Goal: Transaction & Acquisition: Purchase product/service

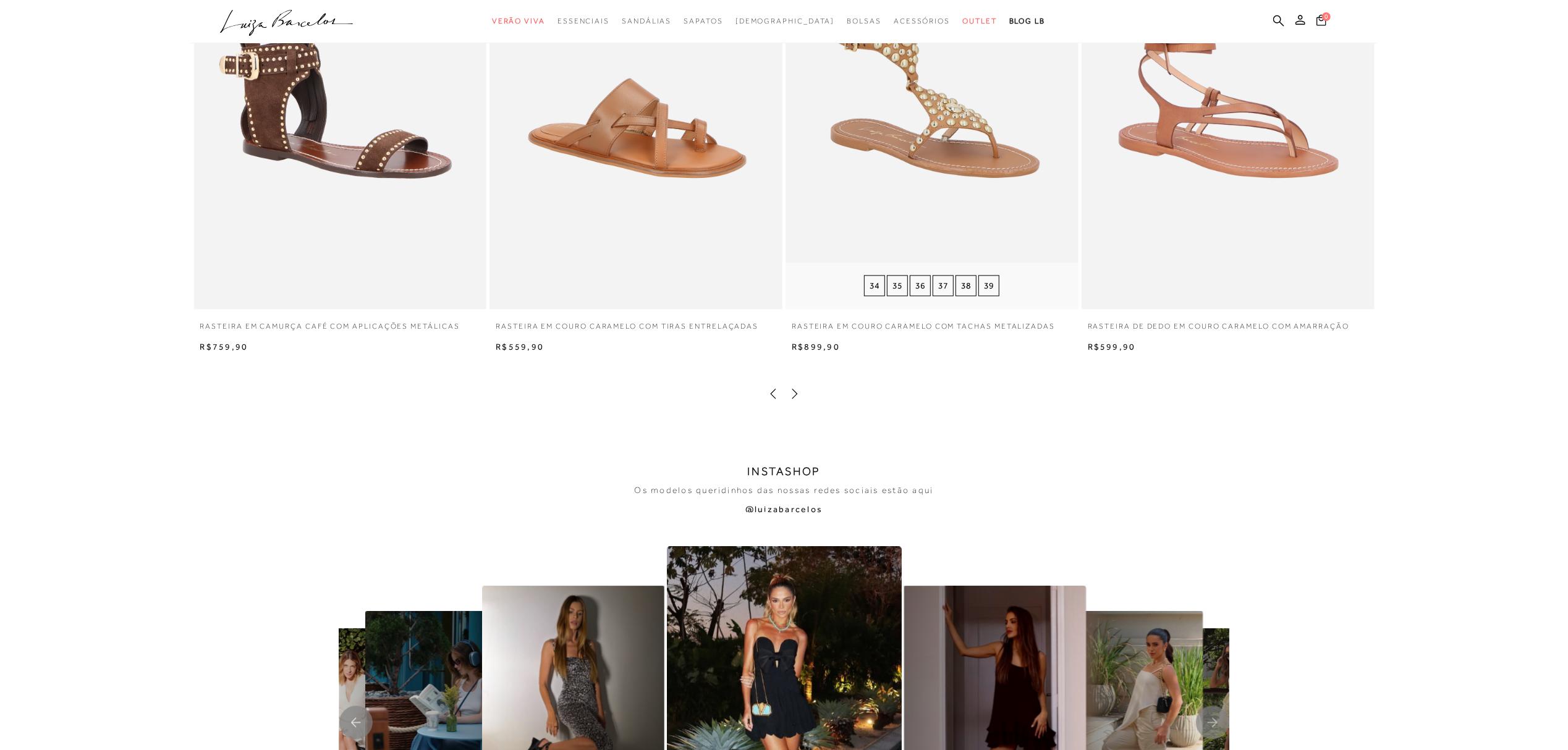
scroll to position [2307, 0]
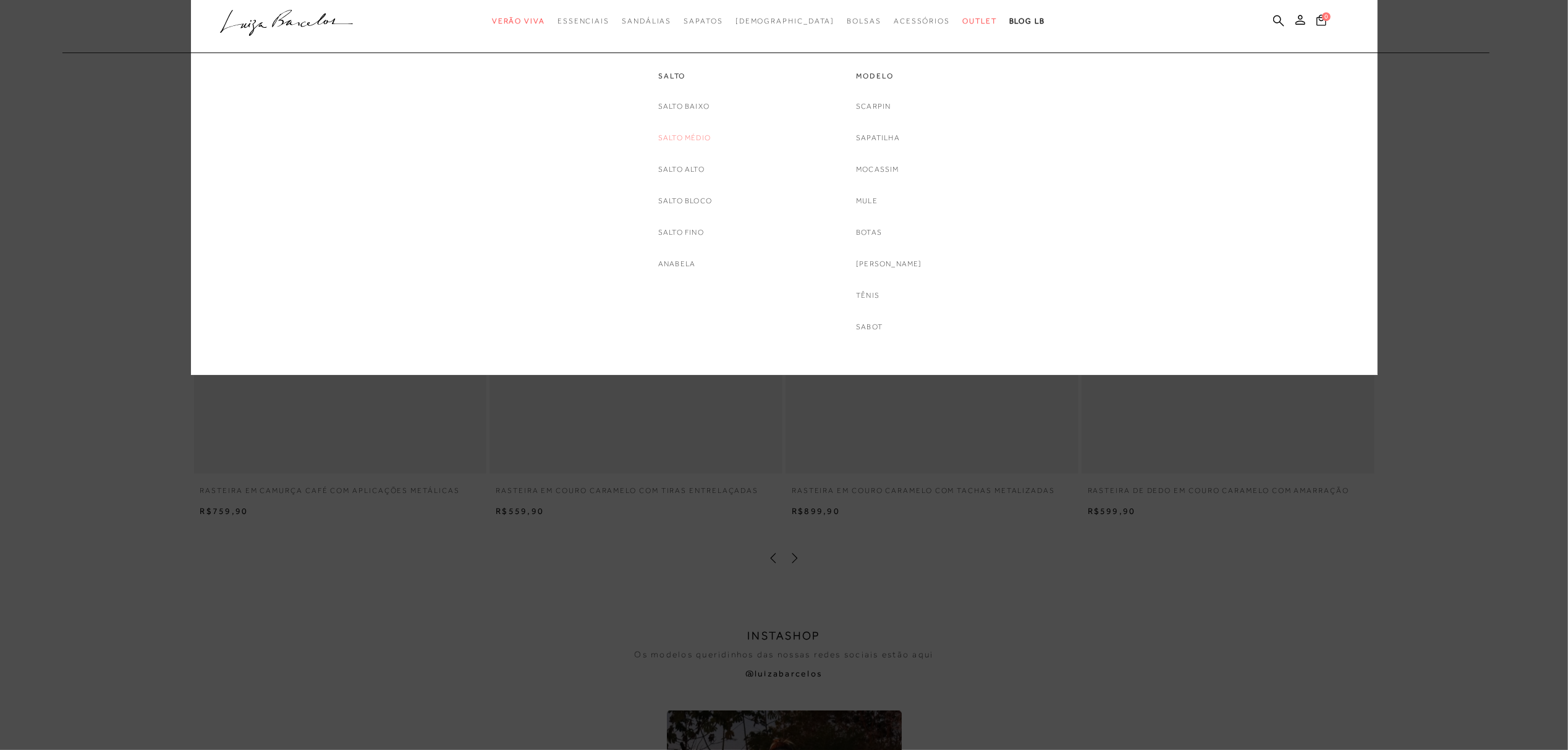
click at [683, 139] on link "Salto Médio" at bounding box center [685, 138] width 53 height 13
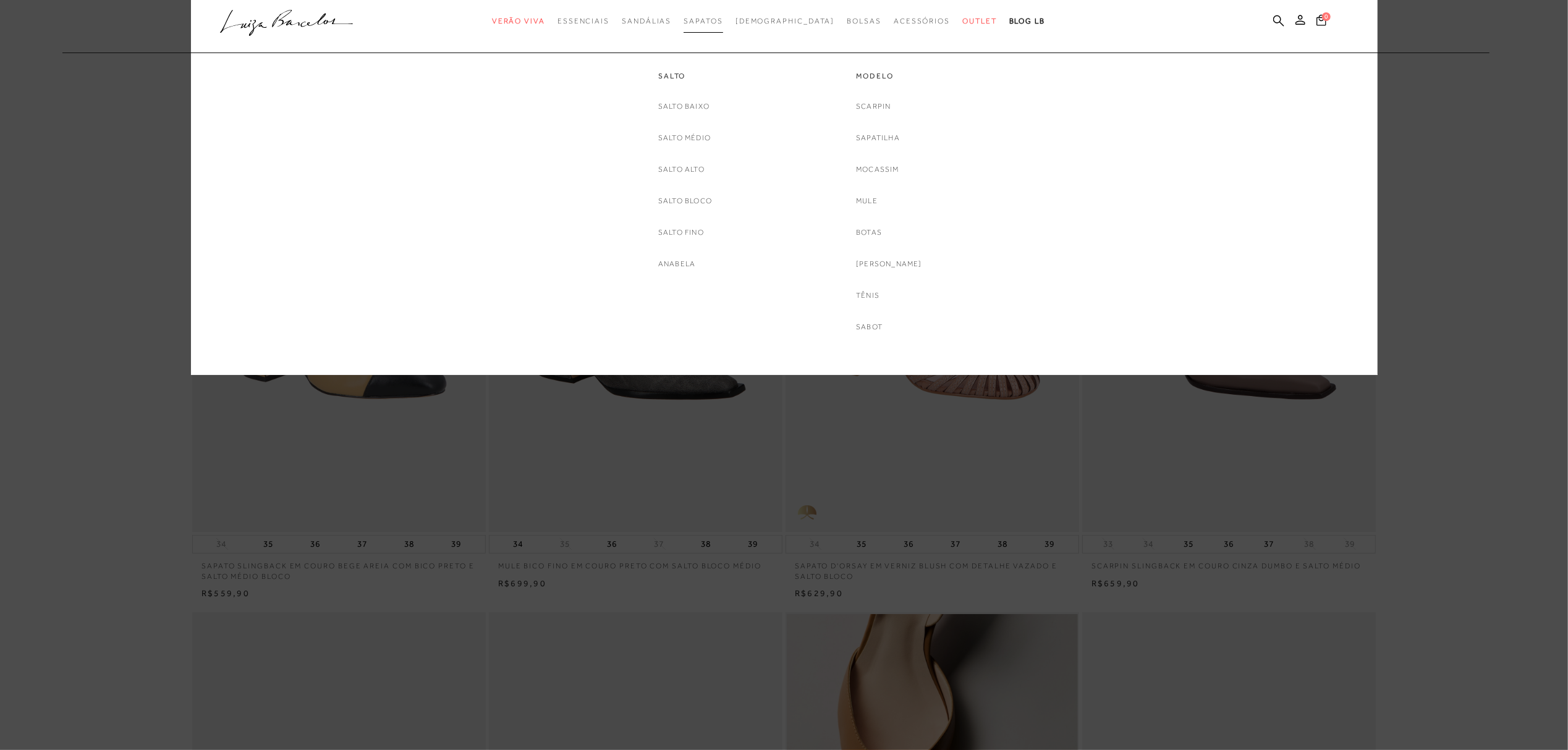
click at [723, 24] on span "Sapatos" at bounding box center [703, 21] width 39 height 8
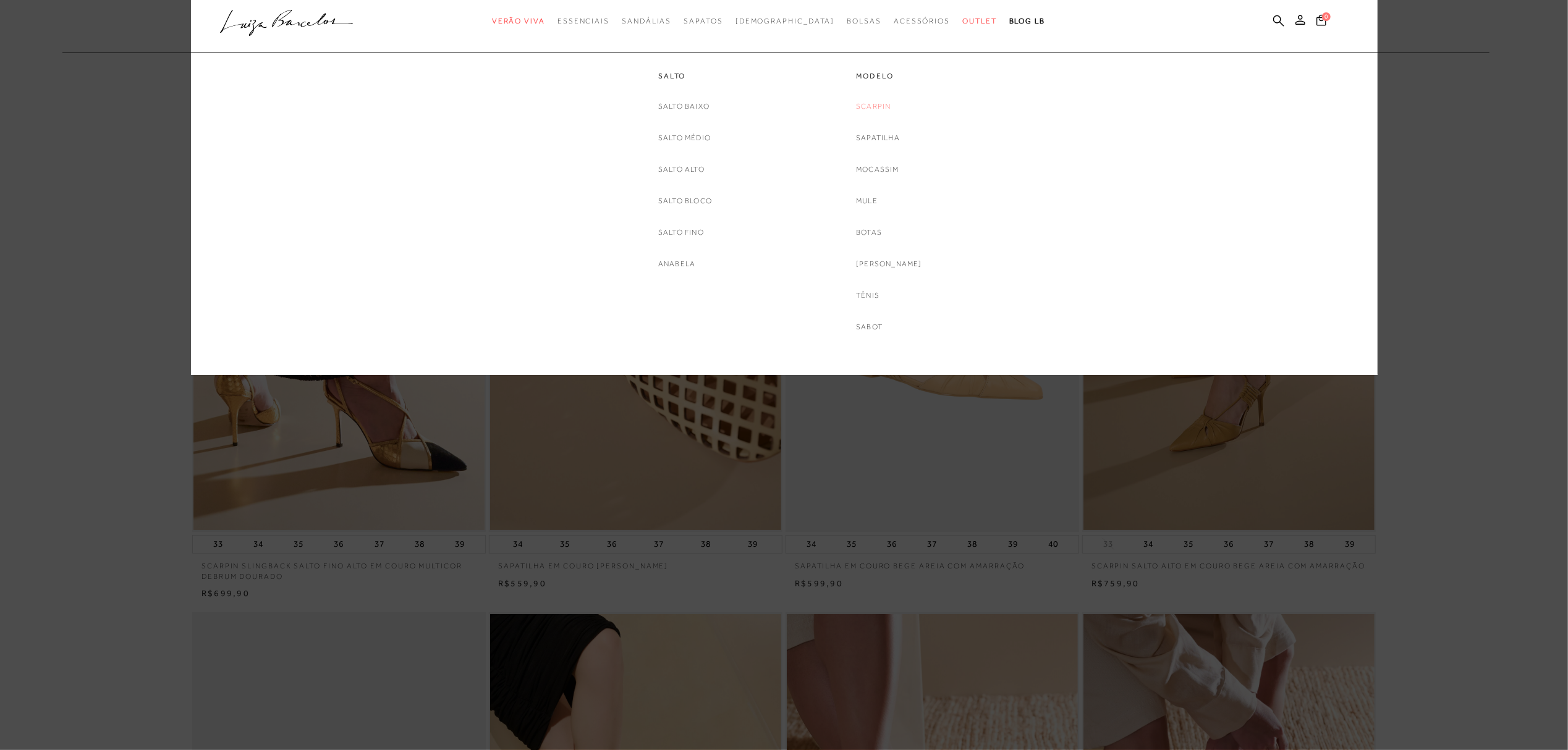
click at [883, 106] on link "Scarpin" at bounding box center [873, 107] width 35 height 13
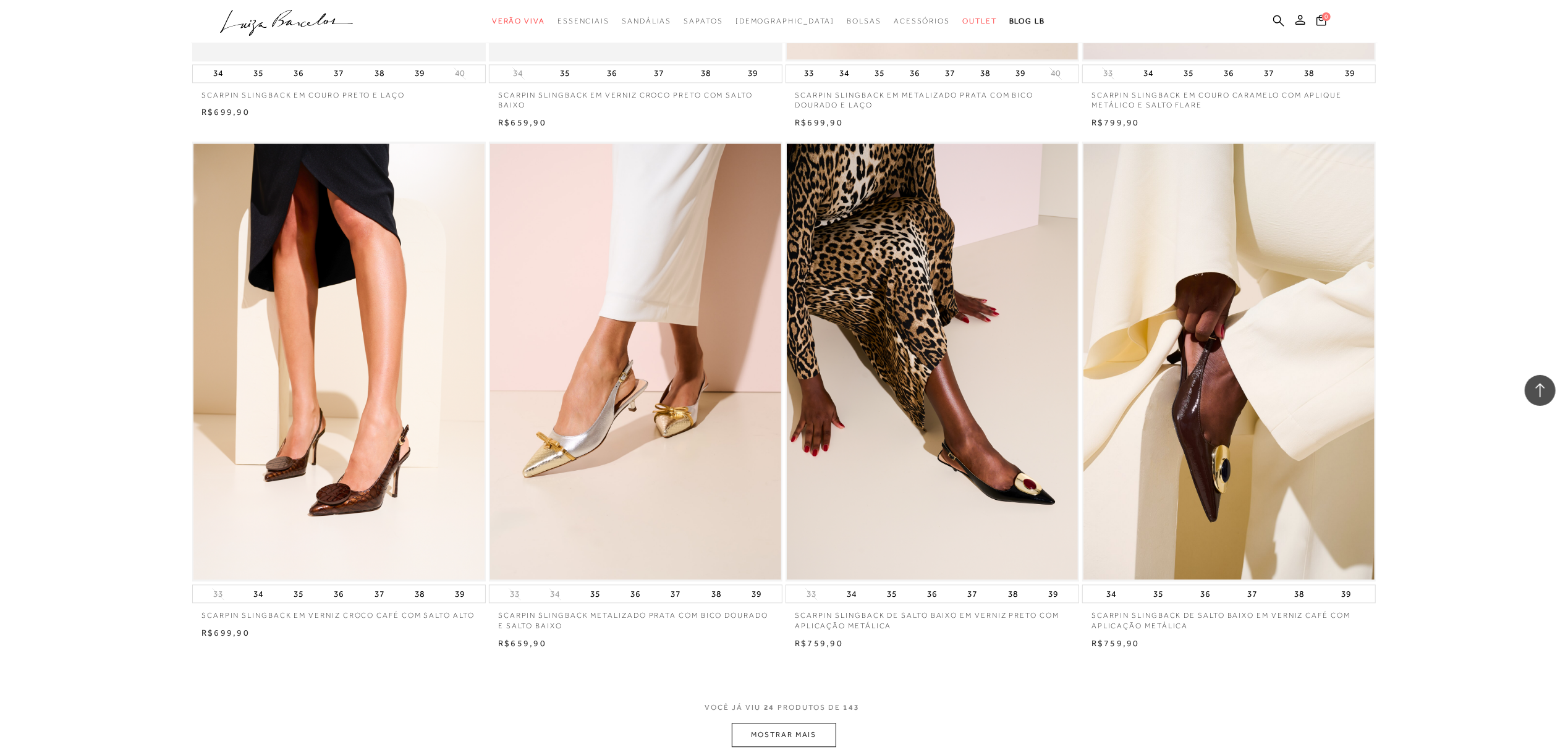
scroll to position [2801, 0]
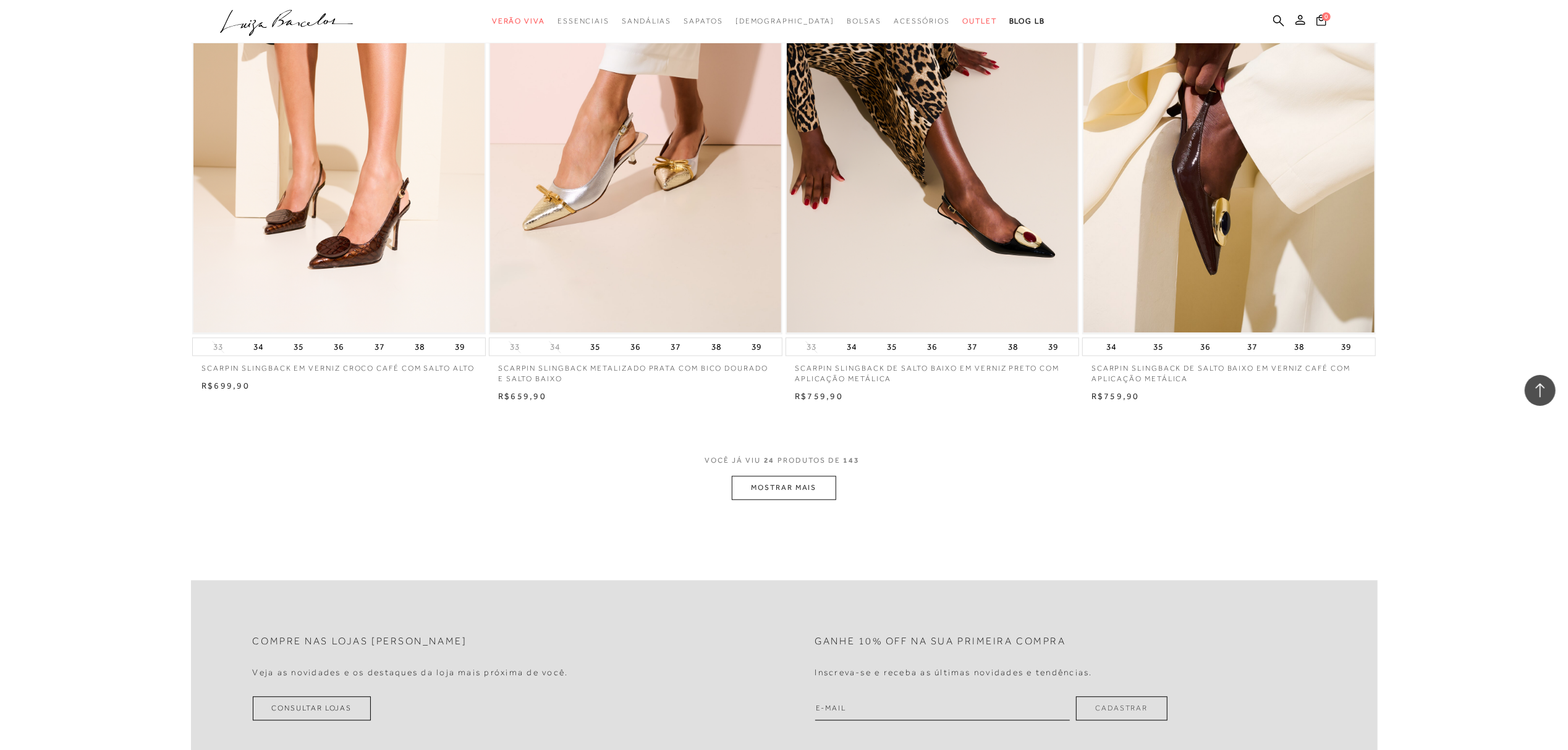
click at [794, 485] on button "MOSTRAR MAIS" at bounding box center [783, 488] width 104 height 24
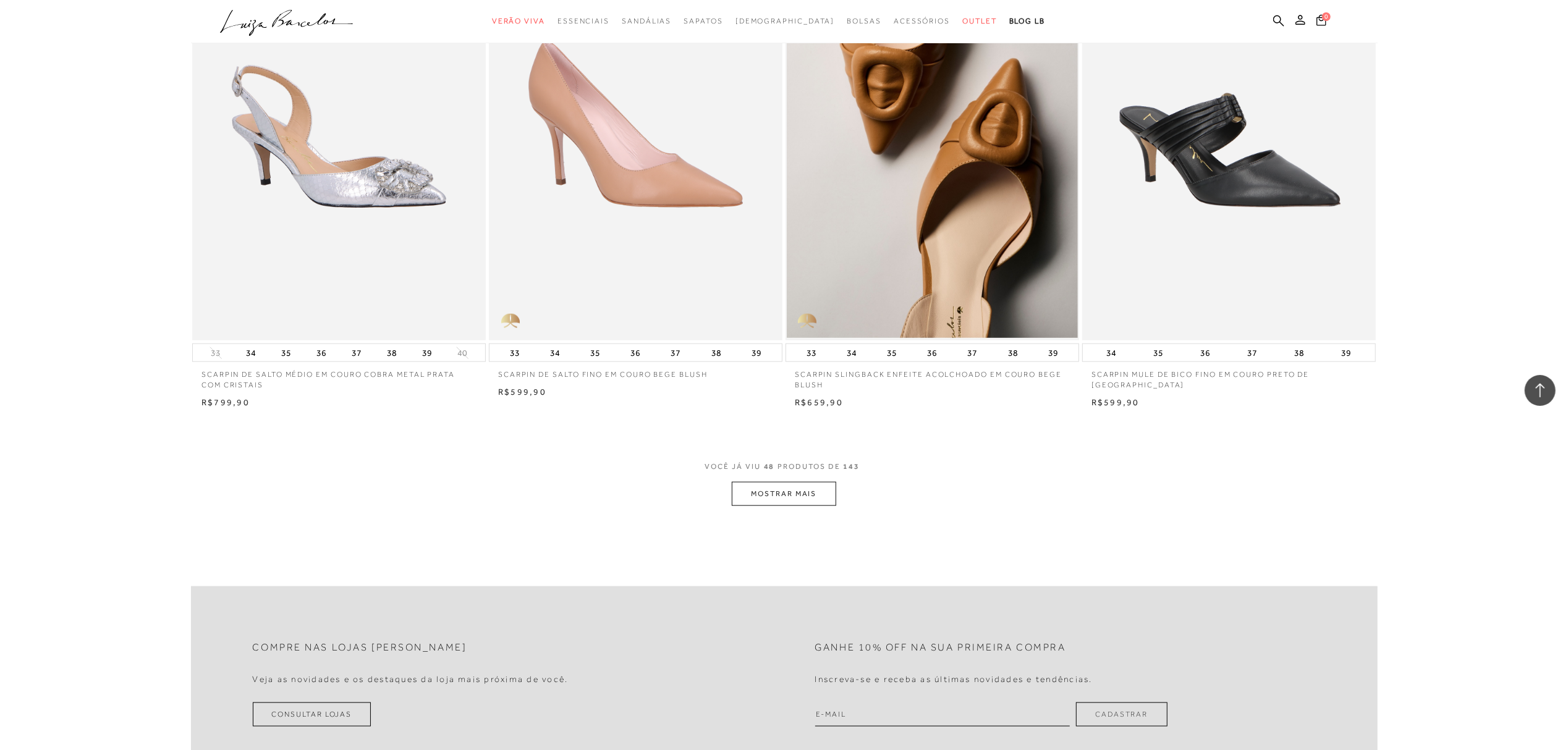
scroll to position [6014, 0]
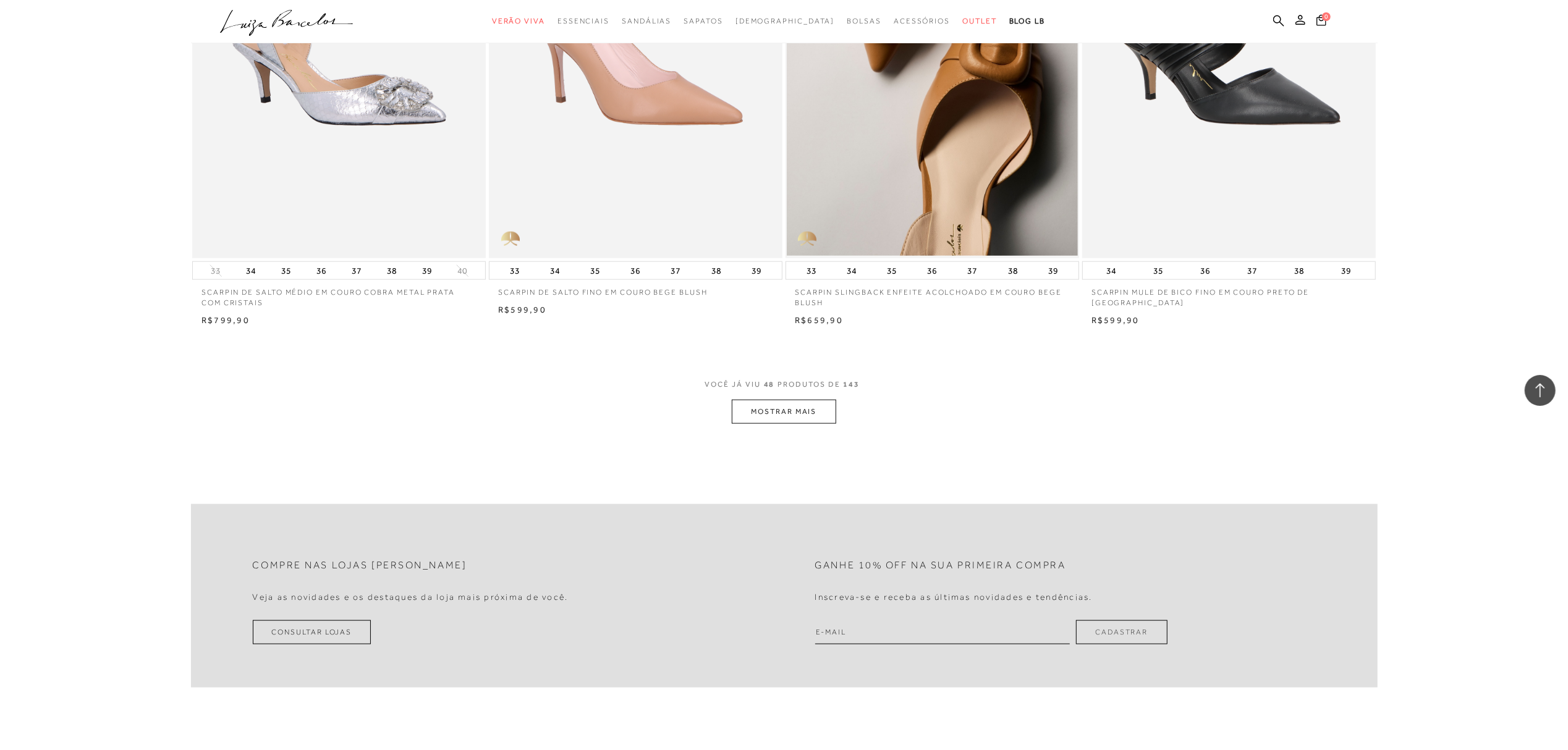
click at [774, 413] on button "MOSTRAR MAIS" at bounding box center [783, 411] width 104 height 24
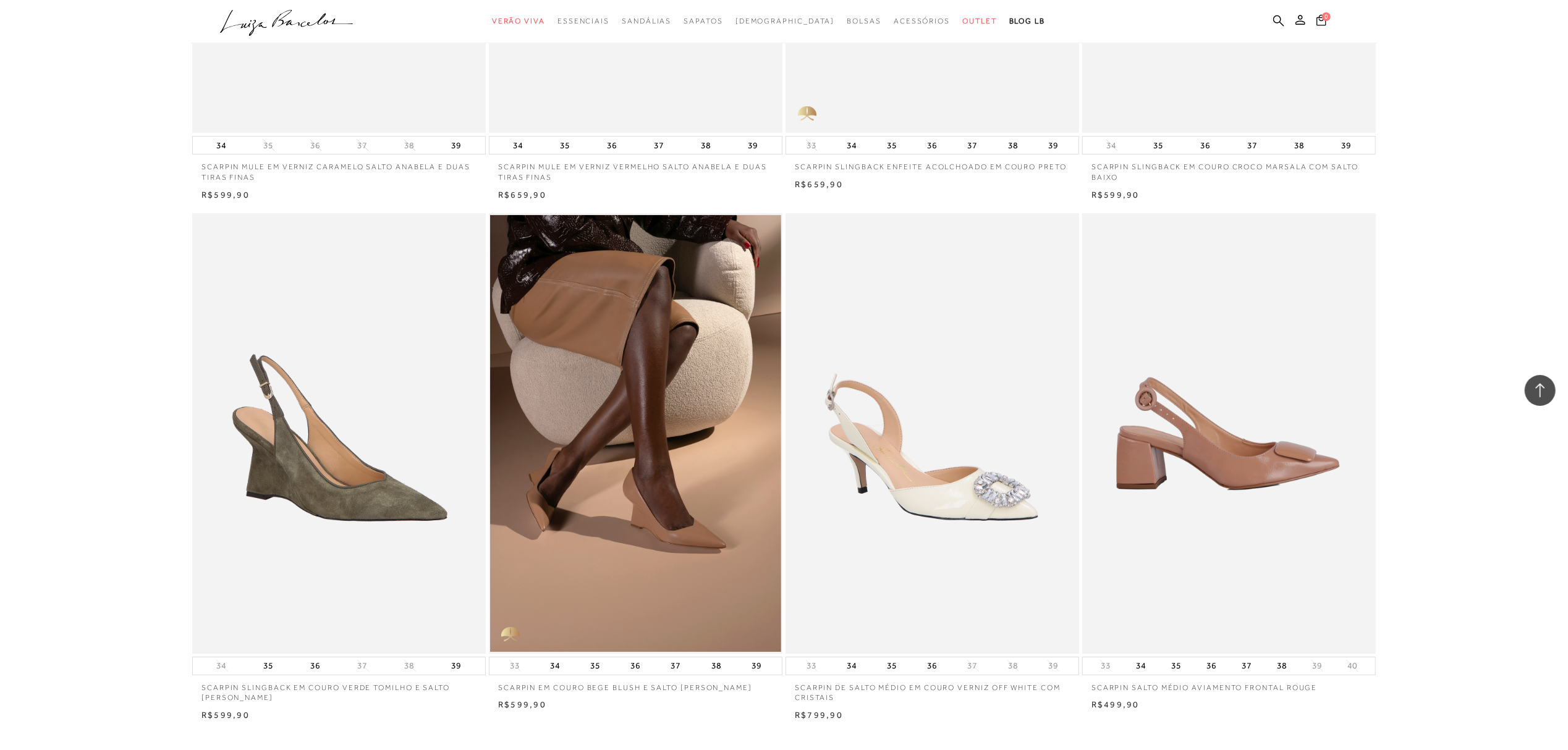
scroll to position [8979, 0]
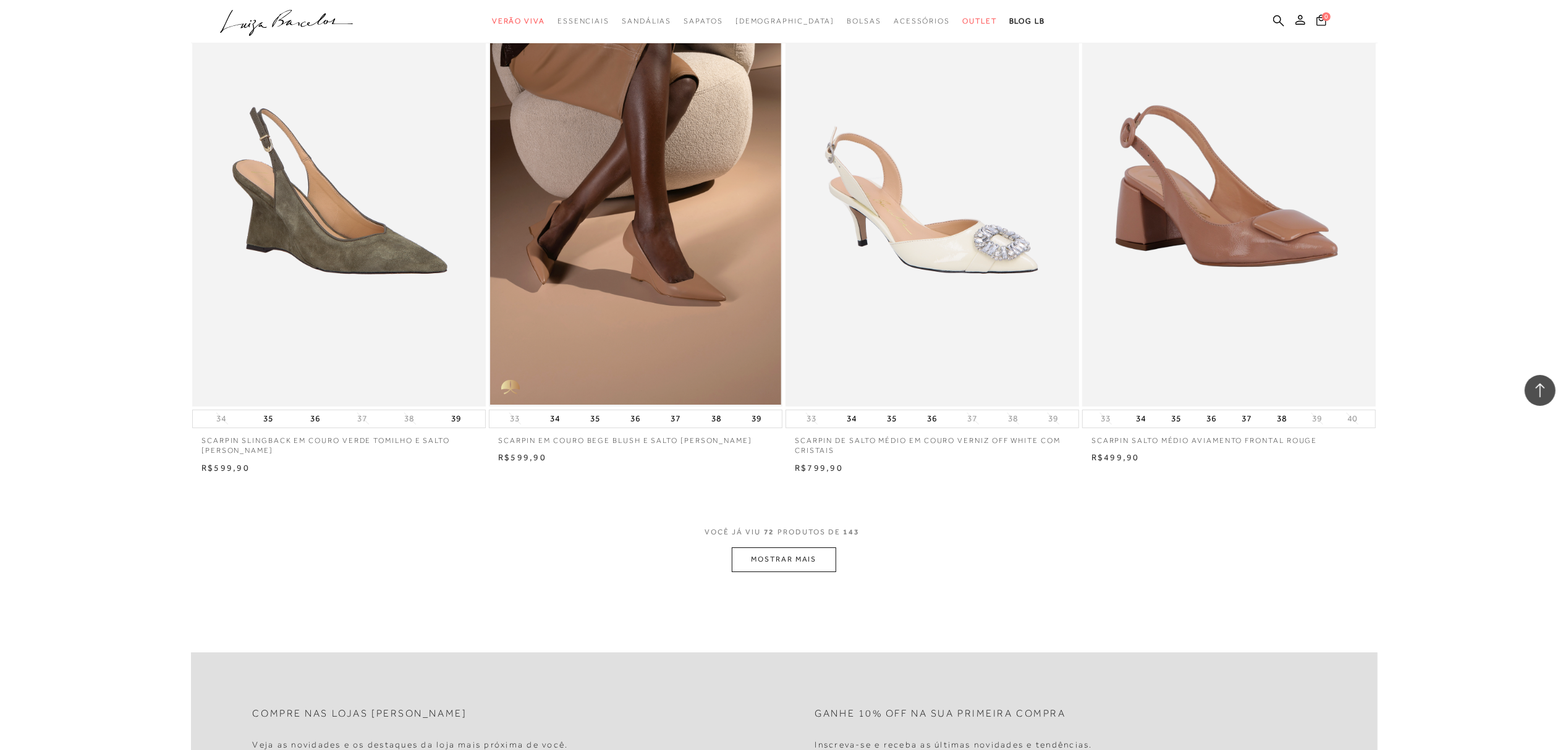
click at [794, 556] on button "MOSTRAR MAIS" at bounding box center [783, 559] width 104 height 24
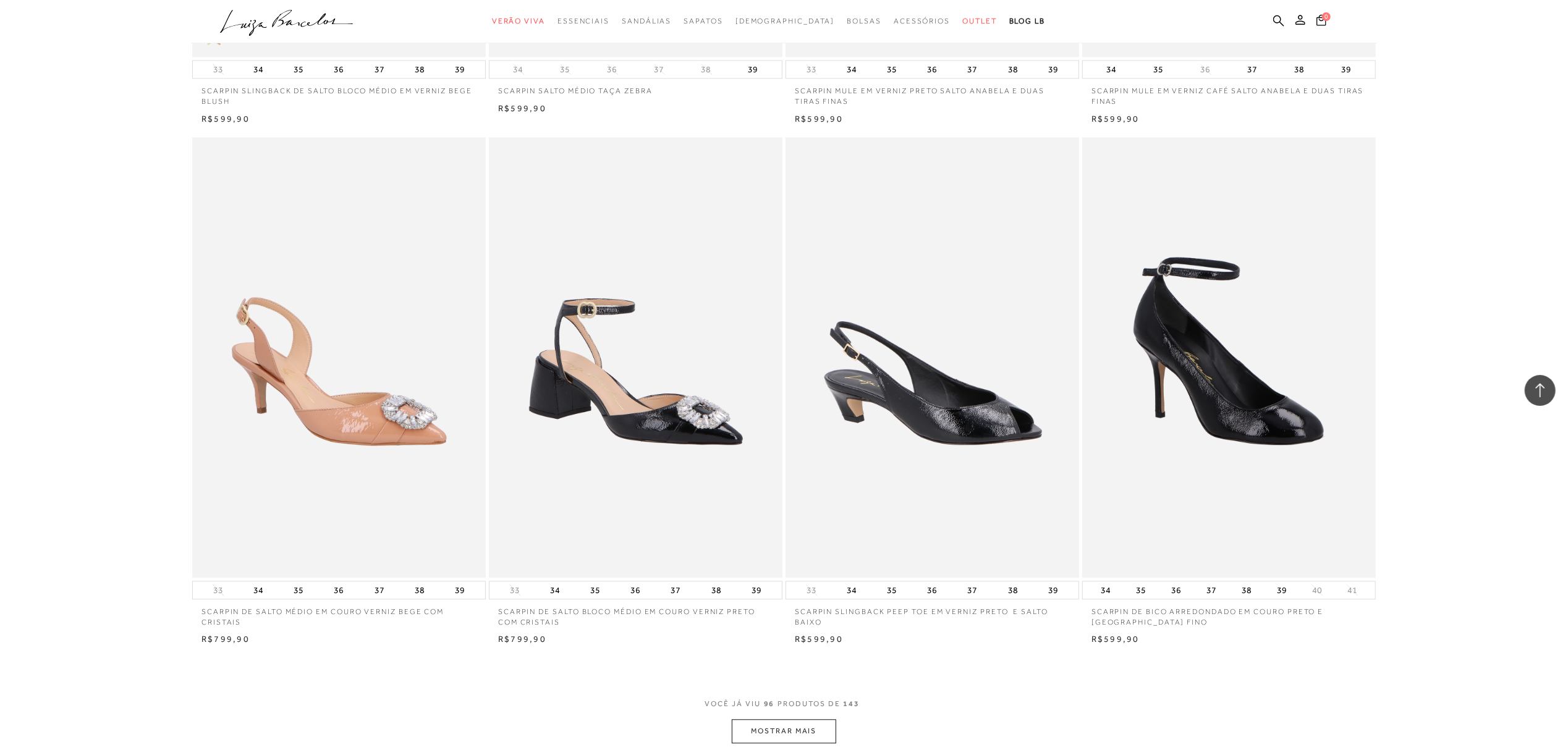
scroll to position [12192, 0]
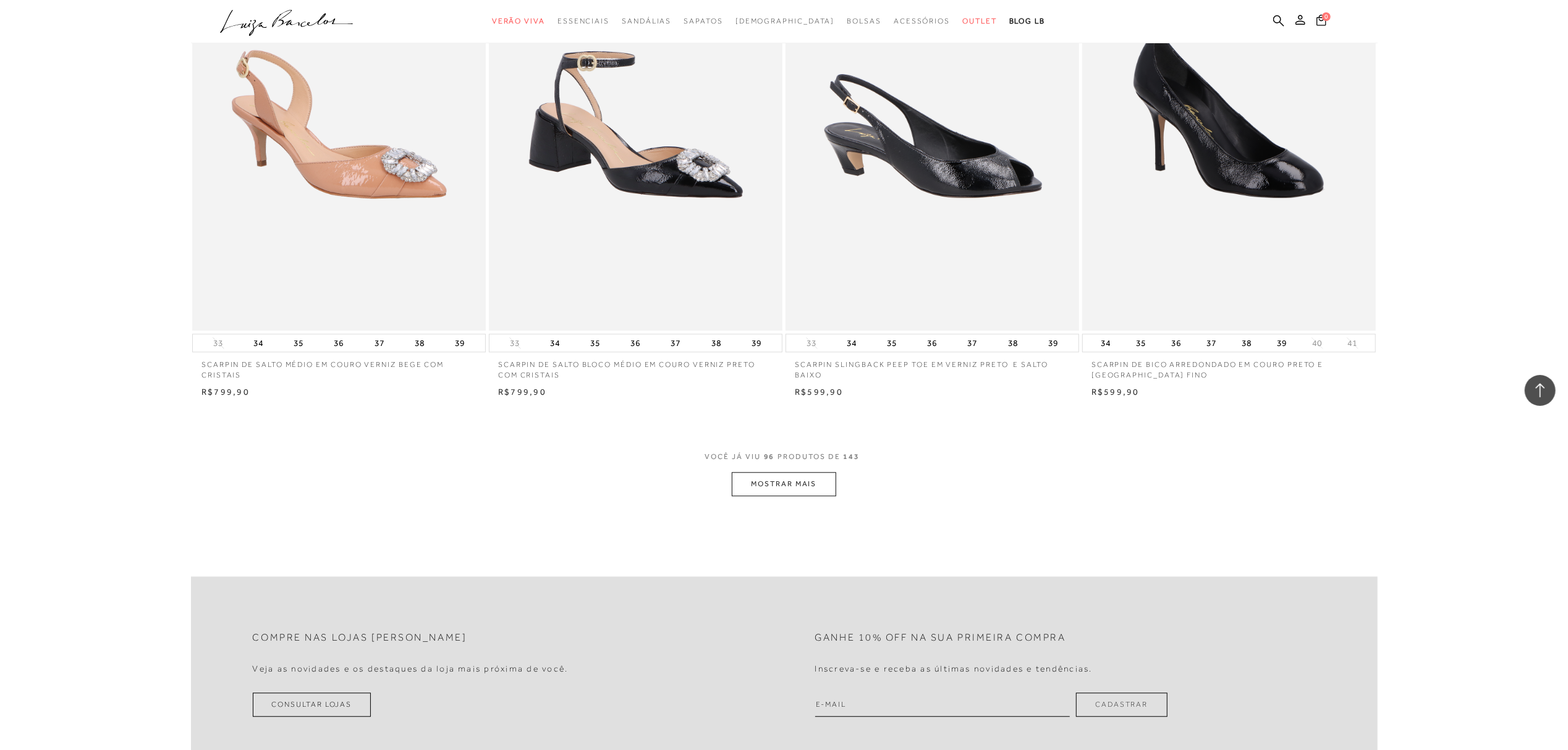
click at [795, 485] on button "MOSTRAR MAIS" at bounding box center [783, 484] width 104 height 24
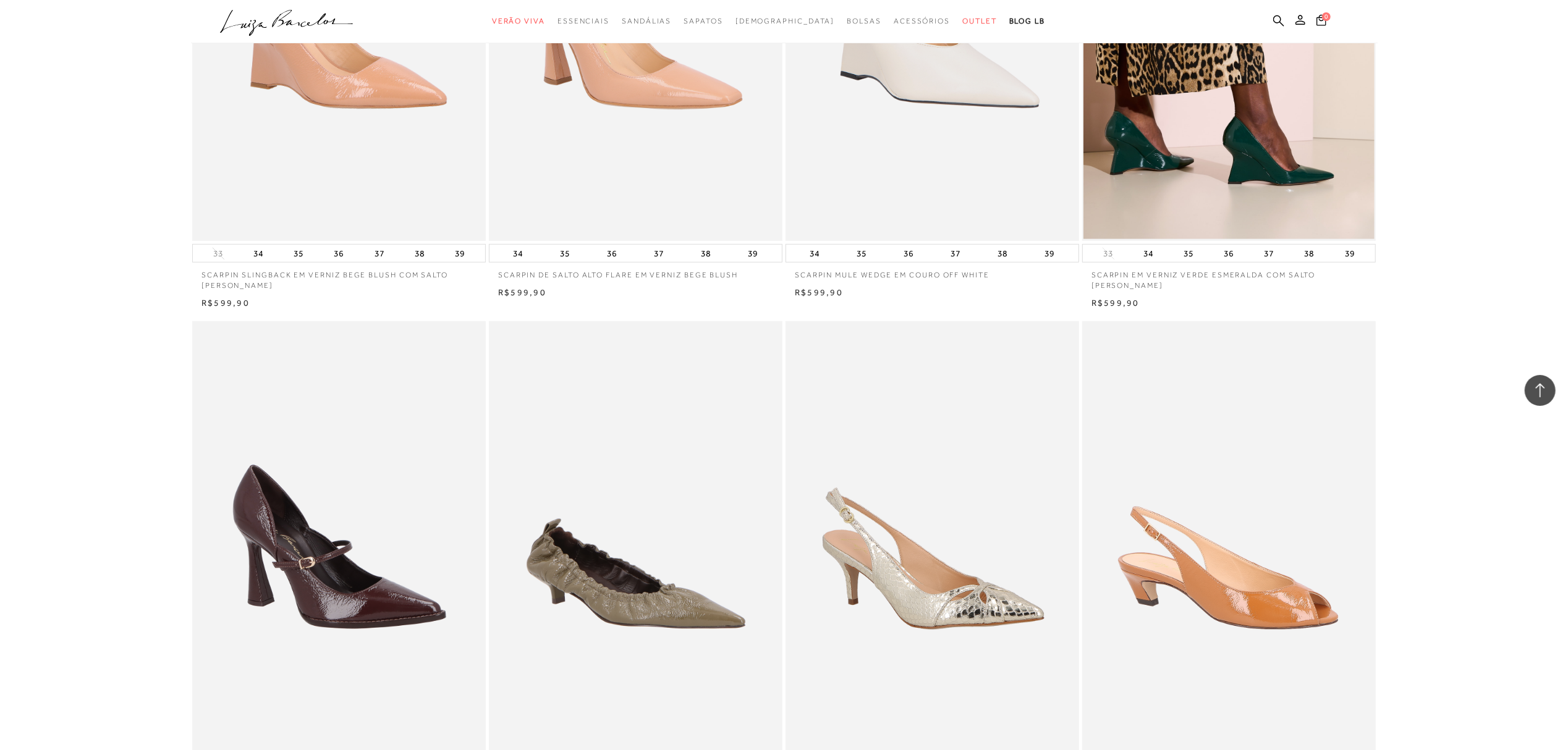
scroll to position [15075, 0]
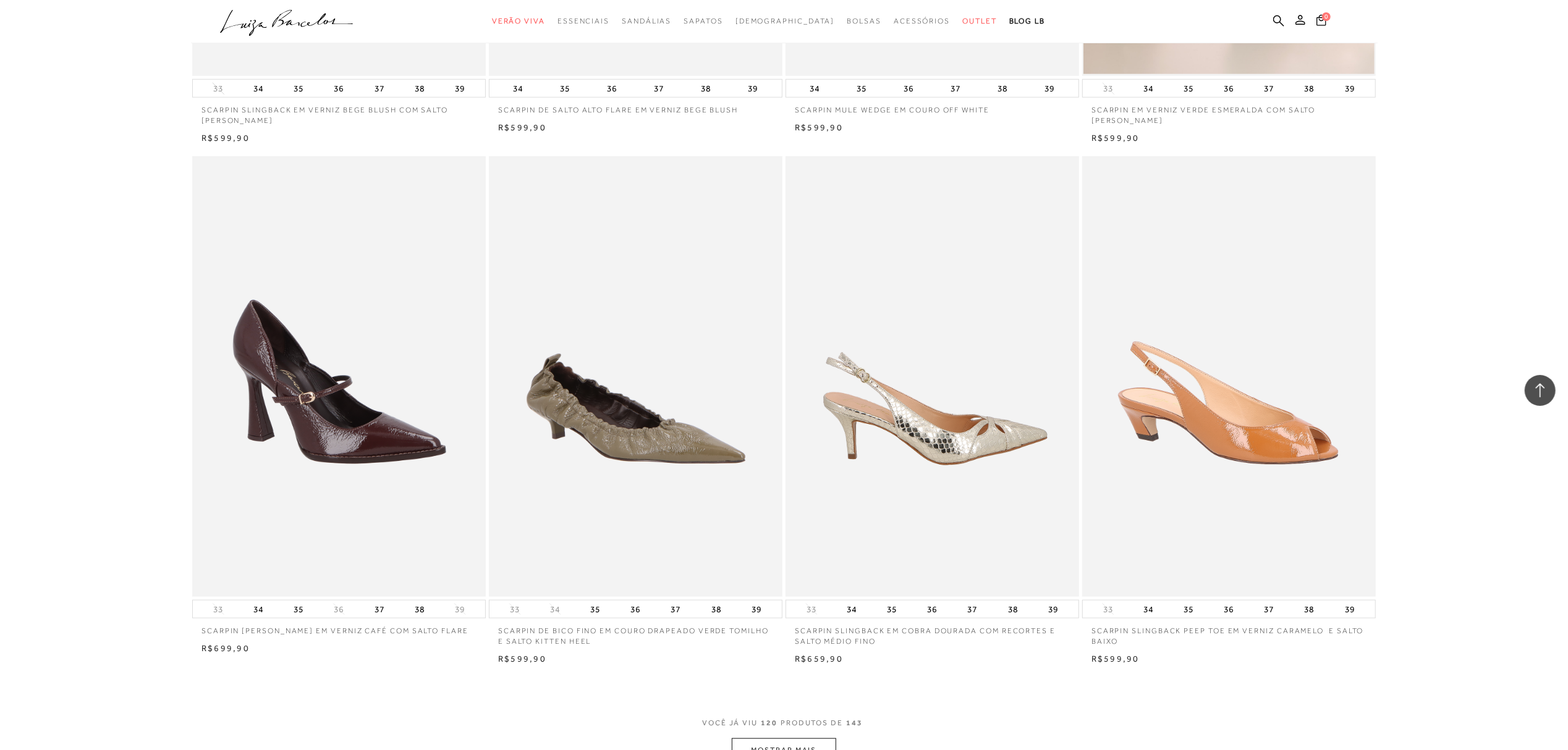
click at [979, 446] on img at bounding box center [933, 376] width 292 height 441
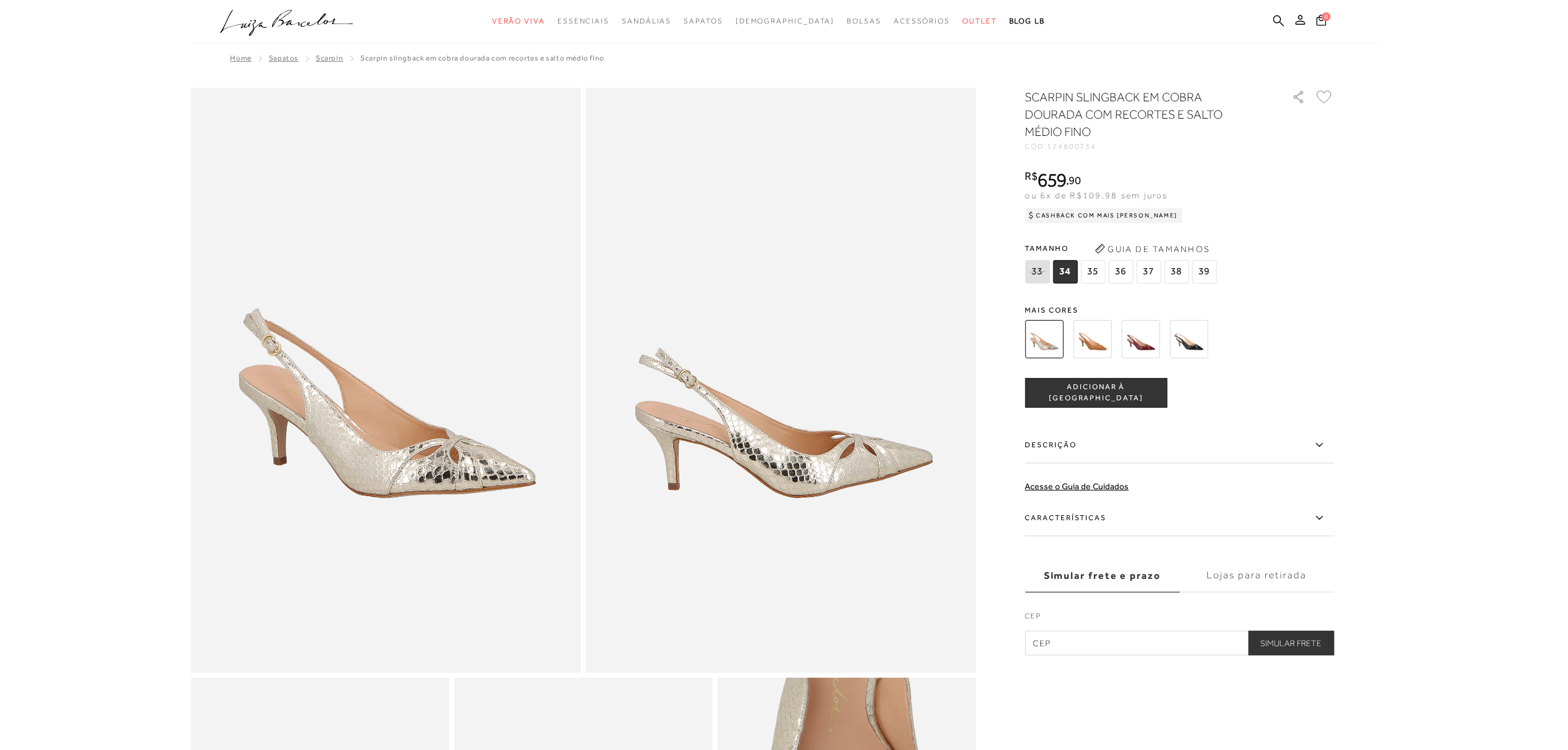
click at [1093, 295] on div "SCARPIN SLINGBACK EM COBRA DOURADA COM RECORTES E SALTO MÉDIO FINO CÓD: 1248007…" at bounding box center [1180, 372] width 309 height 567
click at [1148, 270] on span "37" at bounding box center [1148, 271] width 24 height 24
click at [1041, 339] on img at bounding box center [1045, 340] width 39 height 39
click at [1091, 390] on span "ADICIONAR À [GEOGRAPHIC_DATA]" at bounding box center [1096, 393] width 141 height 22
click at [1091, 340] on img at bounding box center [1093, 340] width 39 height 39
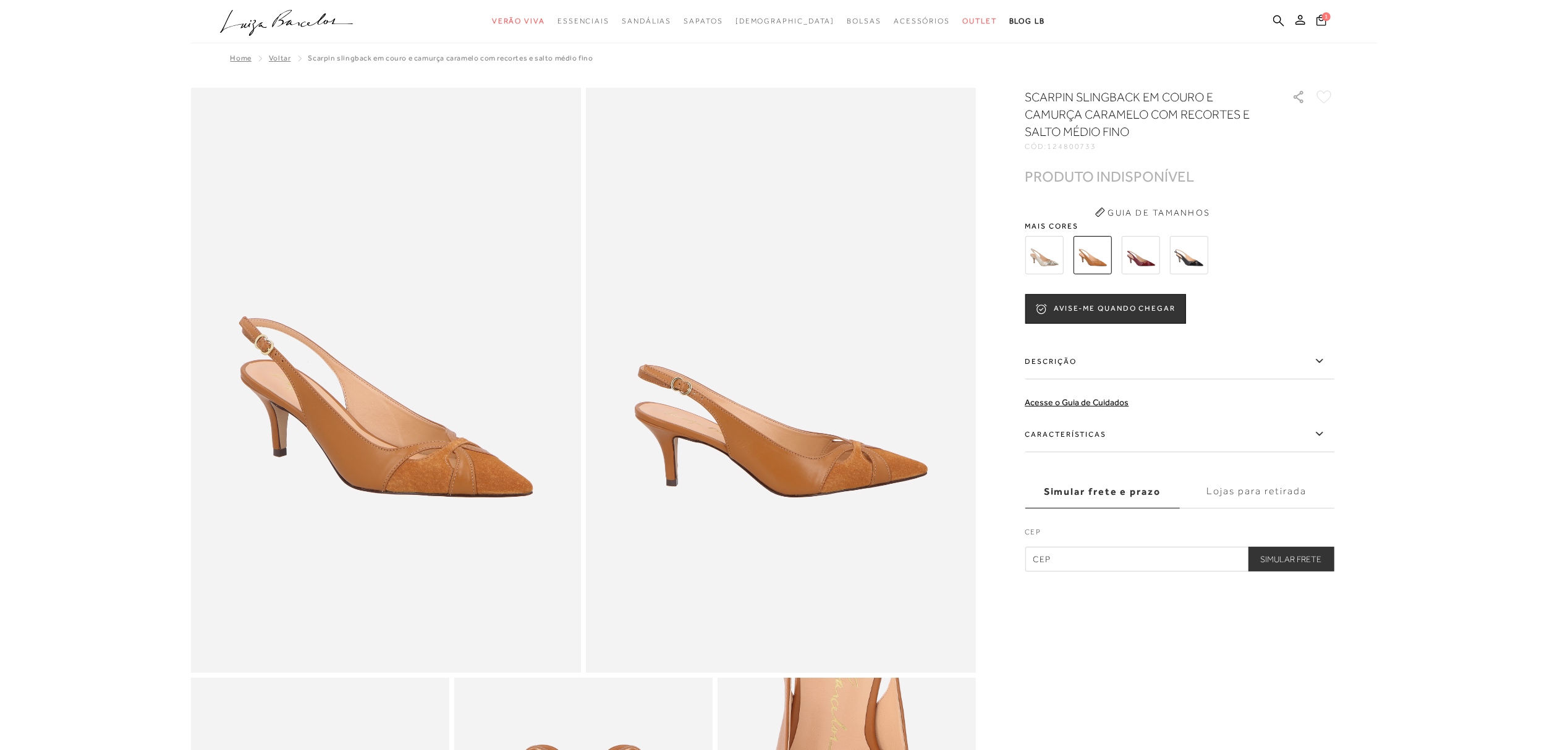
click at [1129, 255] on img at bounding box center [1141, 255] width 39 height 39
click at [1156, 253] on img at bounding box center [1141, 255] width 39 height 39
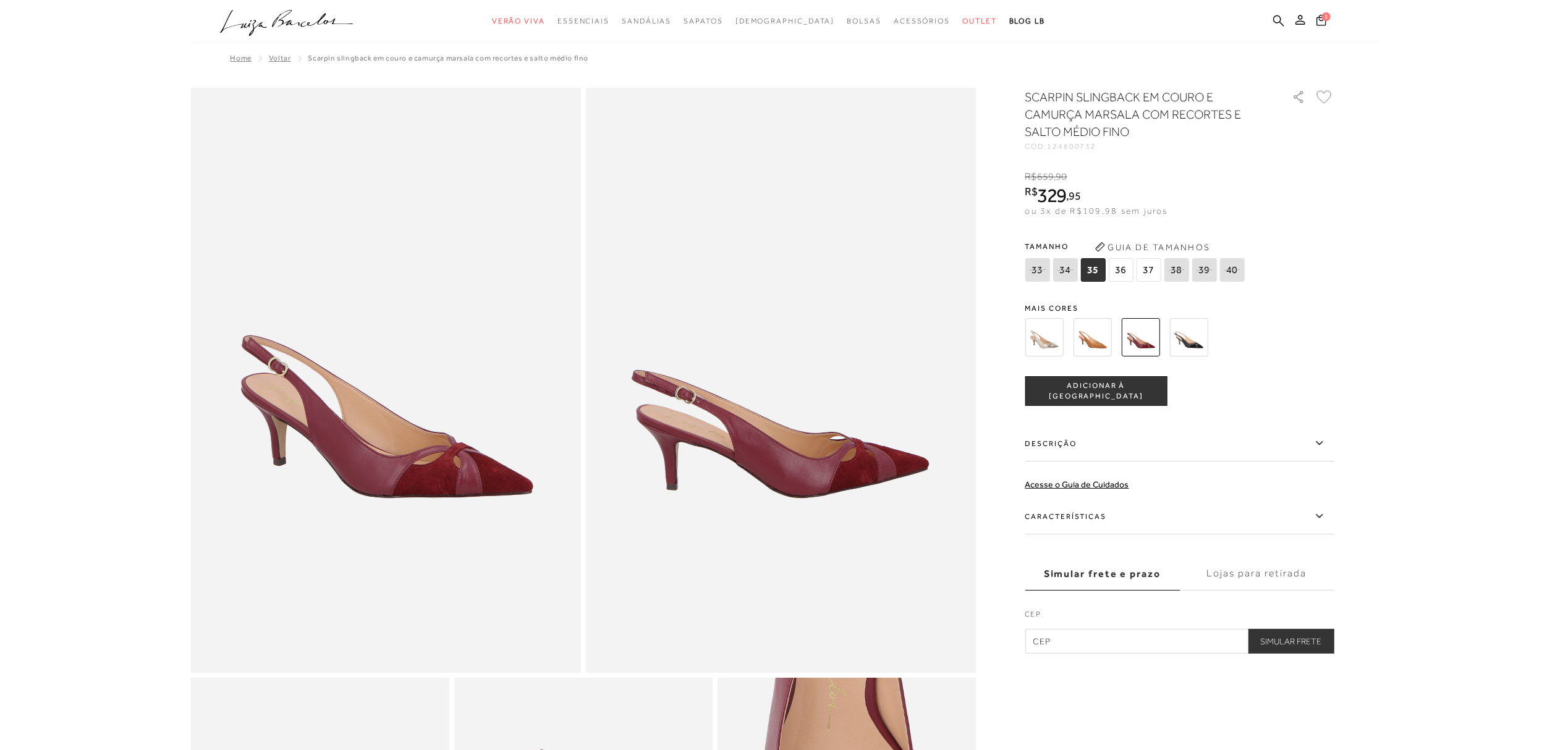
click at [1150, 273] on span "37" at bounding box center [1148, 270] width 24 height 24
click at [1107, 386] on span "ADICIONAR À [GEOGRAPHIC_DATA]" at bounding box center [1096, 392] width 141 height 22
click at [1324, 20] on span "2" at bounding box center [1326, 15] width 8 height 8
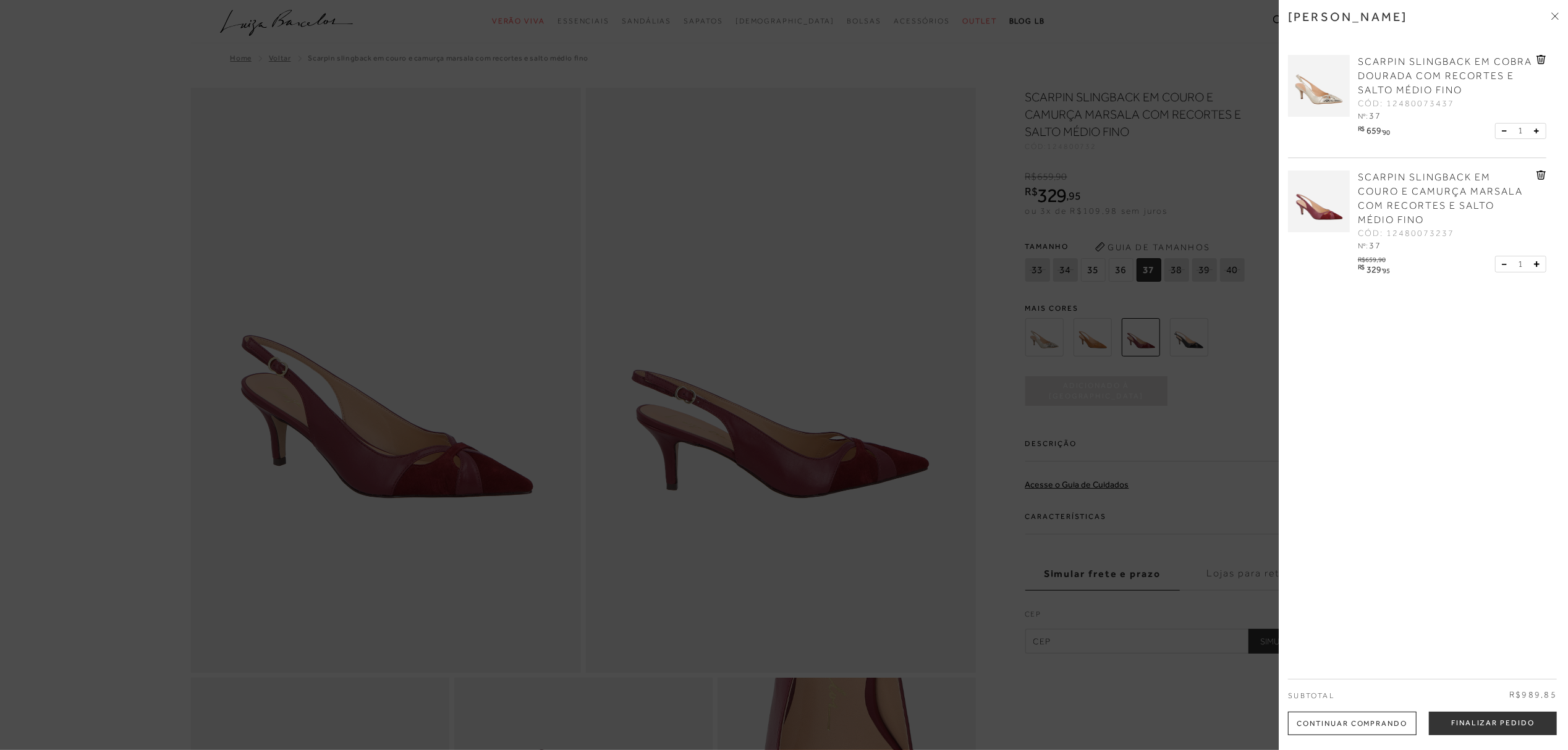
click at [661, 298] on div at bounding box center [784, 375] width 1568 height 750
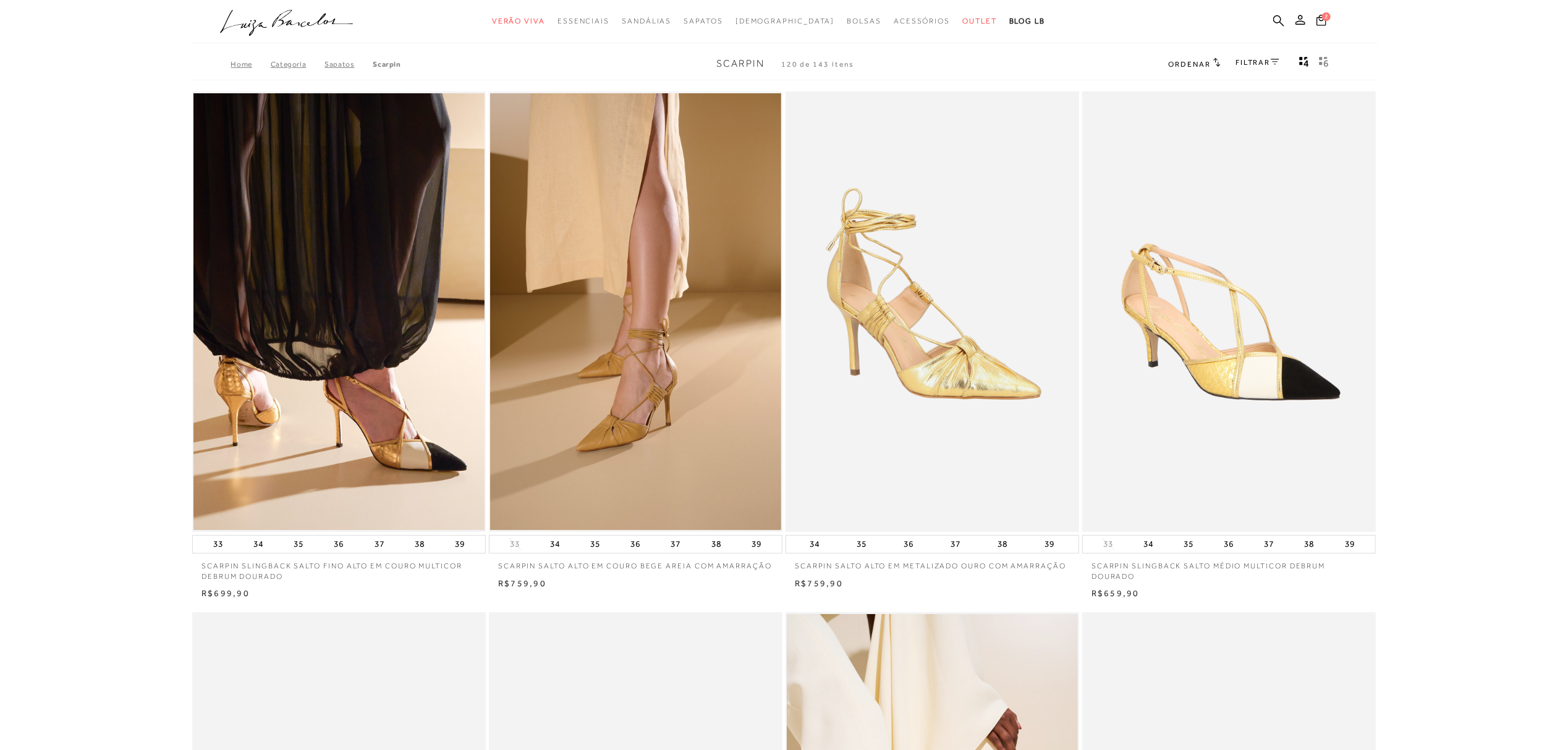
click at [1198, 357] on img at bounding box center [1230, 311] width 292 height 441
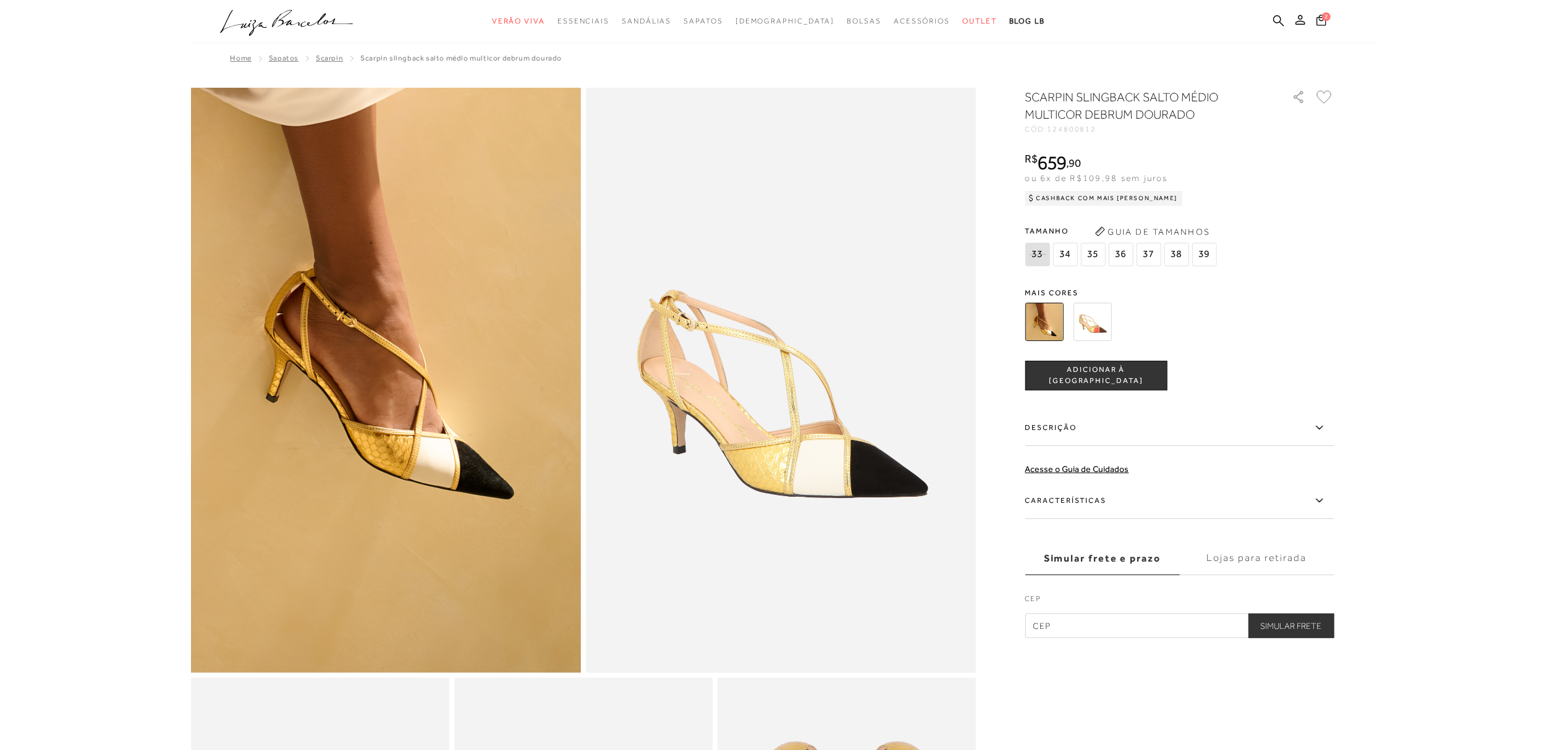
click at [1141, 258] on span "37" at bounding box center [1148, 254] width 24 height 24
click at [1099, 377] on span "ADICIONAR À [GEOGRAPHIC_DATA]" at bounding box center [1096, 376] width 141 height 22
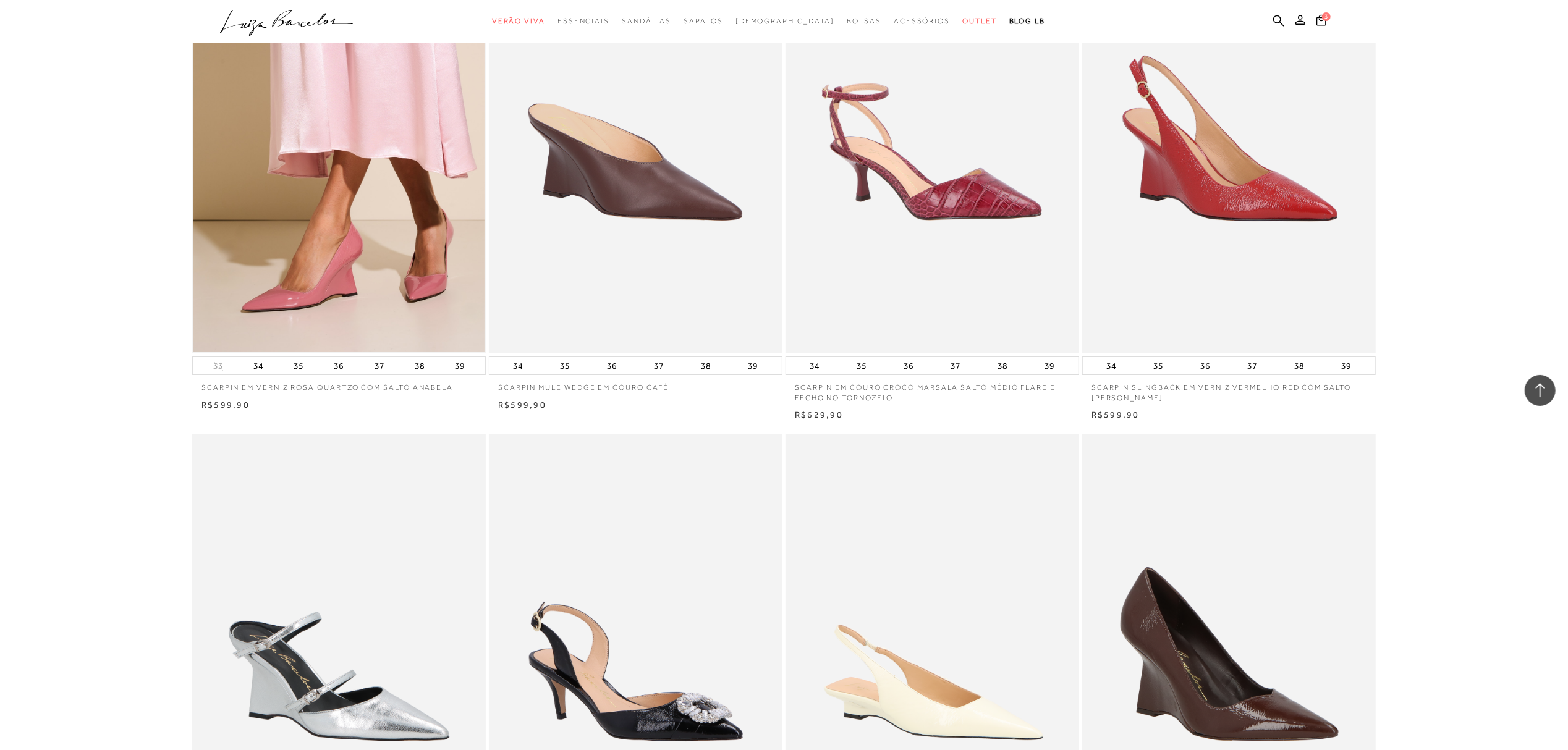
scroll to position [14251, 0]
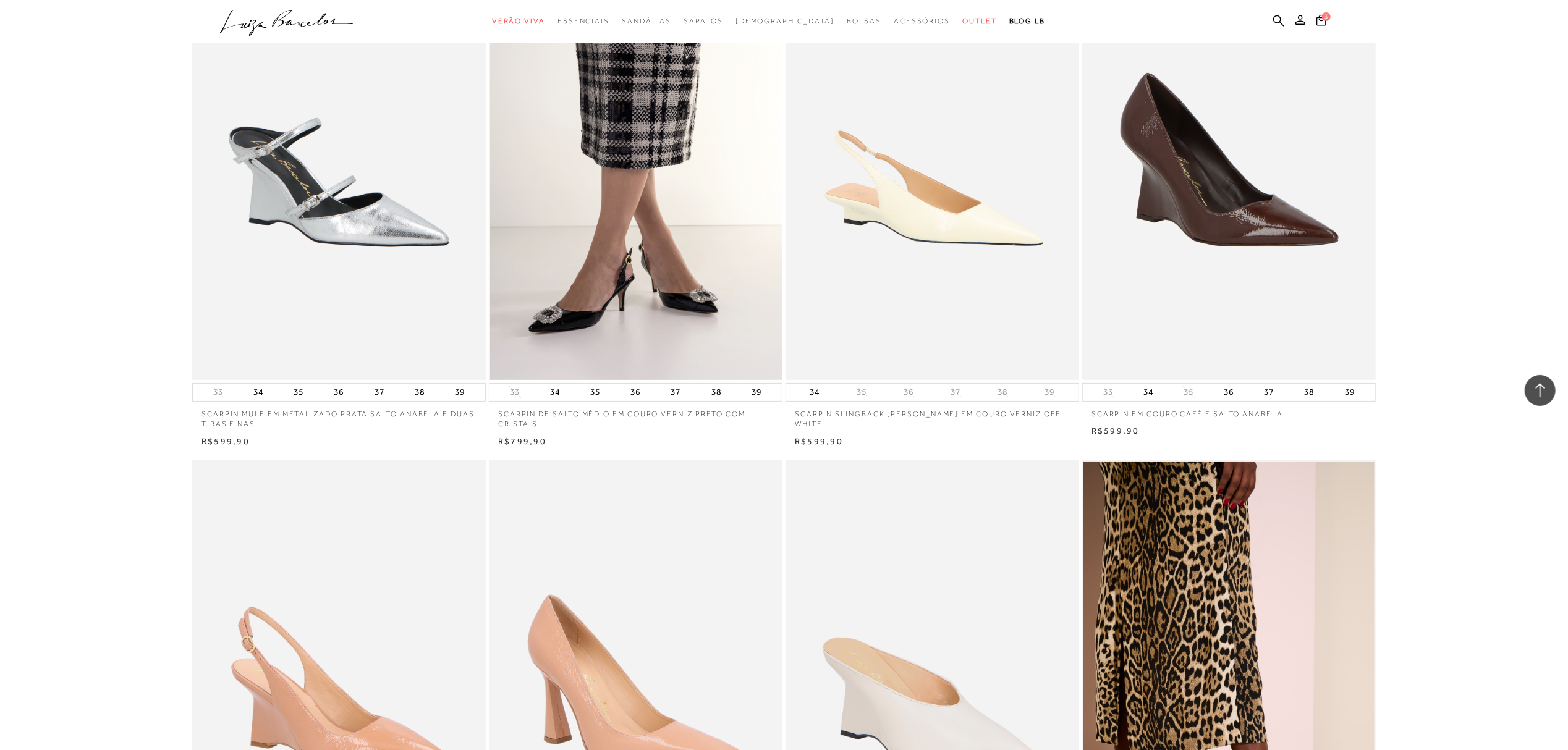
click at [683, 221] on img at bounding box center [636, 160] width 292 height 441
click at [596, 290] on img at bounding box center [636, 160] width 292 height 441
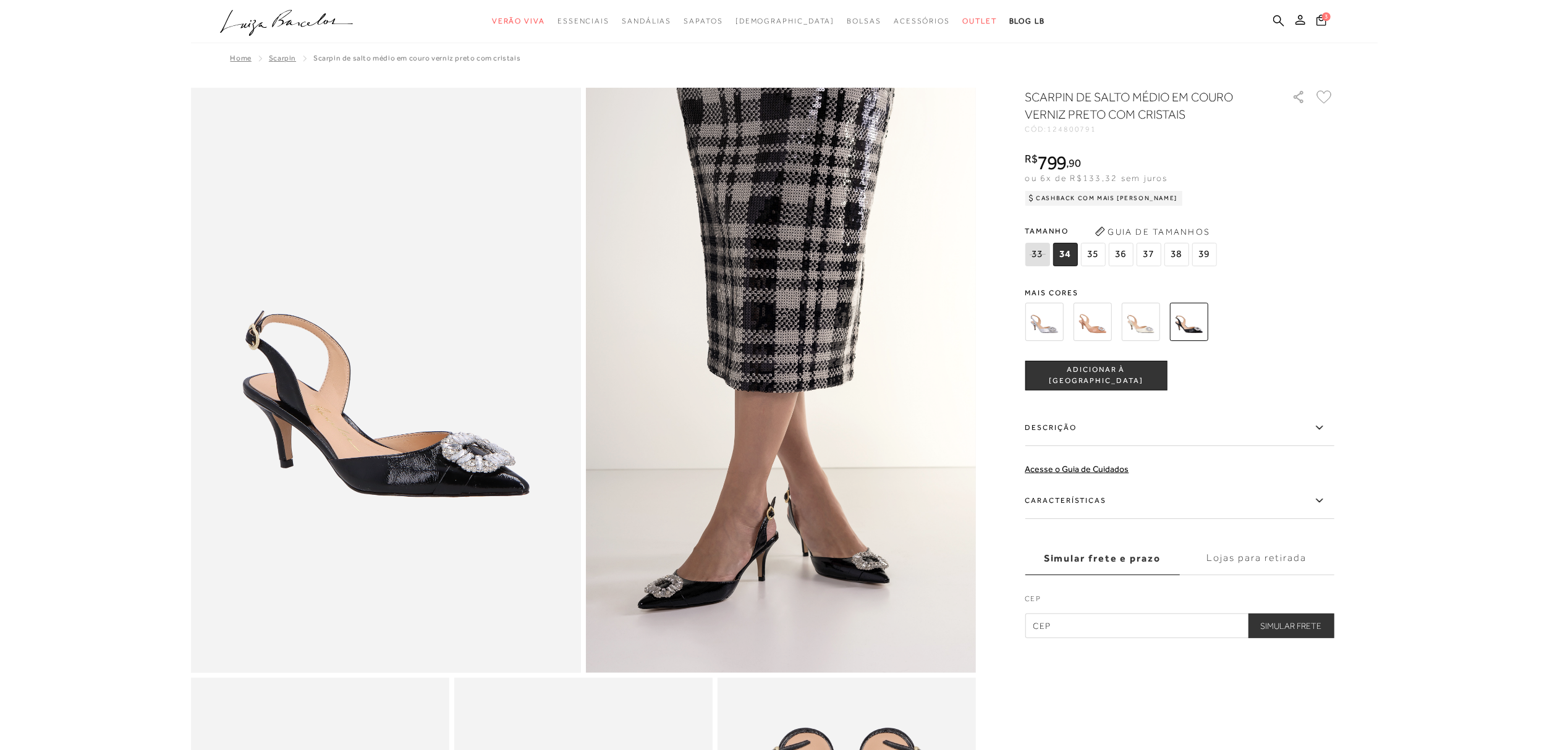
scroll to position [2222, 0]
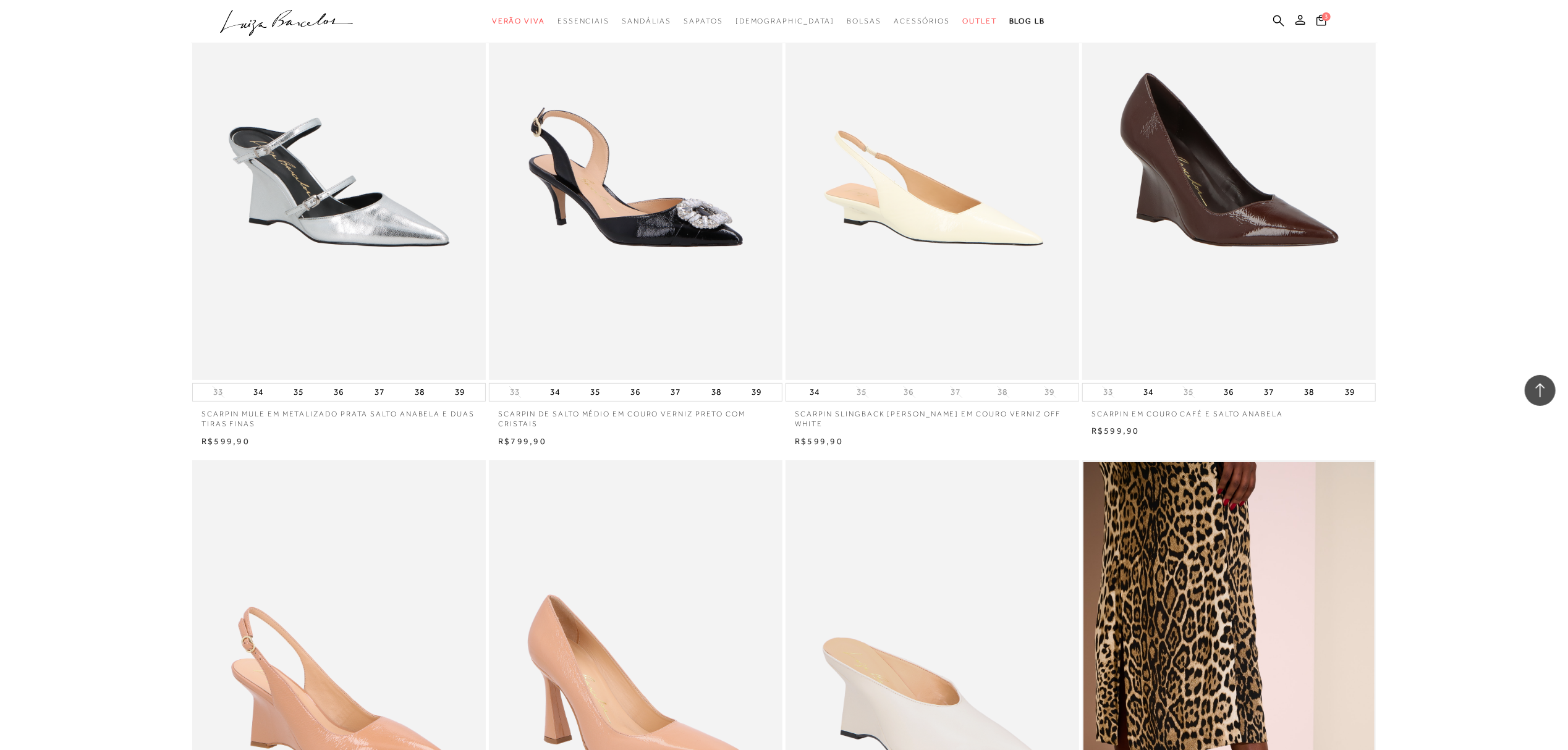
scroll to position [15158, 0]
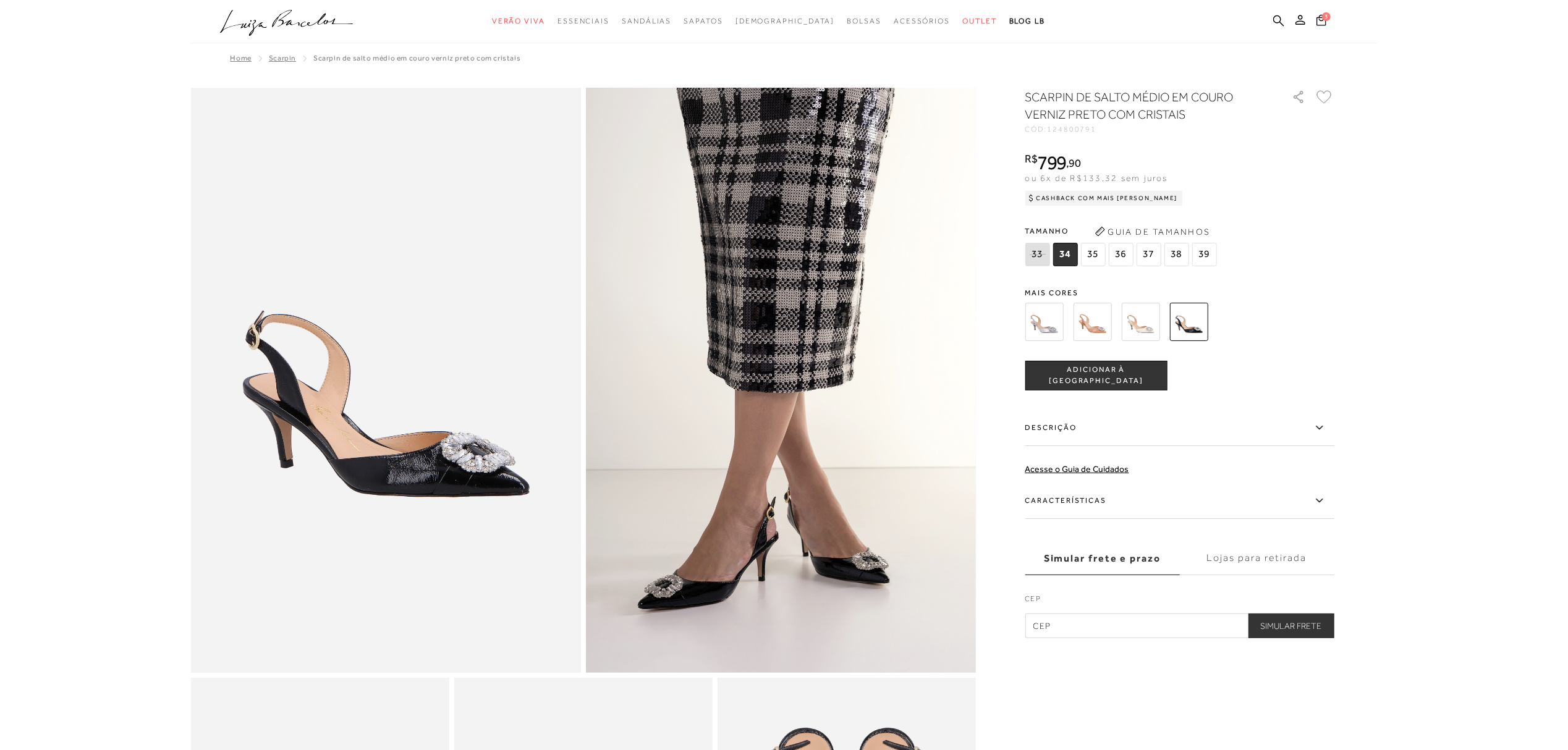
click at [1091, 327] on img at bounding box center [1093, 322] width 39 height 39
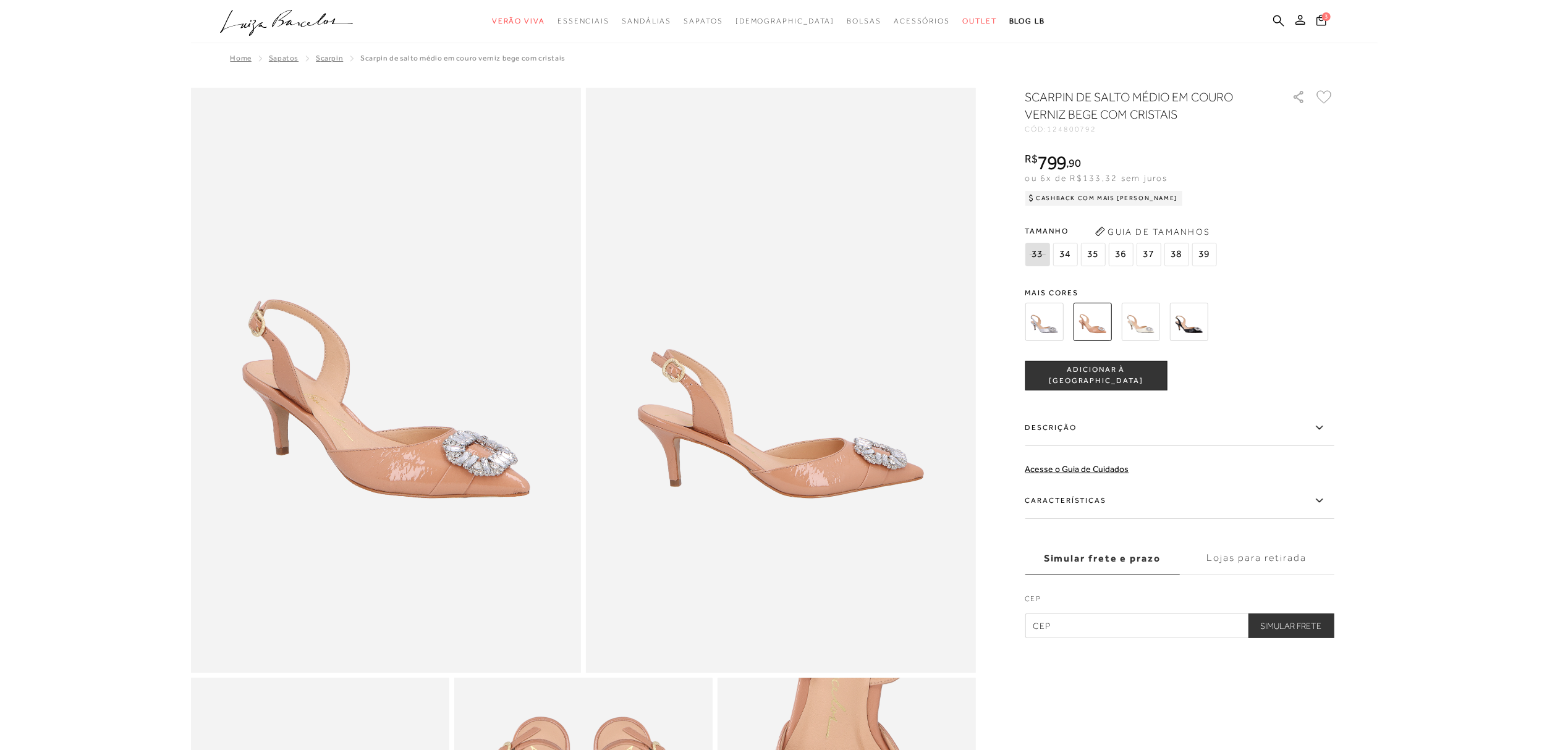
click at [1044, 316] on img at bounding box center [1045, 322] width 39 height 39
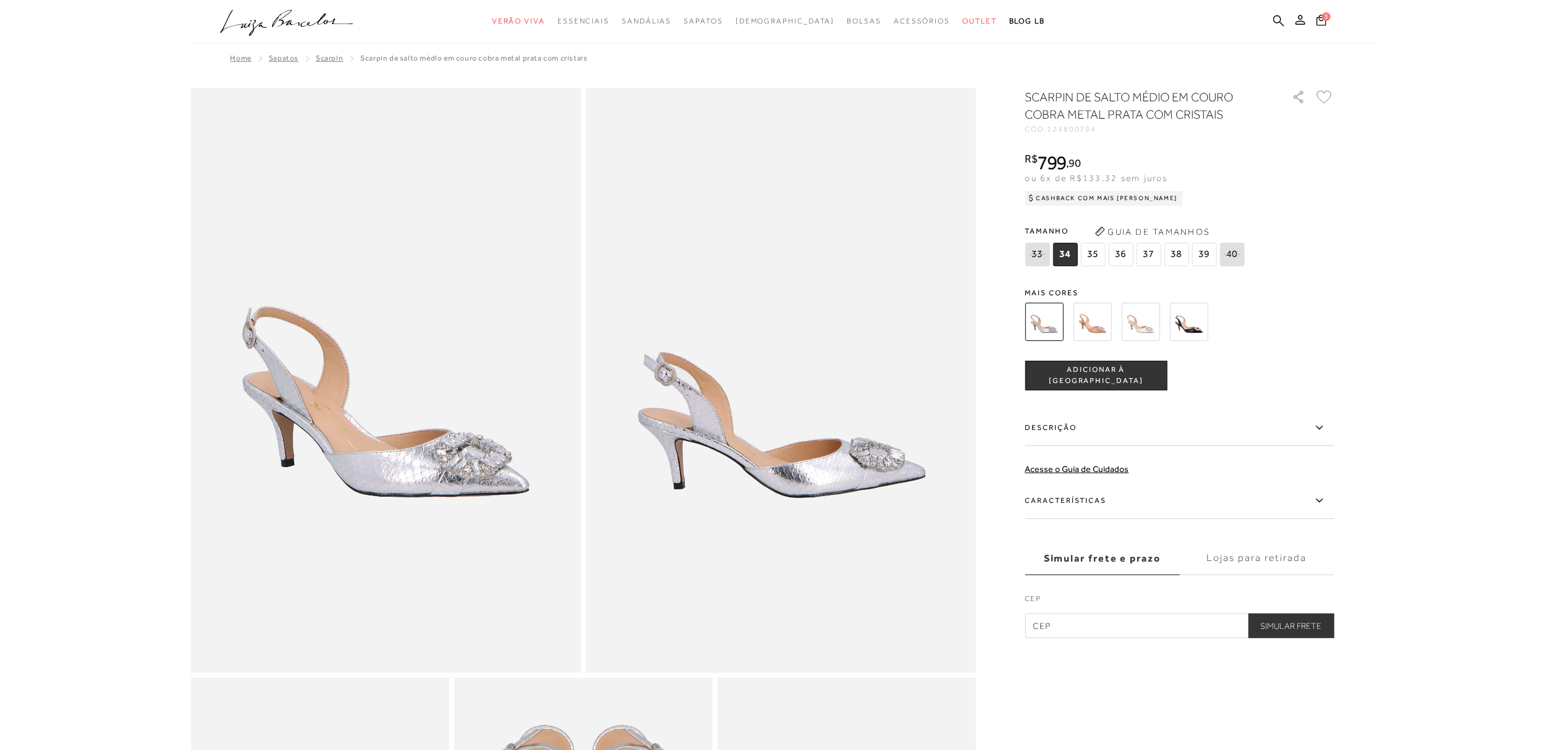
click at [1185, 322] on img at bounding box center [1189, 322] width 39 height 39
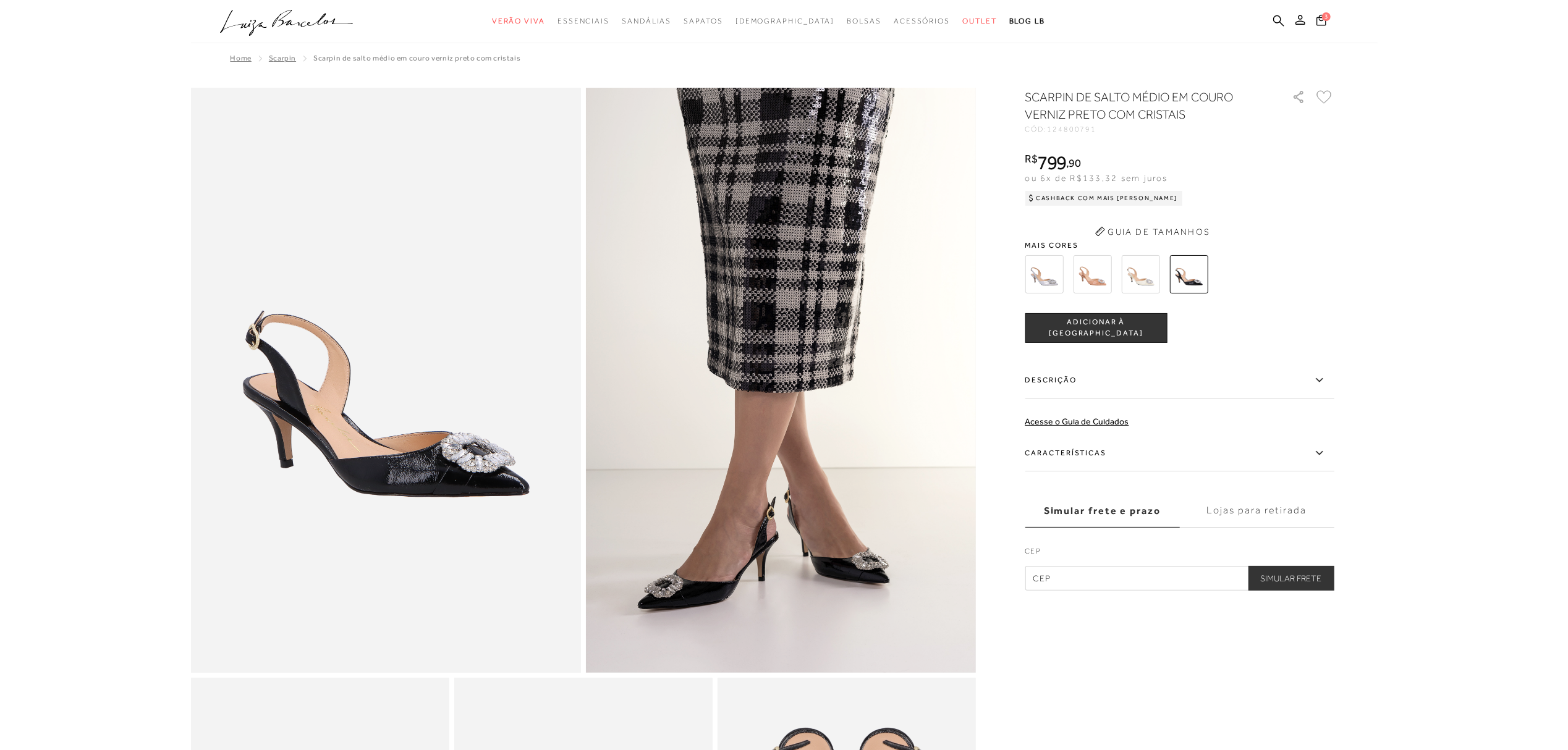
click at [1152, 224] on button "Guia de Tamanhos" at bounding box center [1152, 232] width 124 height 20
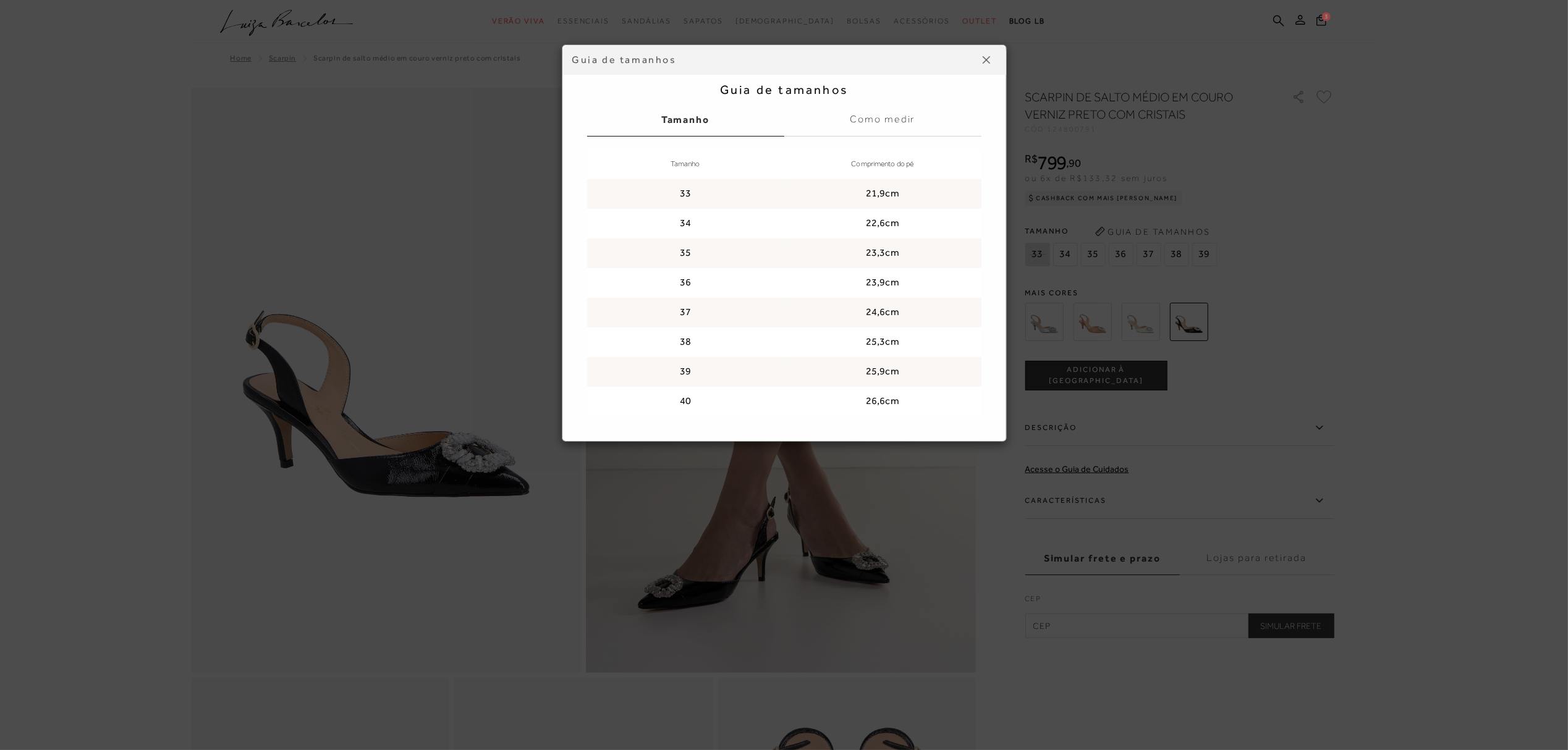
click at [1142, 324] on div "Guia de tamanhos Guia de tamanhos [GEOGRAPHIC_DATA] Como medir Tamanho Comprime…" at bounding box center [784, 375] width 1568 height 750
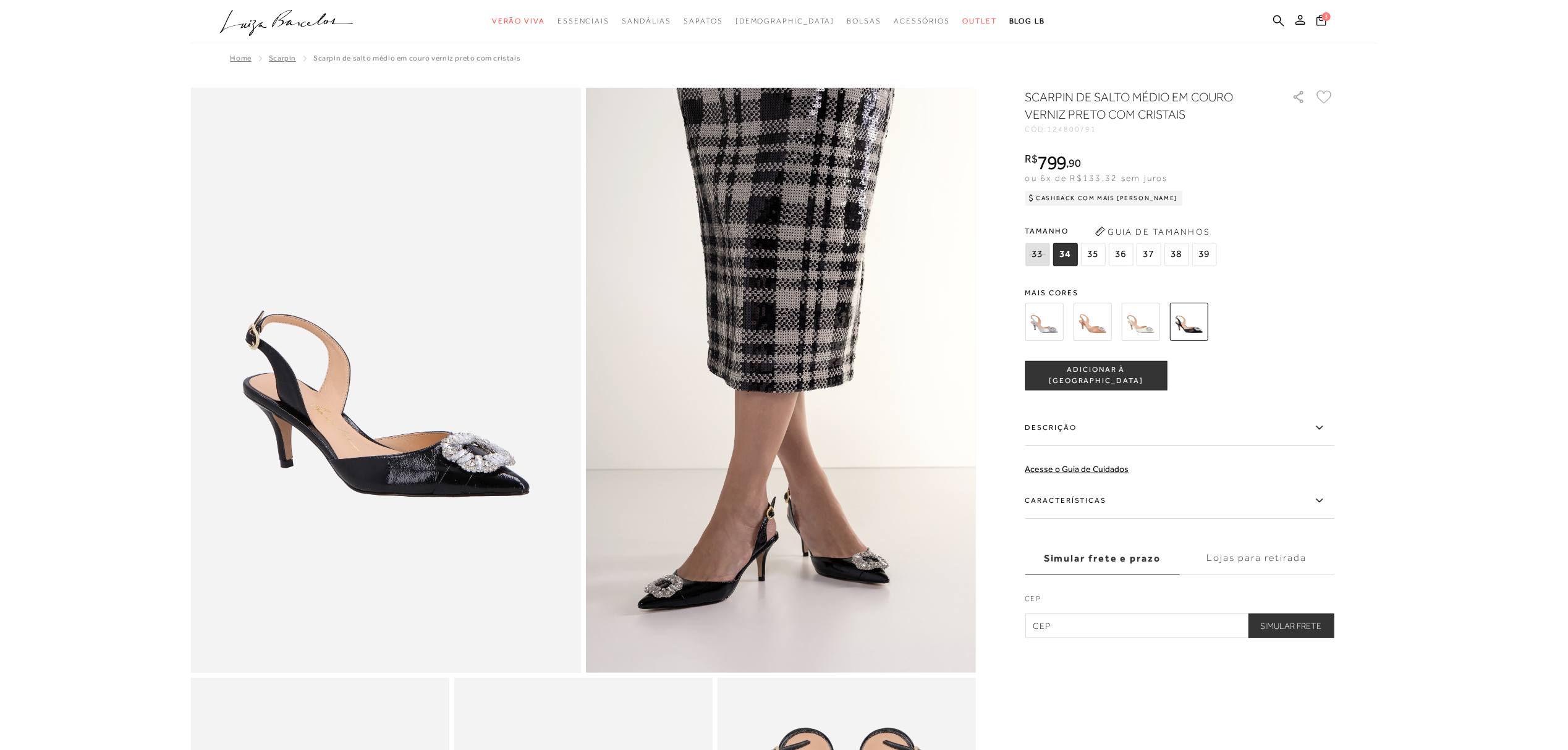
click at [1147, 325] on img at bounding box center [1141, 322] width 39 height 39
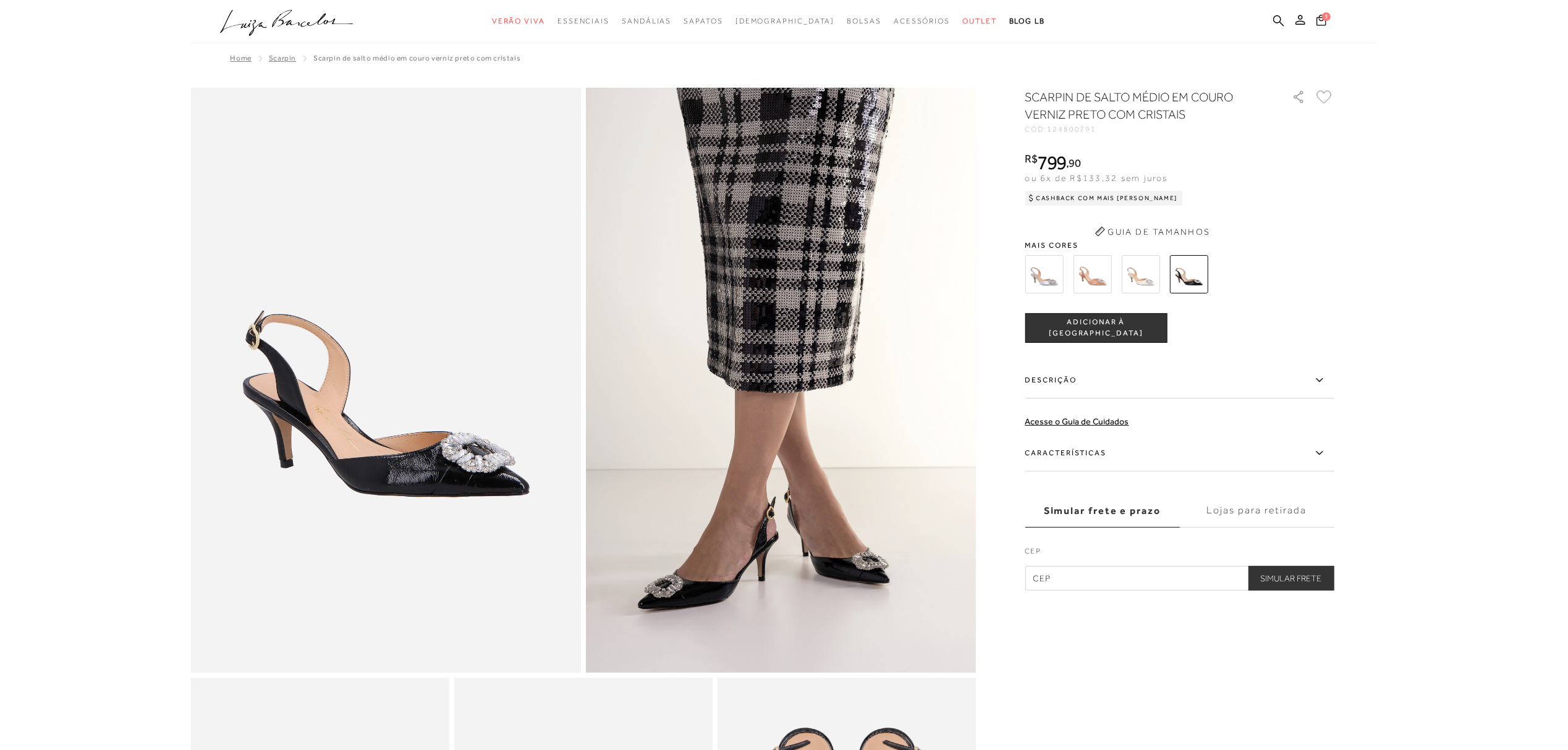
scroll to position [494, 0]
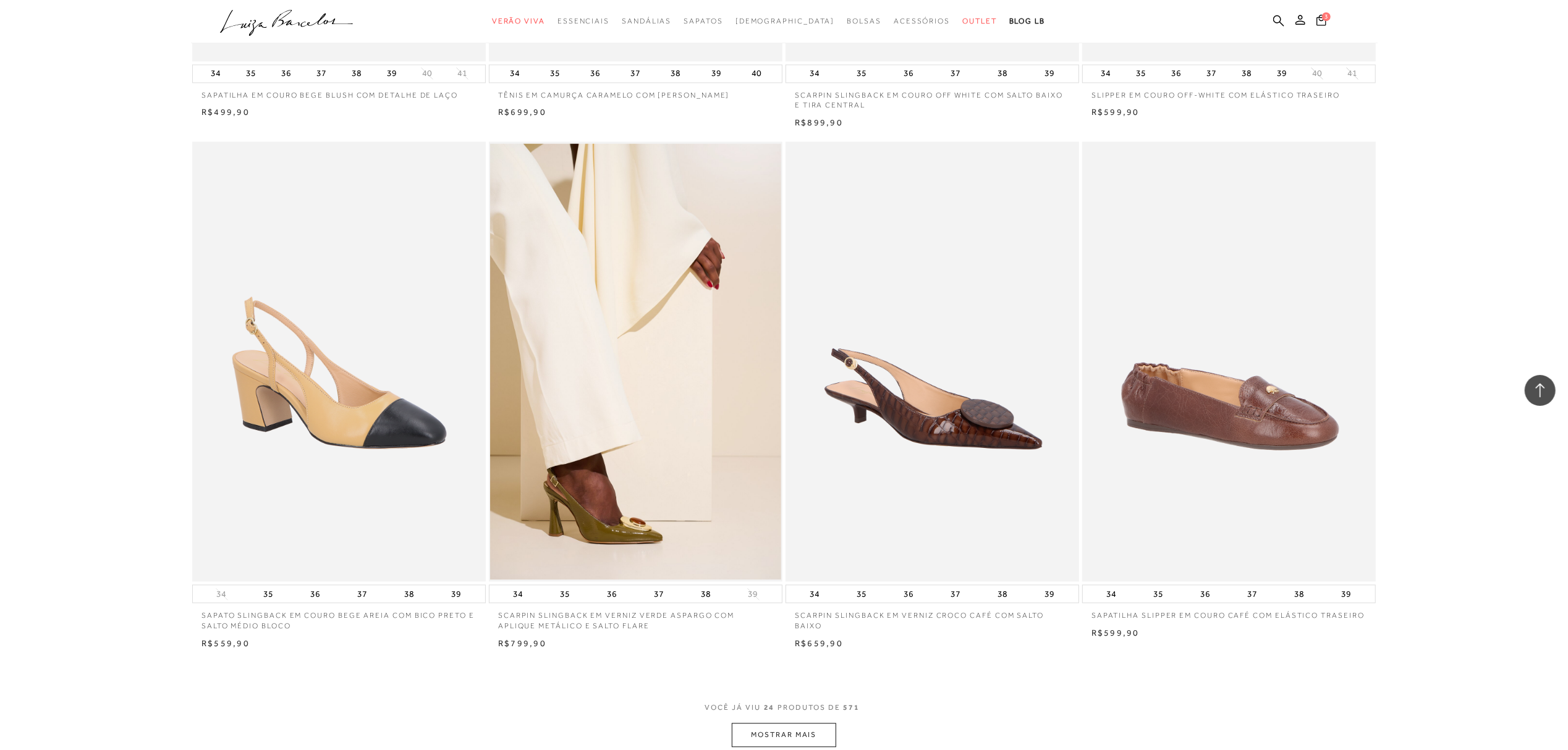
scroll to position [2801, 0]
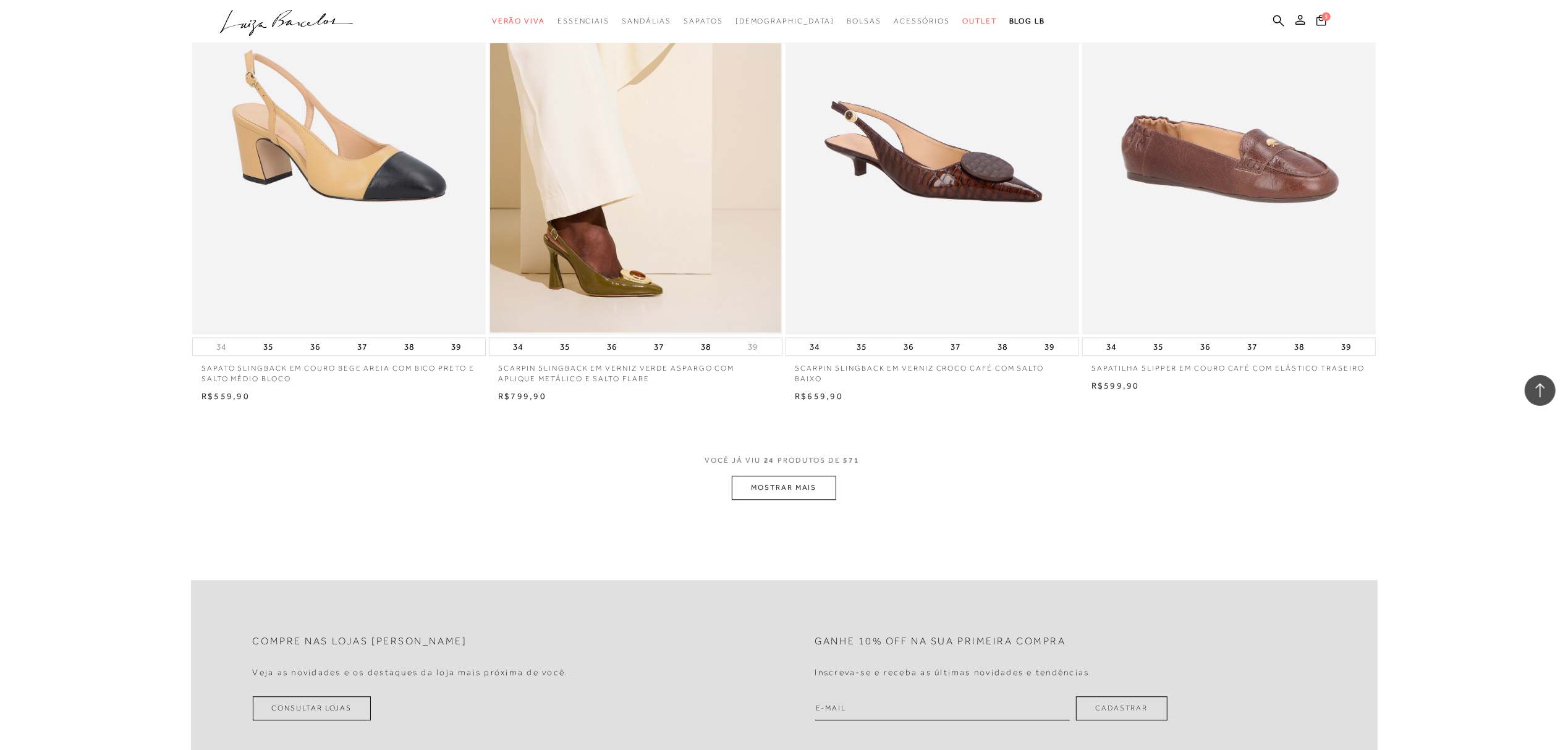
click at [788, 488] on button "MOSTRAR MAIS" at bounding box center [783, 488] width 104 height 24
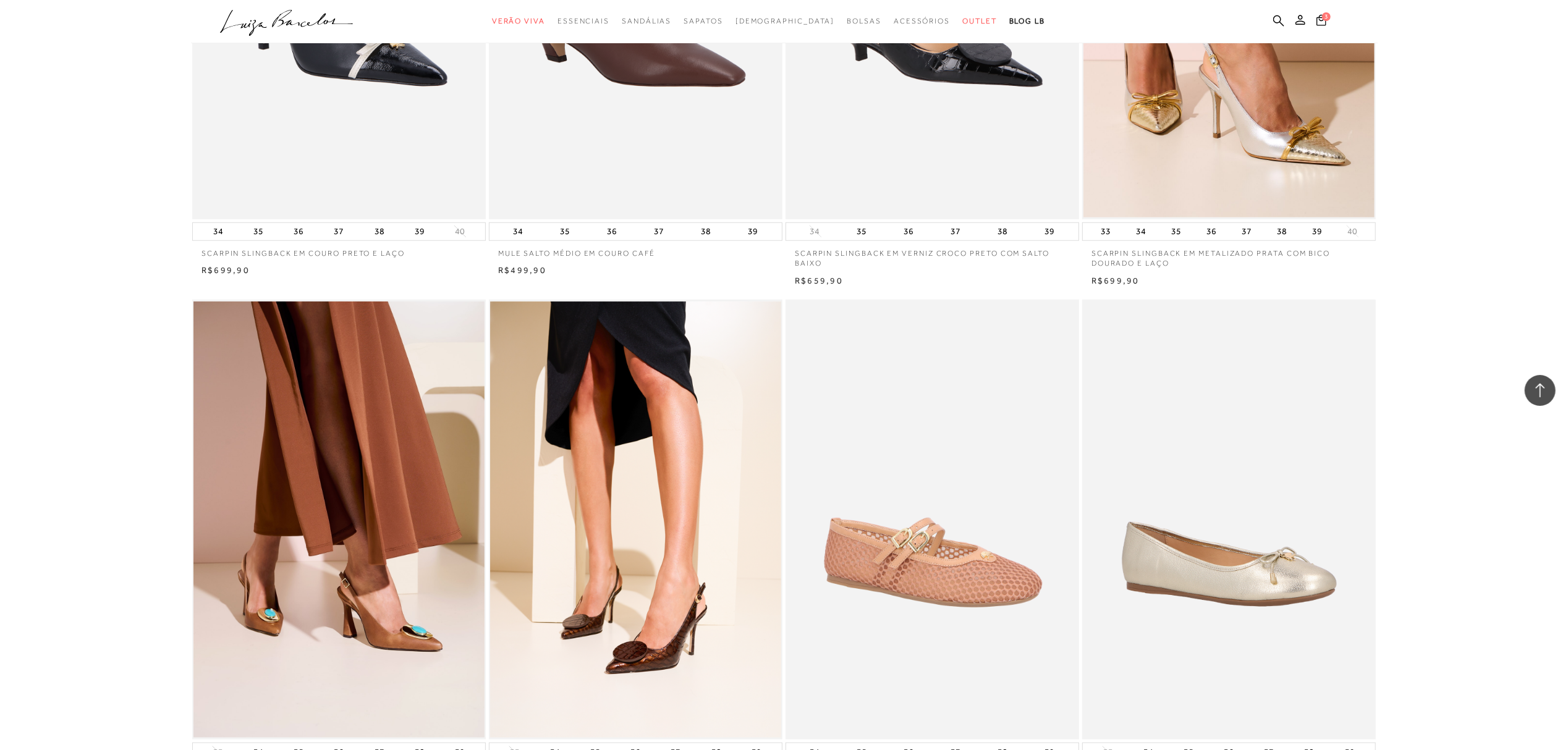
scroll to position [5767, 0]
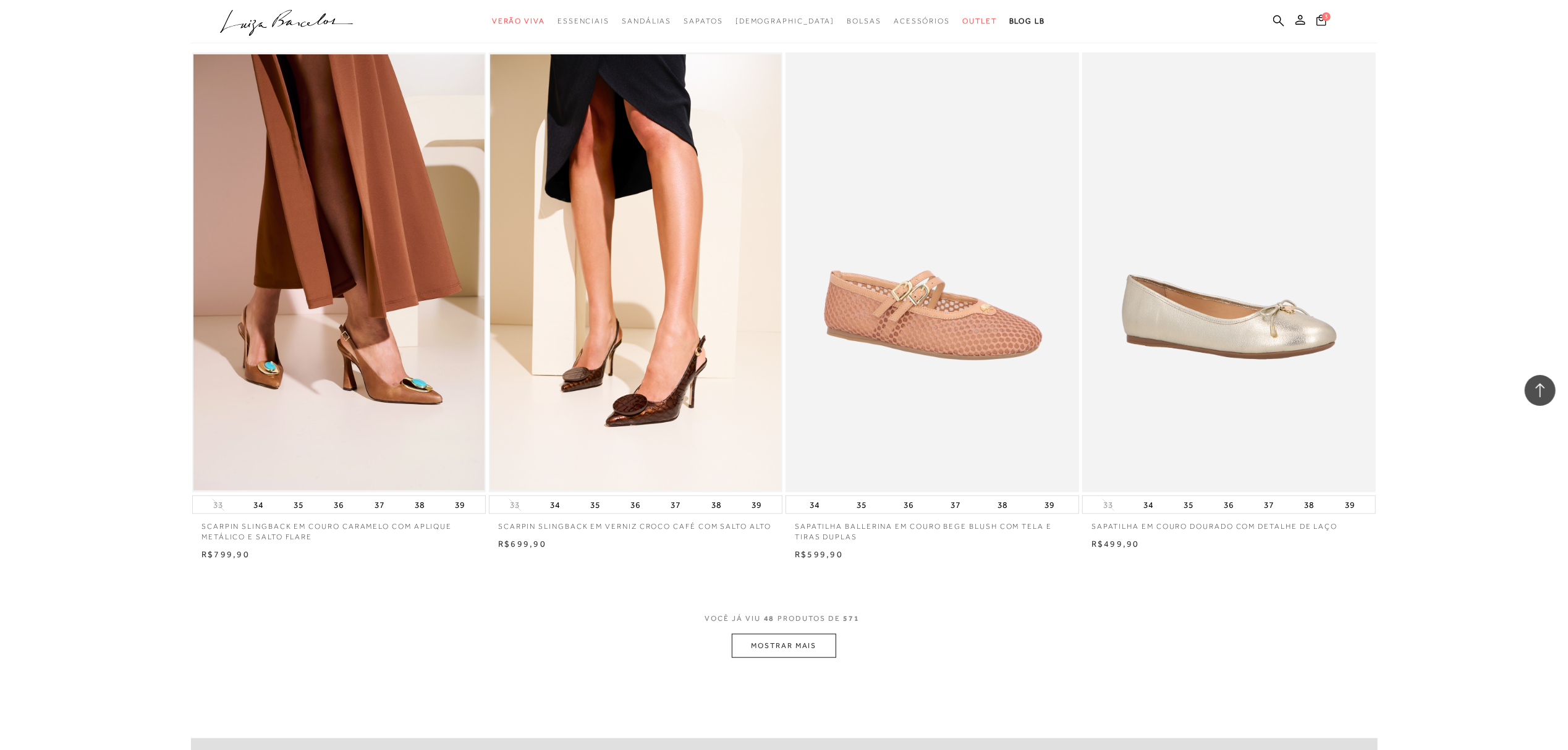
click at [797, 650] on button "MOSTRAR MAIS" at bounding box center [783, 646] width 104 height 24
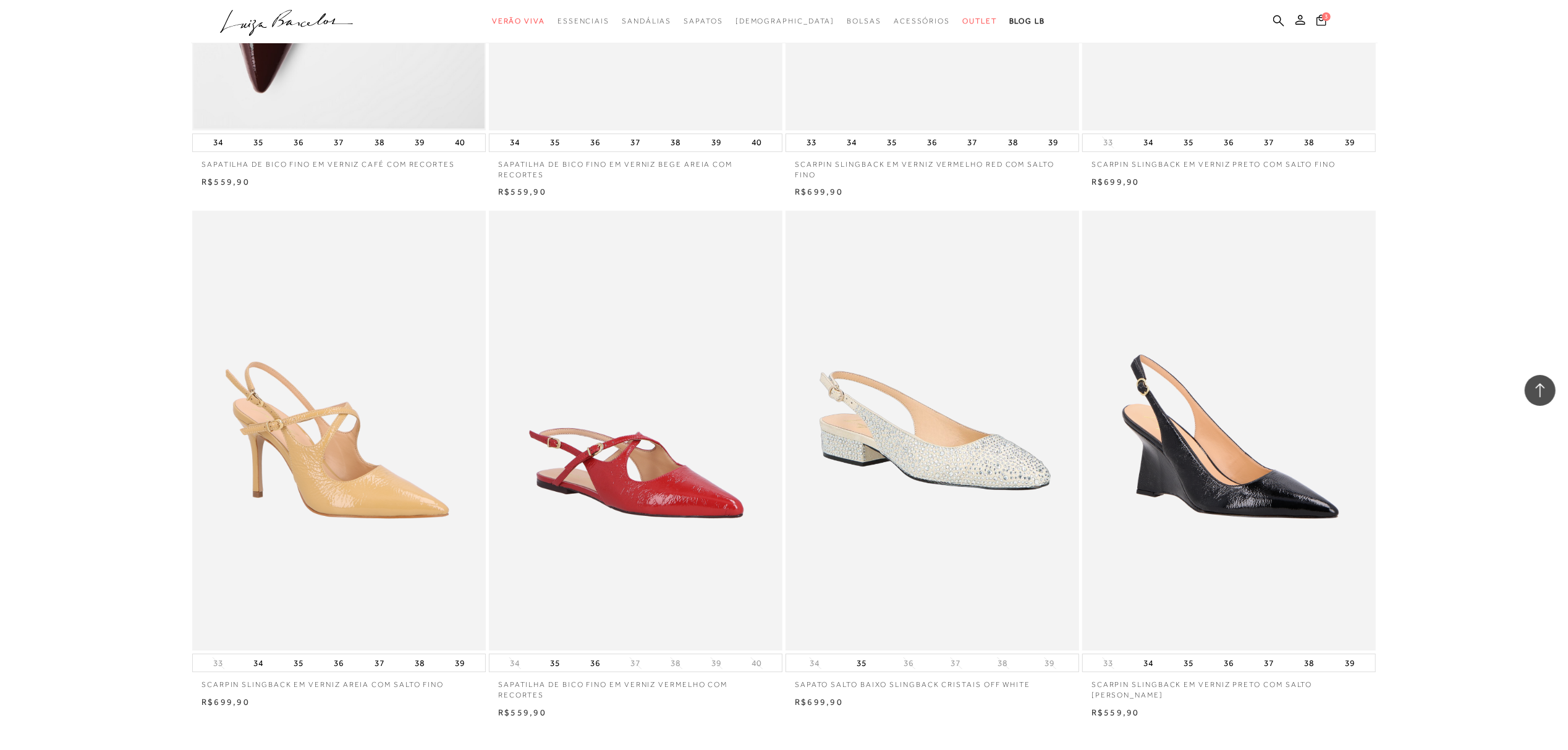
scroll to position [8979, 0]
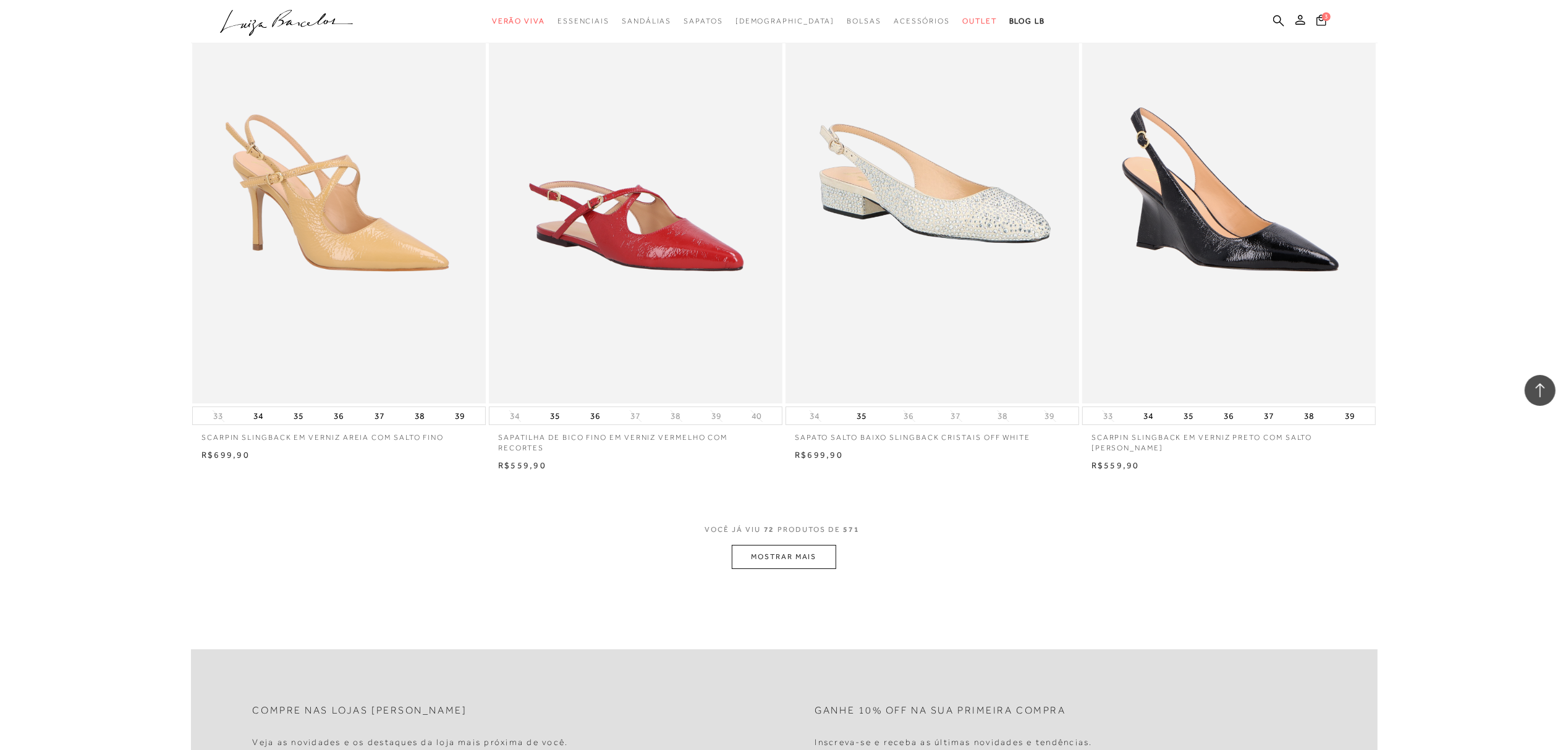
click at [773, 561] on button "MOSTRAR MAIS" at bounding box center [783, 556] width 104 height 24
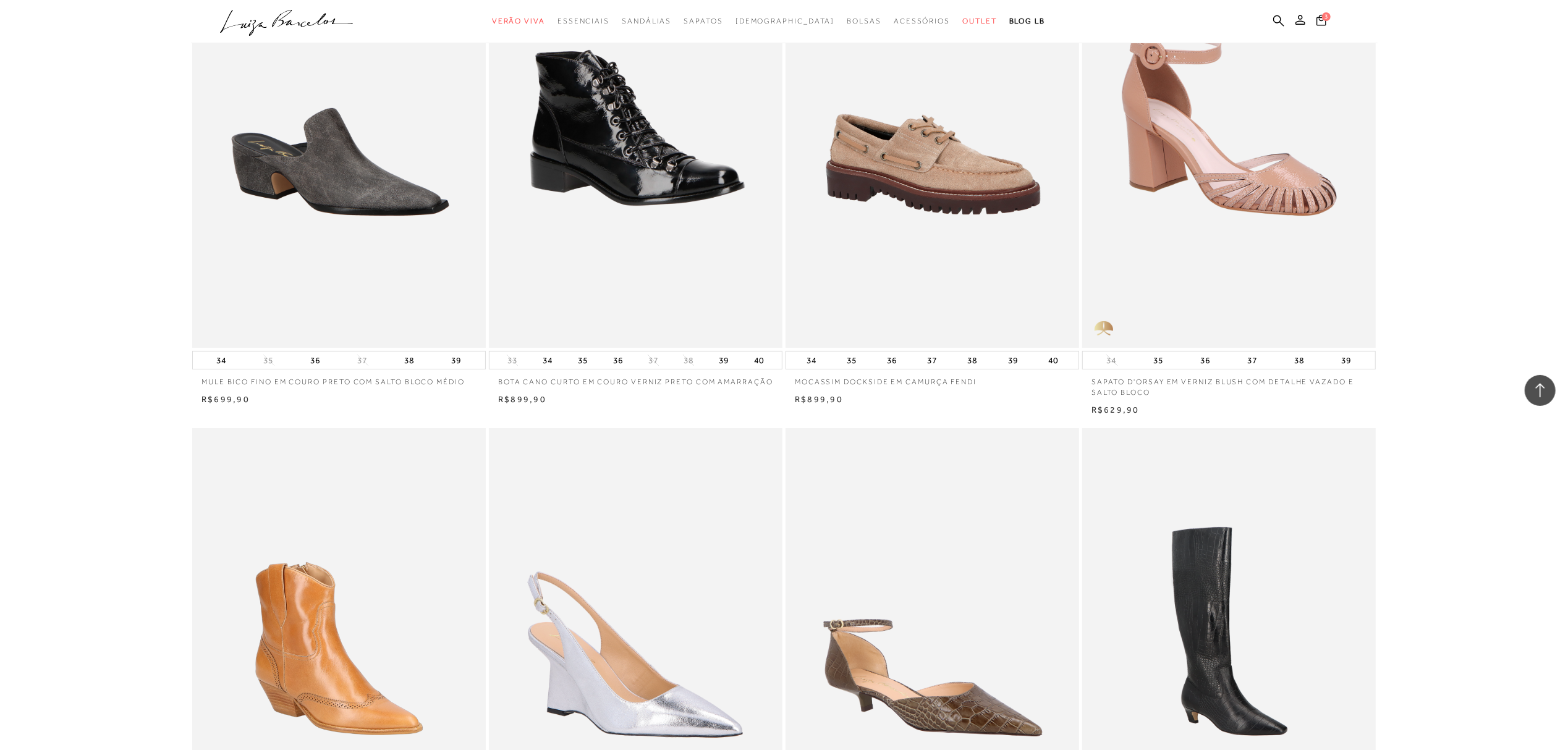
scroll to position [9803, 0]
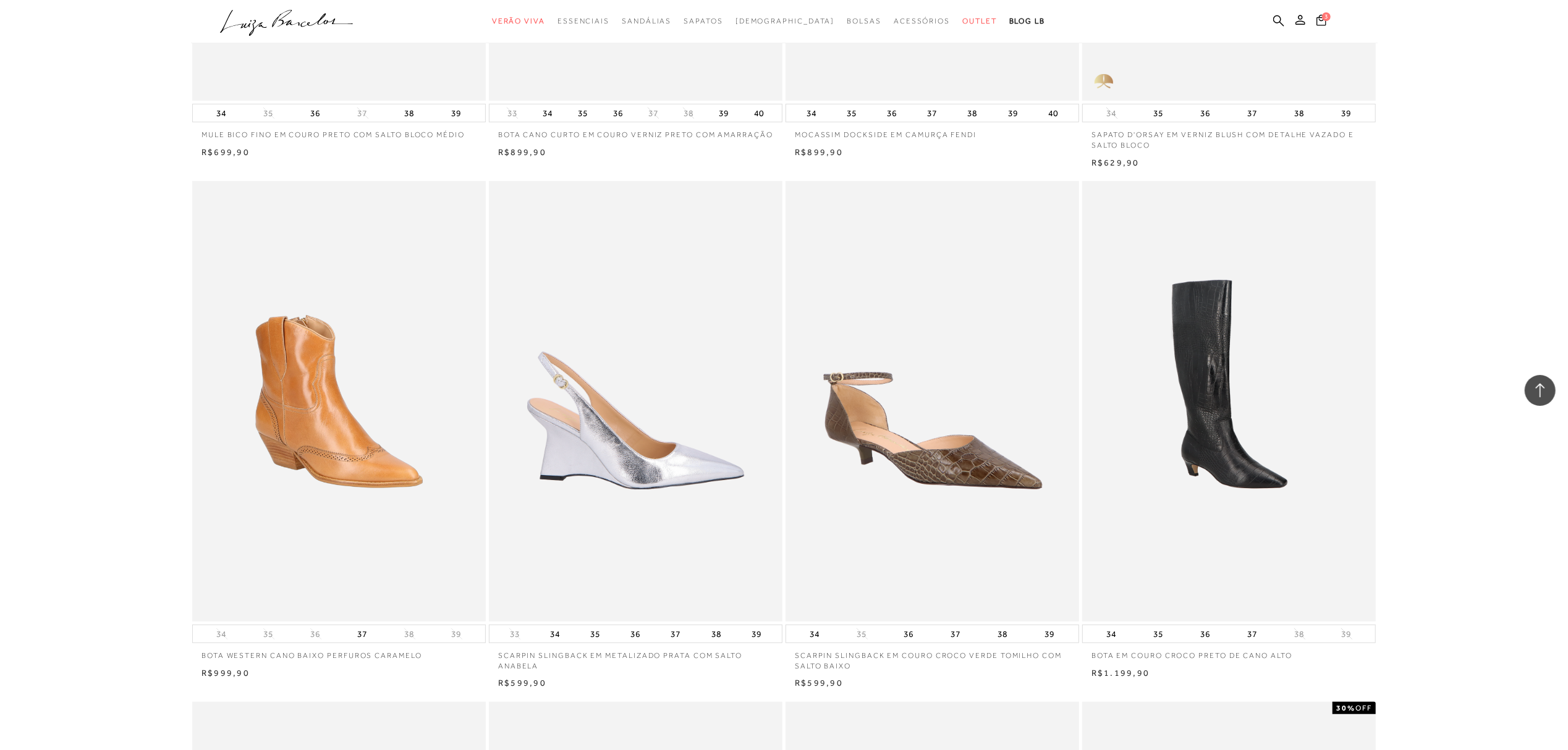
click at [653, 477] on img at bounding box center [636, 401] width 292 height 441
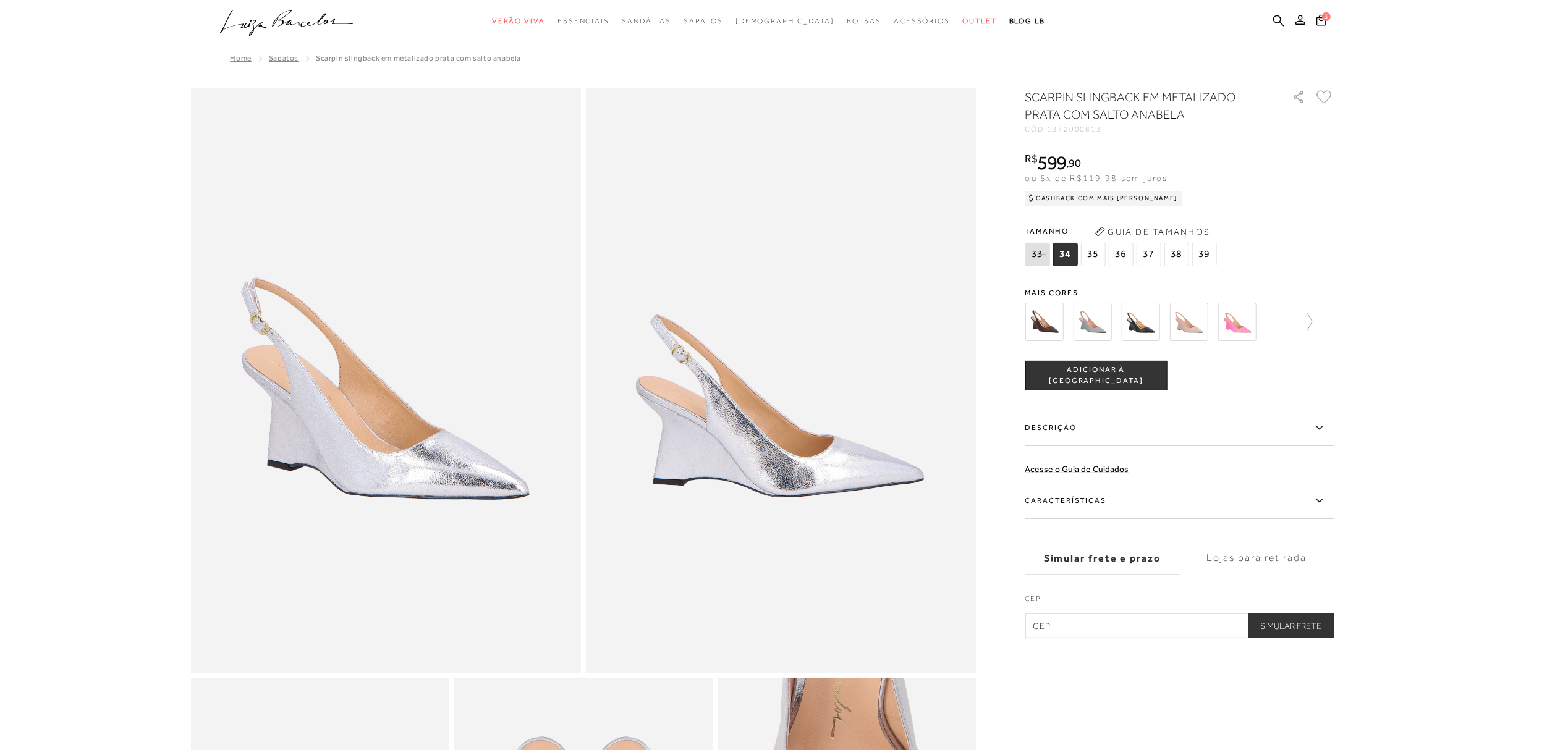
click at [1151, 253] on span "37" at bounding box center [1148, 254] width 24 height 24
click at [1306, 324] on icon at bounding box center [1304, 322] width 17 height 17
click at [1110, 322] on img at bounding box center [1114, 322] width 39 height 39
click at [1156, 327] on img at bounding box center [1163, 322] width 39 height 39
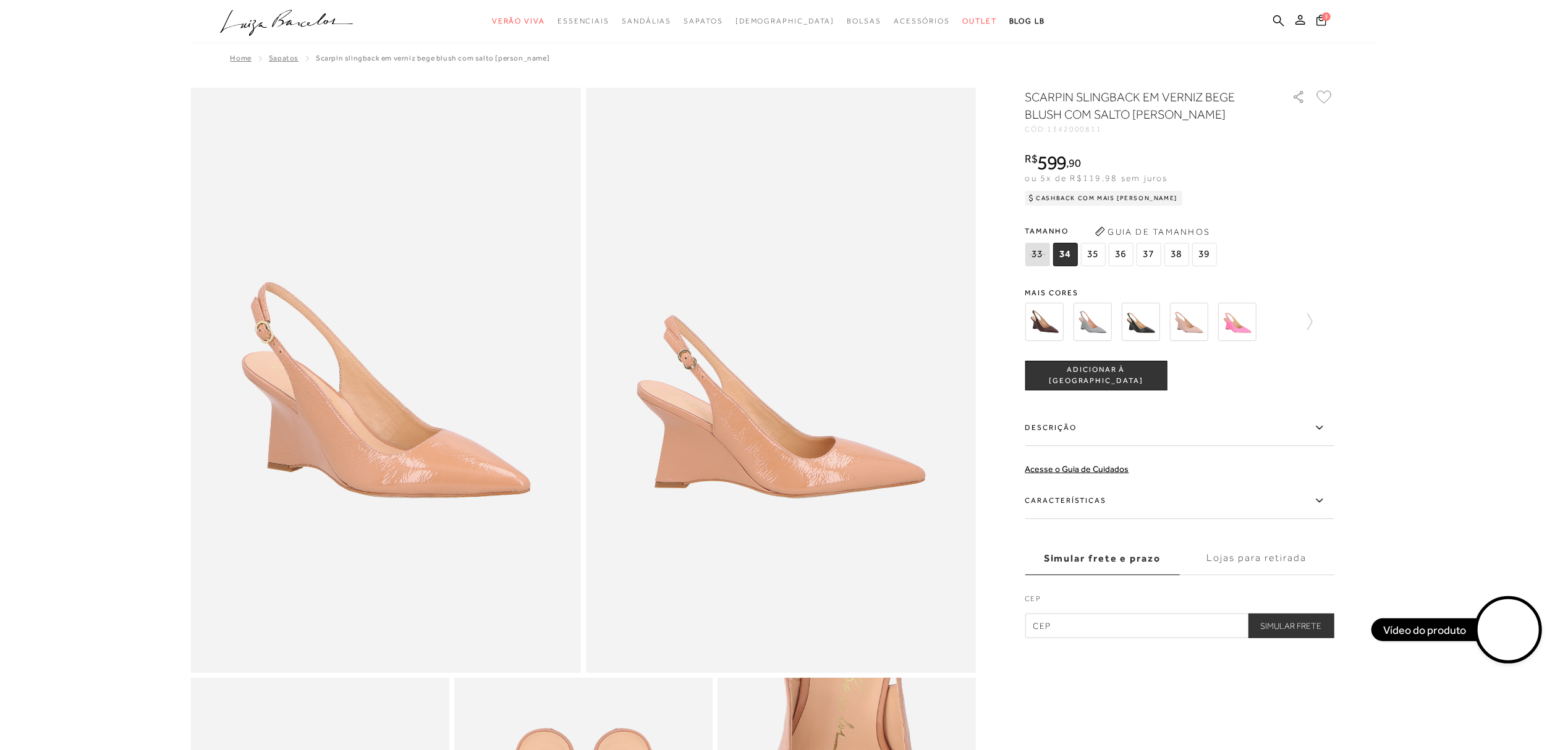
click at [1087, 326] on img at bounding box center [1093, 322] width 39 height 39
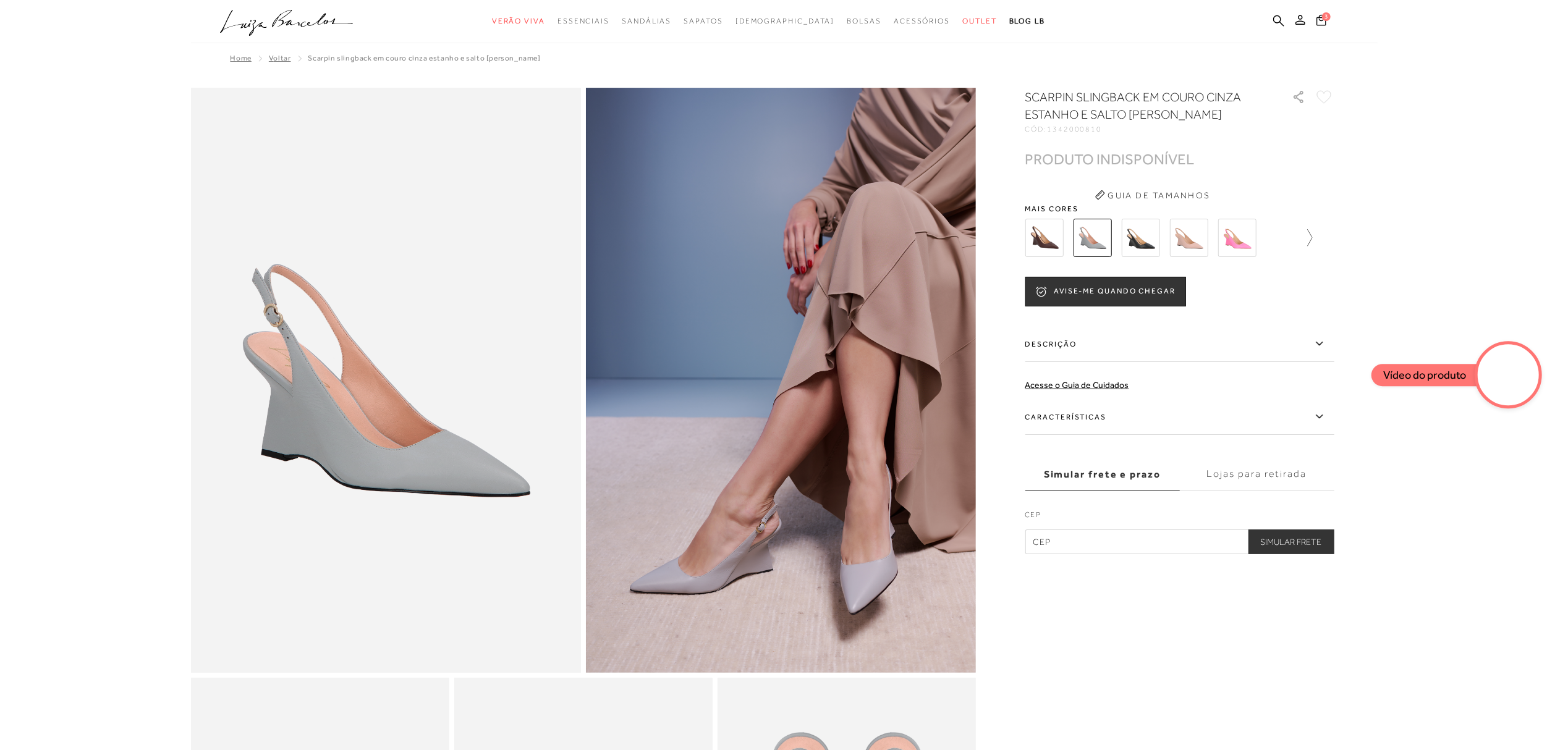
click at [1310, 227] on link at bounding box center [1304, 237] width 17 height 46
click at [1031, 235] on icon at bounding box center [1034, 237] width 17 height 17
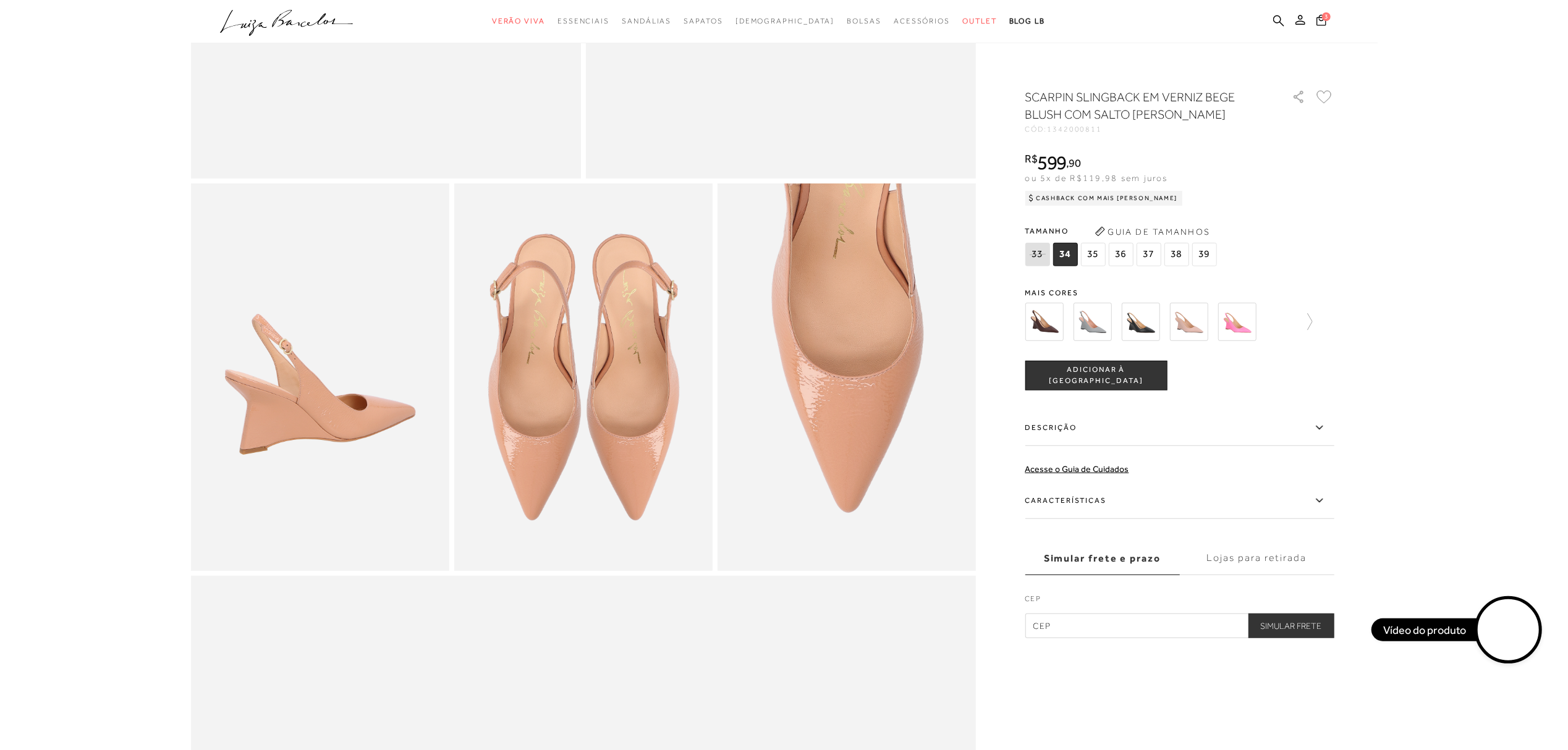
scroll to position [659, 0]
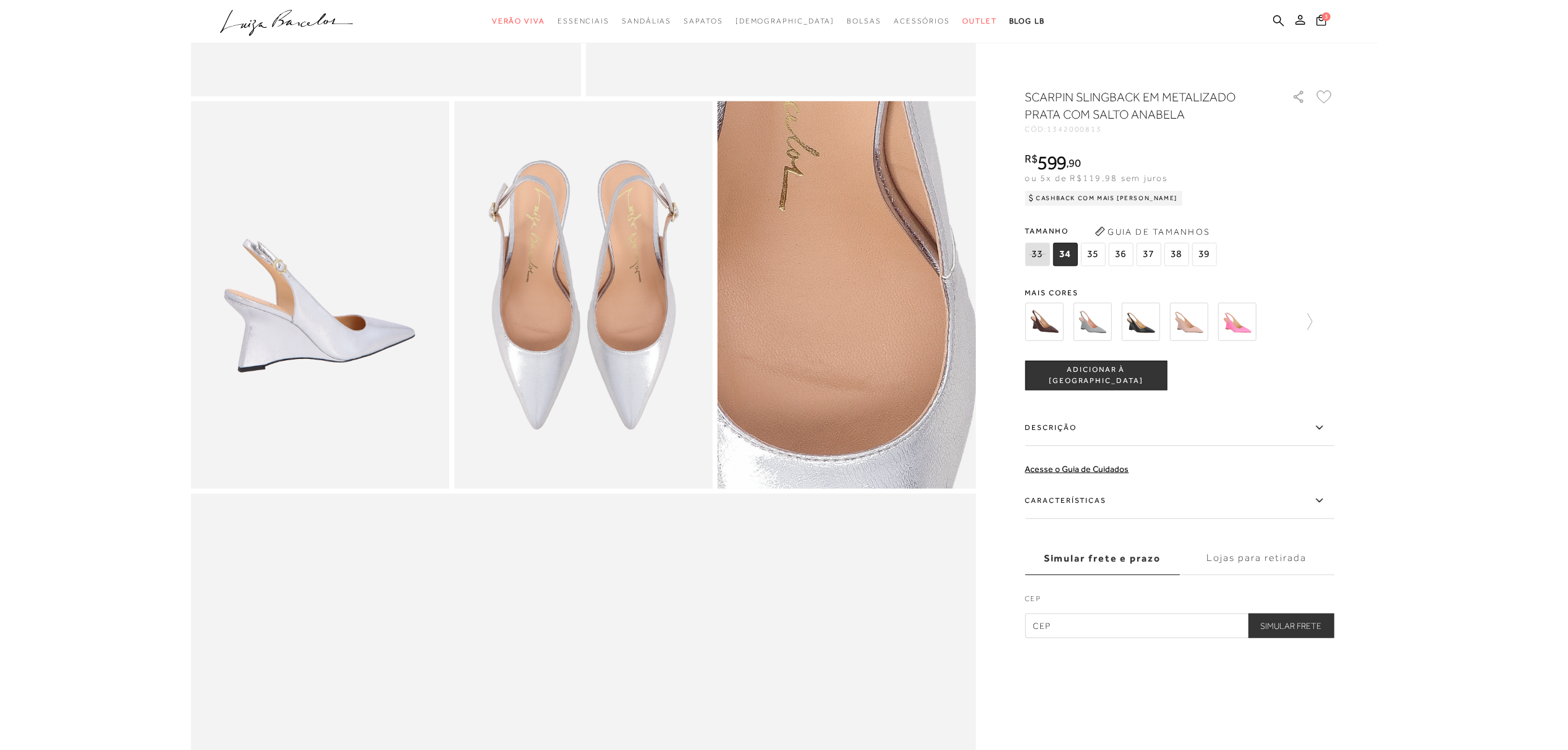
scroll to position [659, 0]
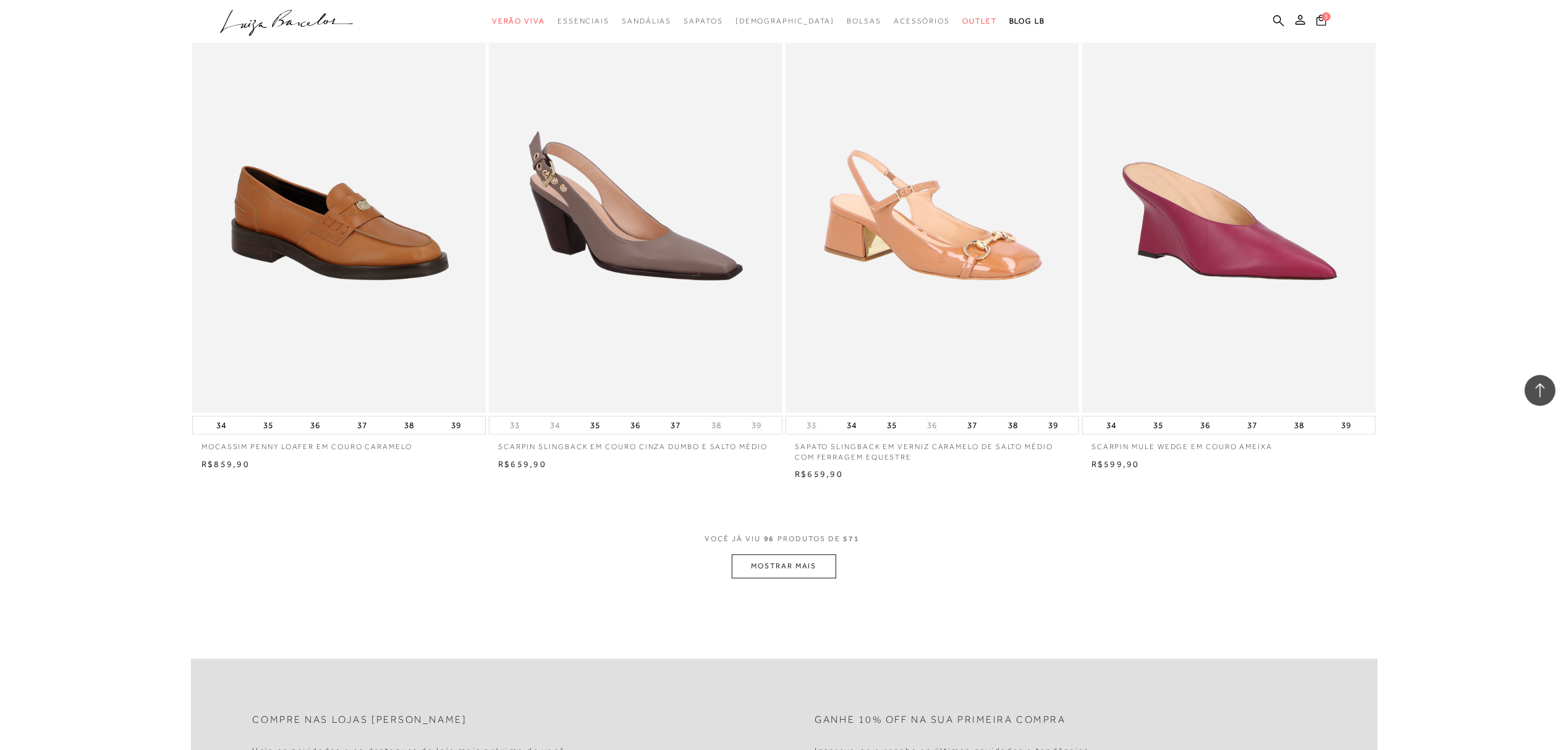
scroll to position [12192, 0]
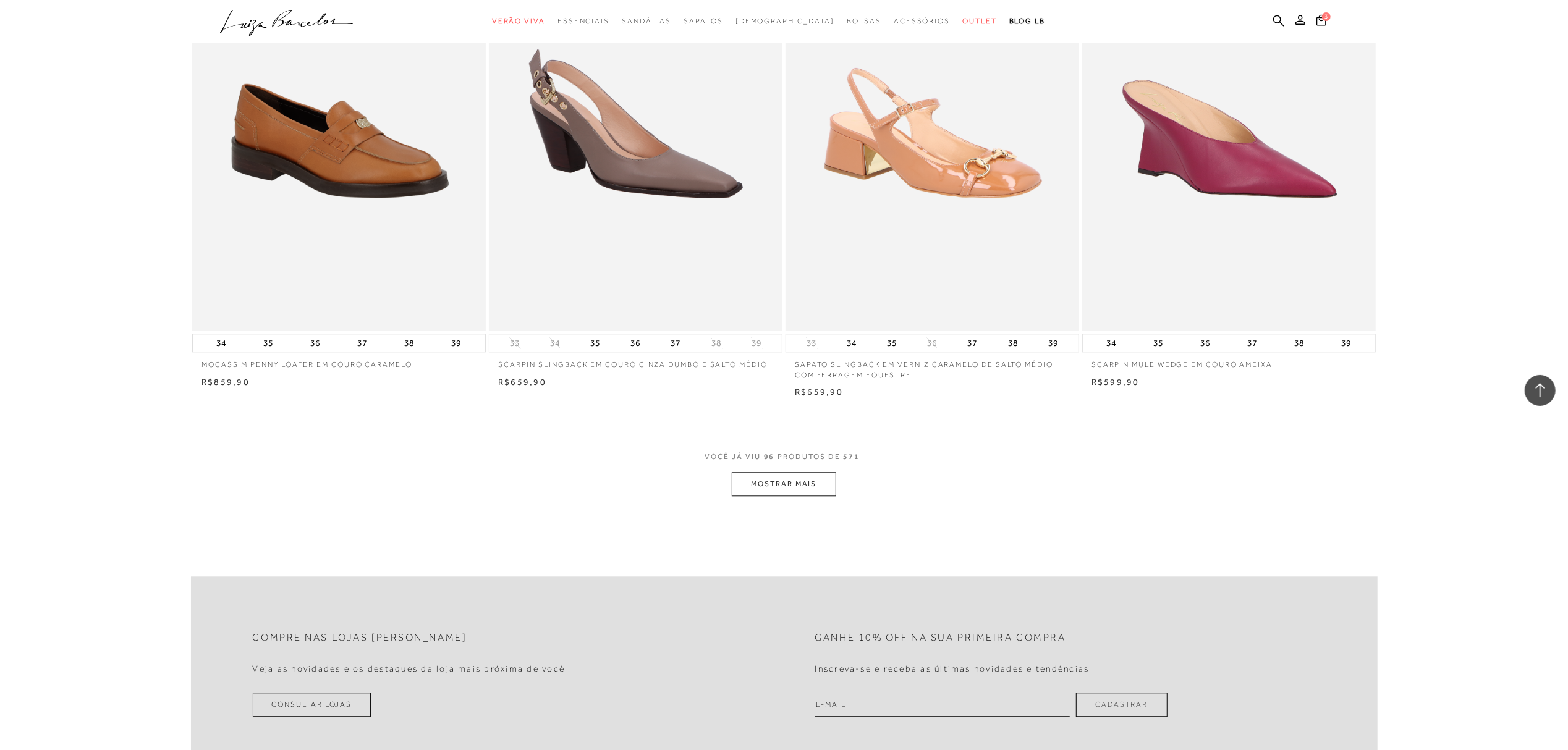
click at [775, 476] on button "MOSTRAR MAIS" at bounding box center [783, 484] width 104 height 24
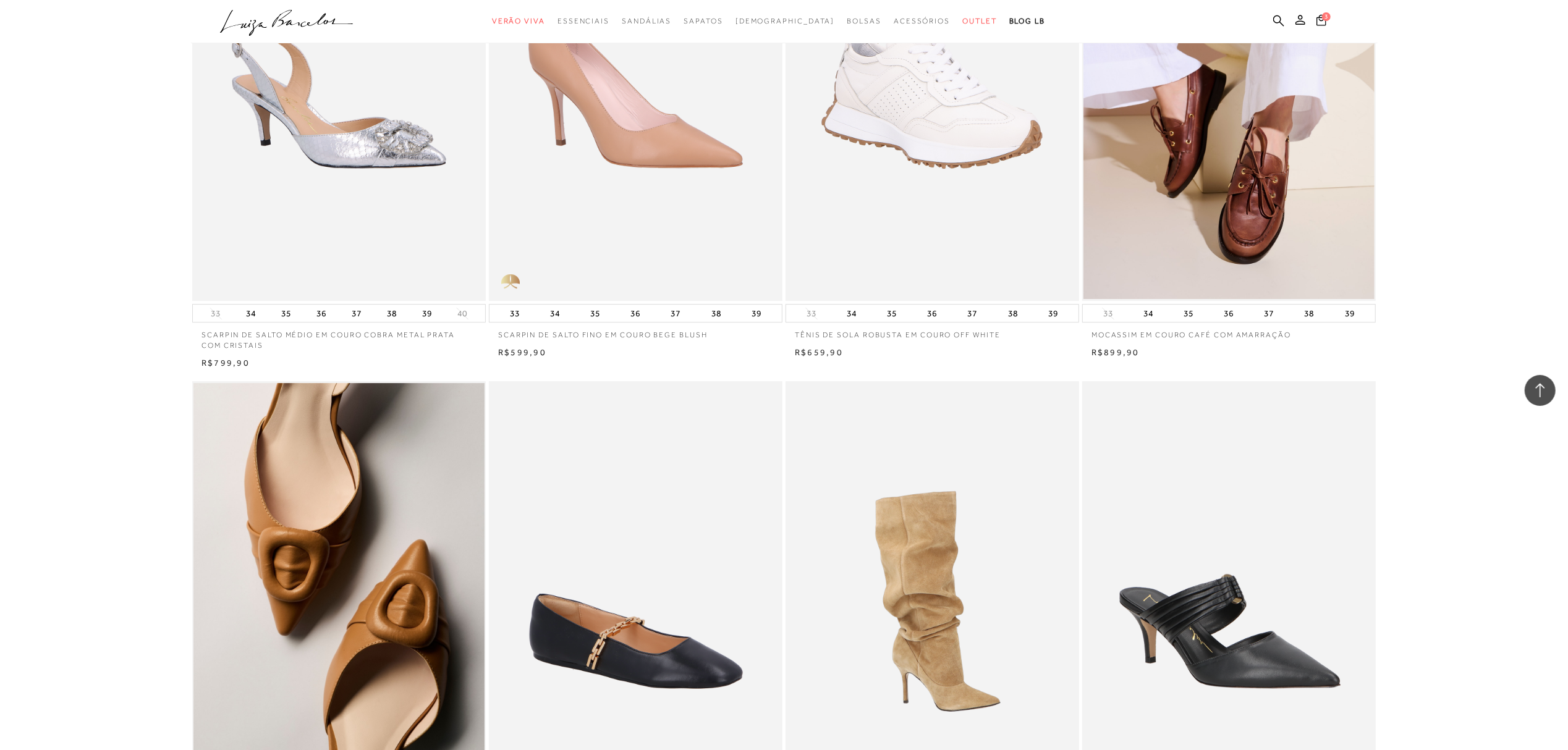
scroll to position [13180, 0]
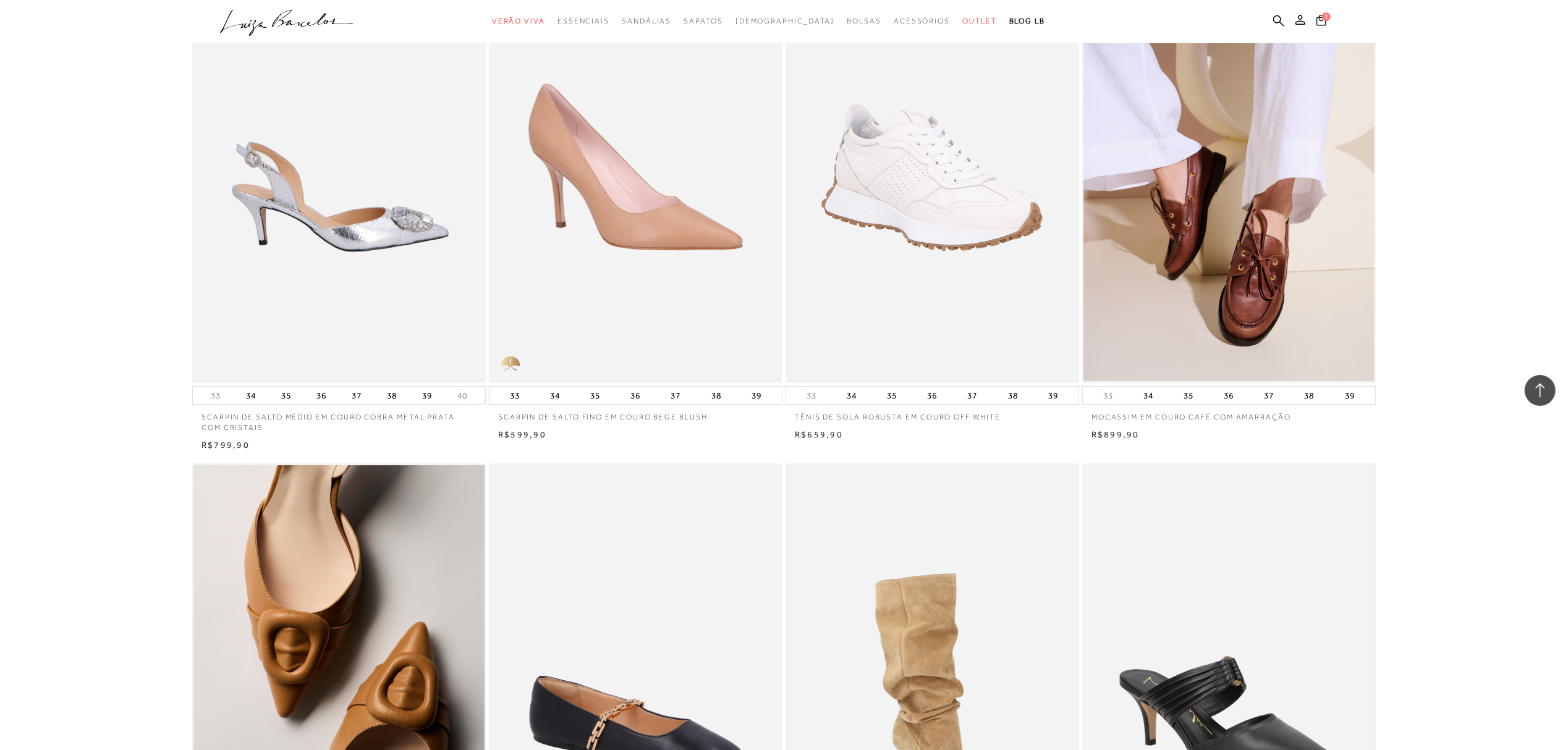
click at [371, 215] on img at bounding box center [340, 163] width 292 height 441
click at [371, 214] on img at bounding box center [340, 163] width 292 height 441
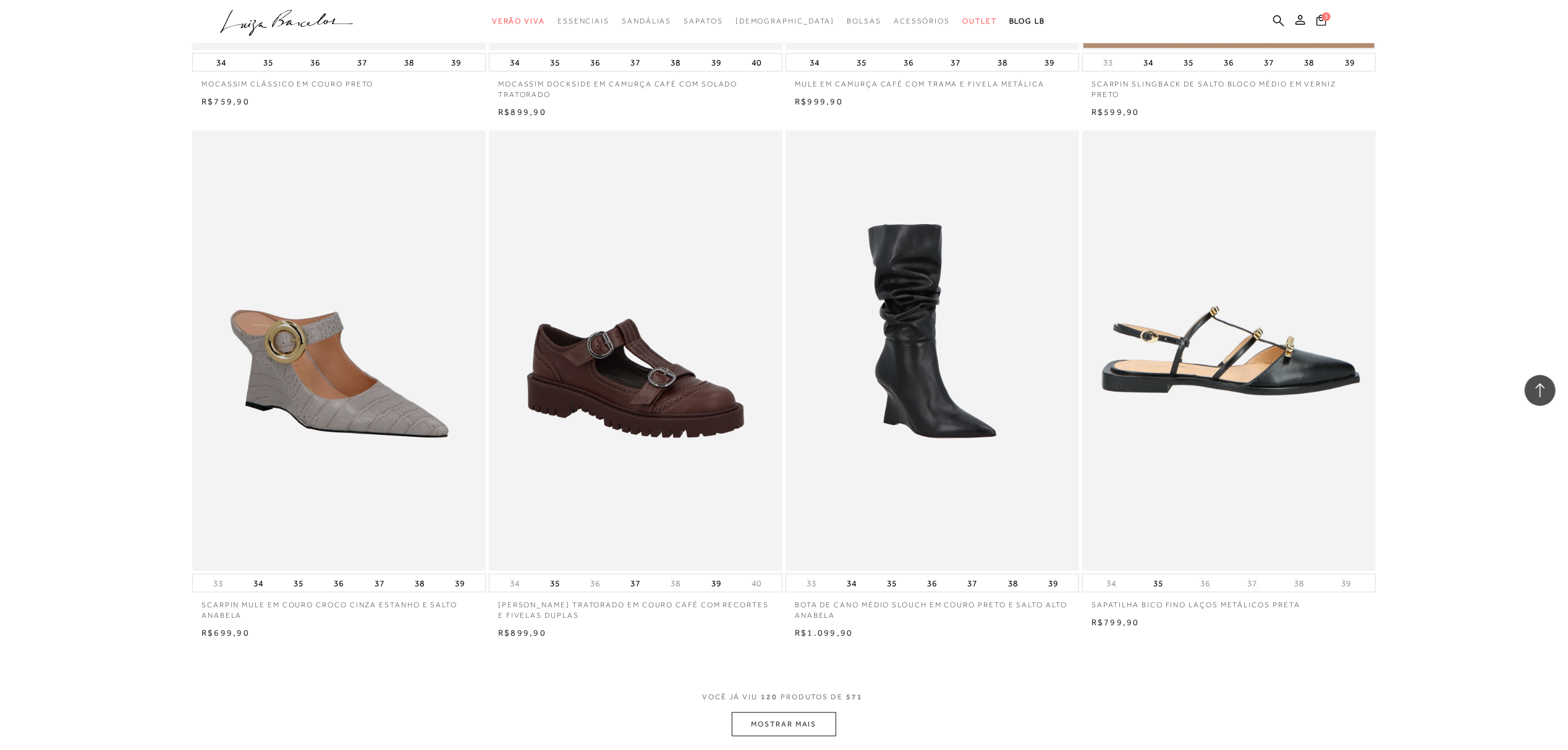
scroll to position [15405, 0]
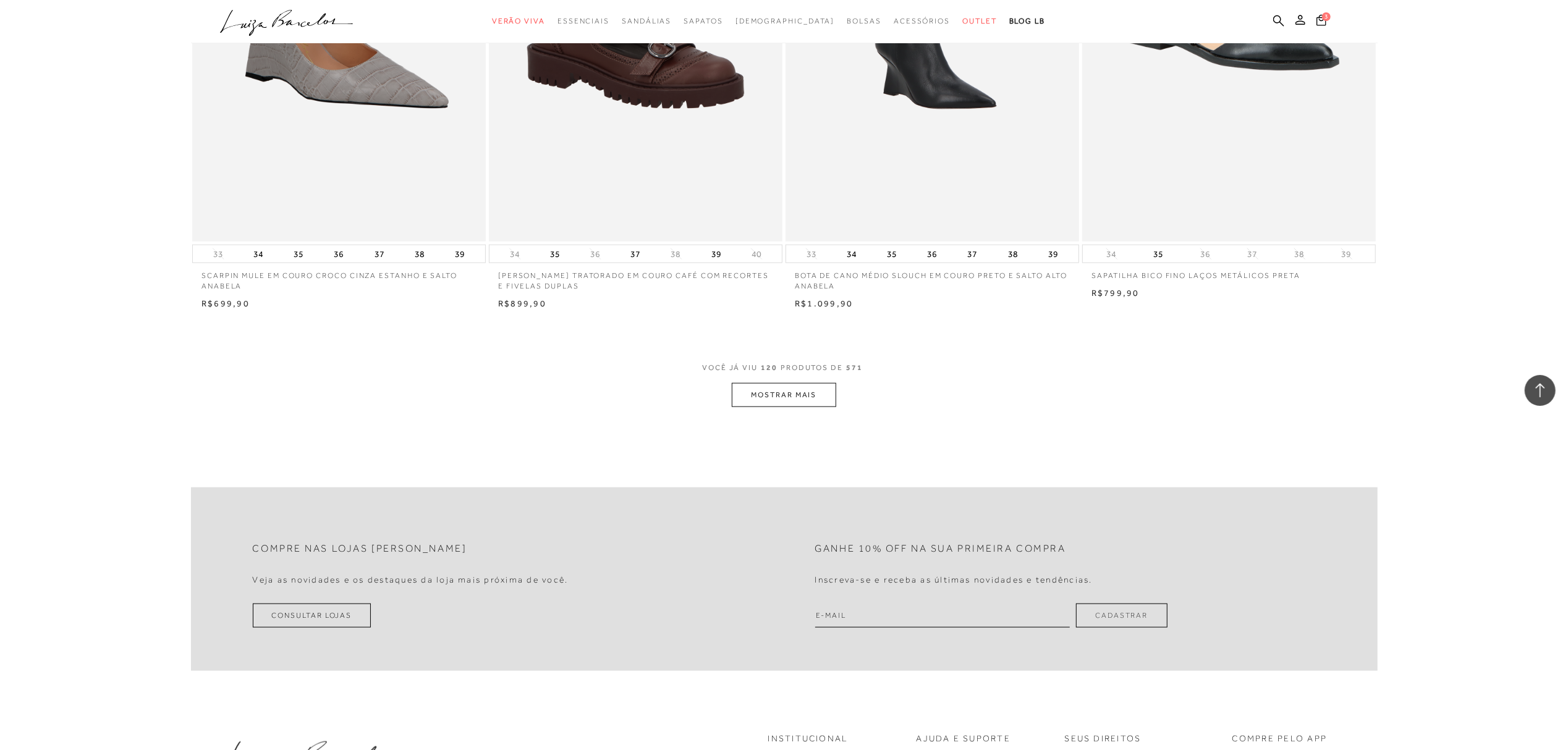
click at [782, 389] on button "MOSTRAR MAIS" at bounding box center [783, 395] width 104 height 24
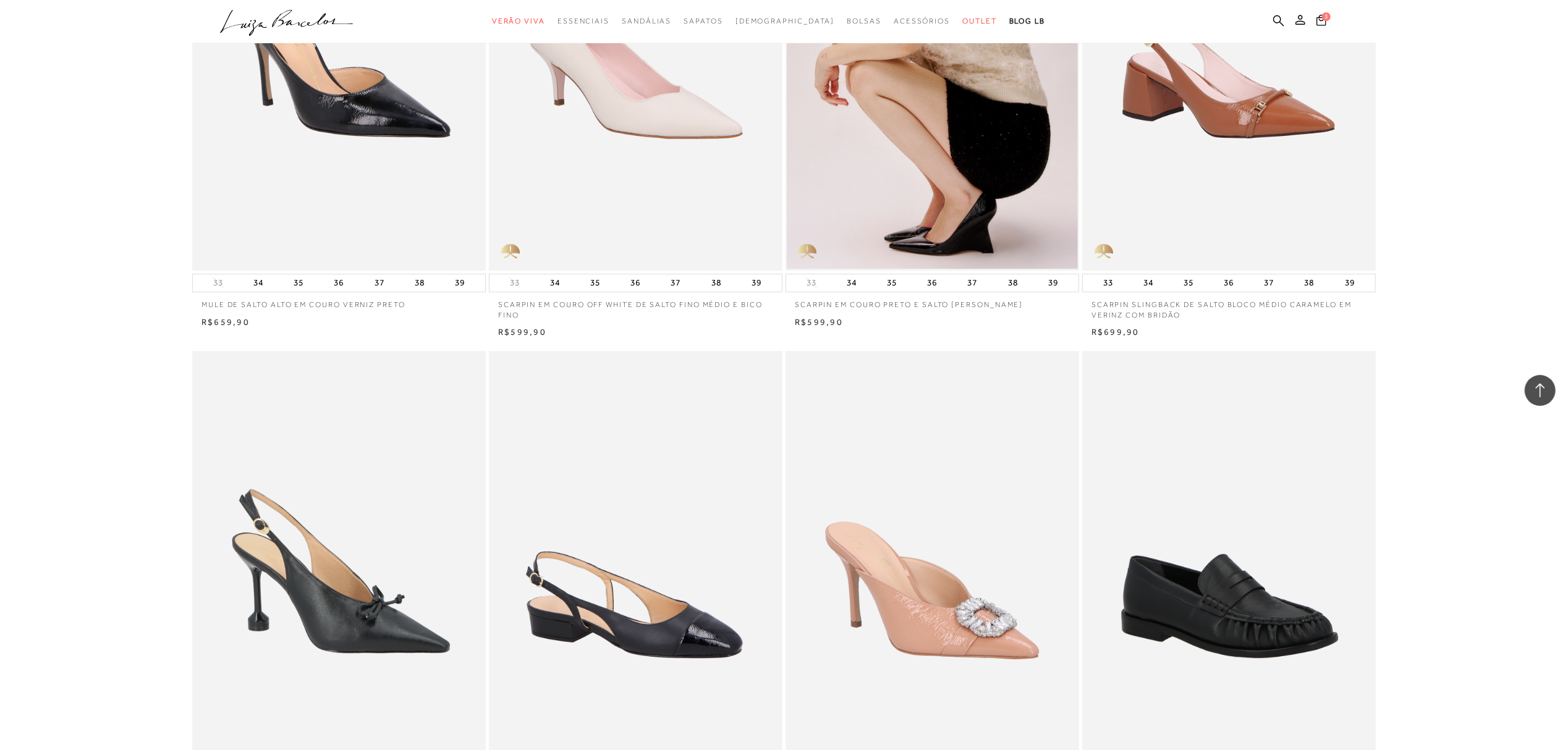
scroll to position [18205, 0]
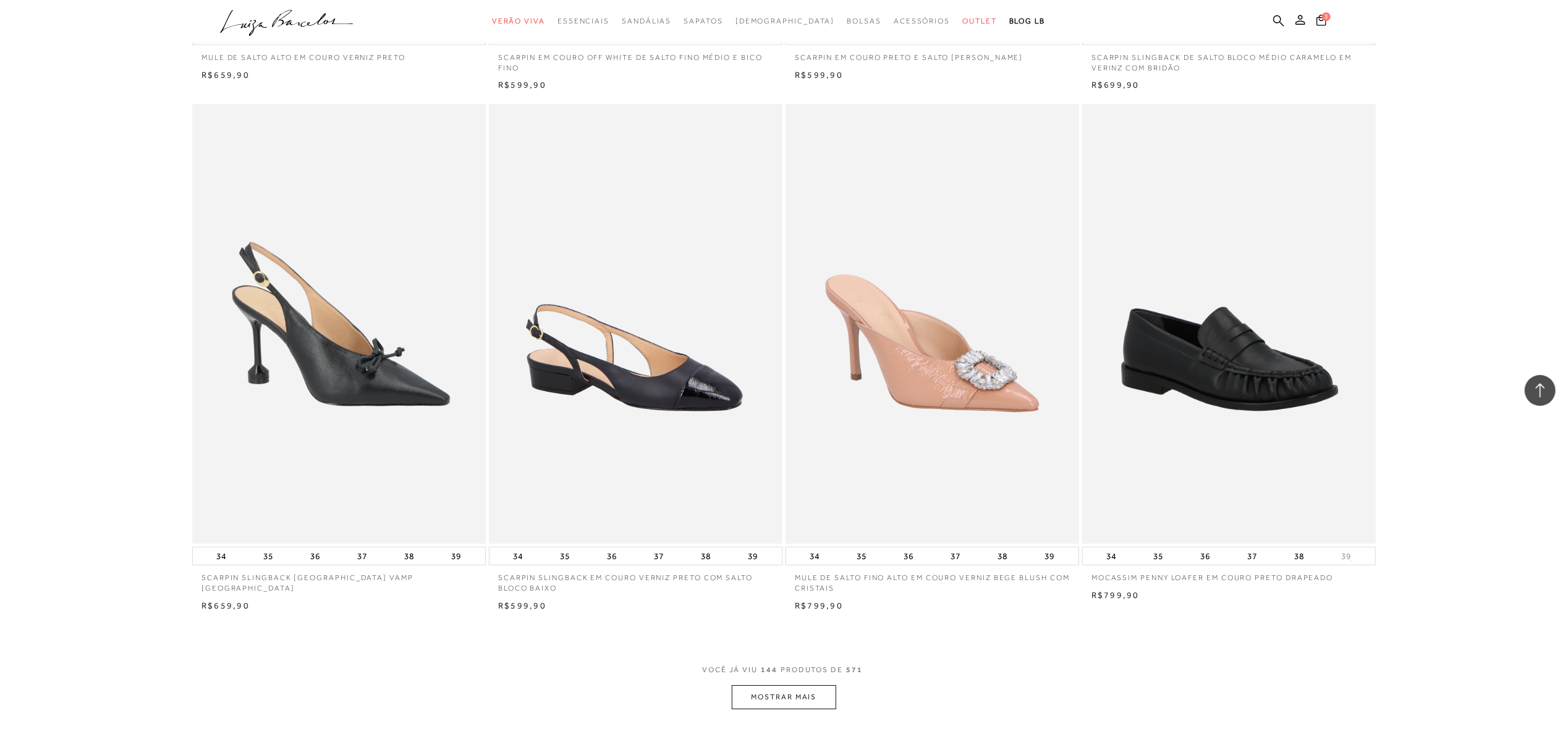
click at [795, 700] on button "MOSTRAR MAIS" at bounding box center [783, 697] width 104 height 24
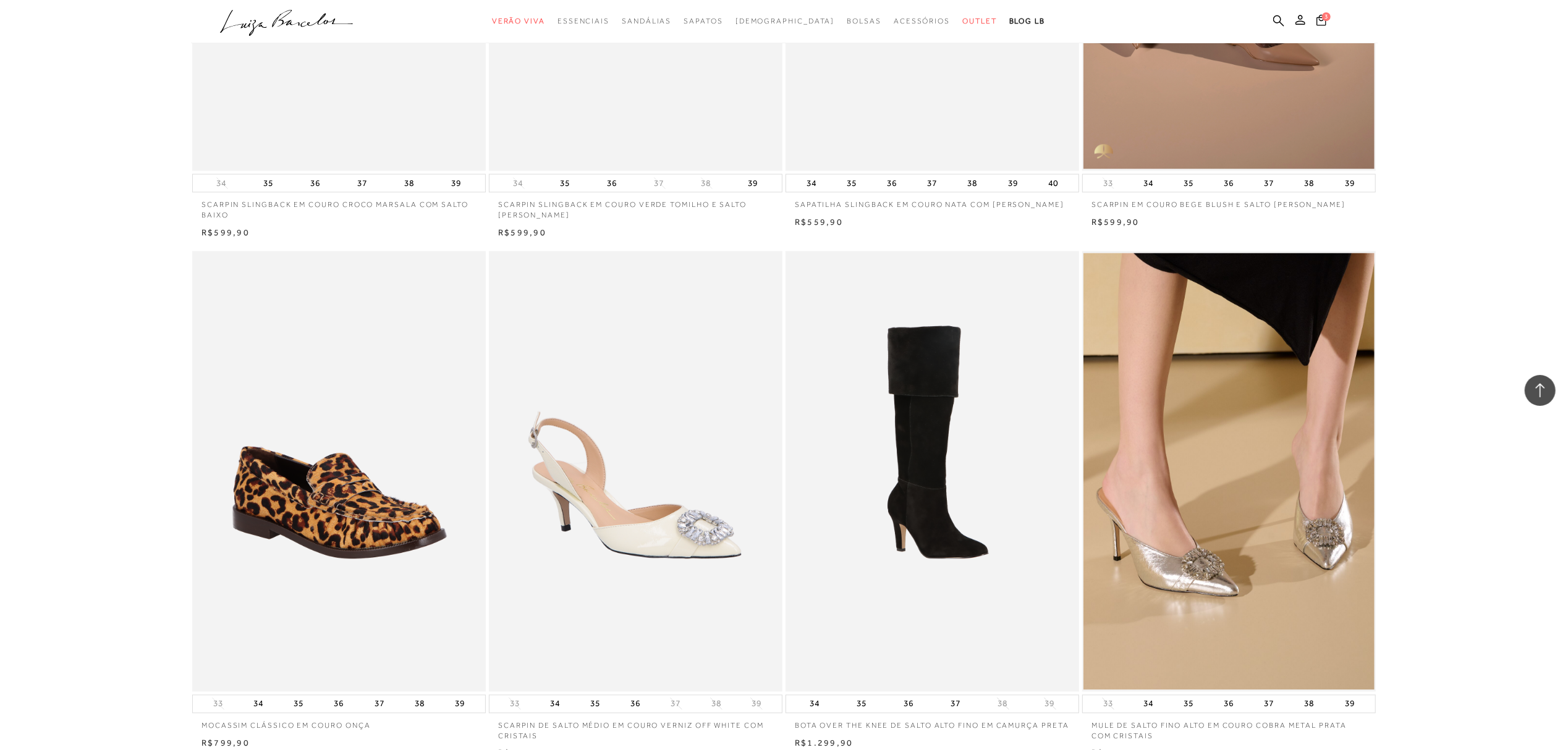
scroll to position [21336, 0]
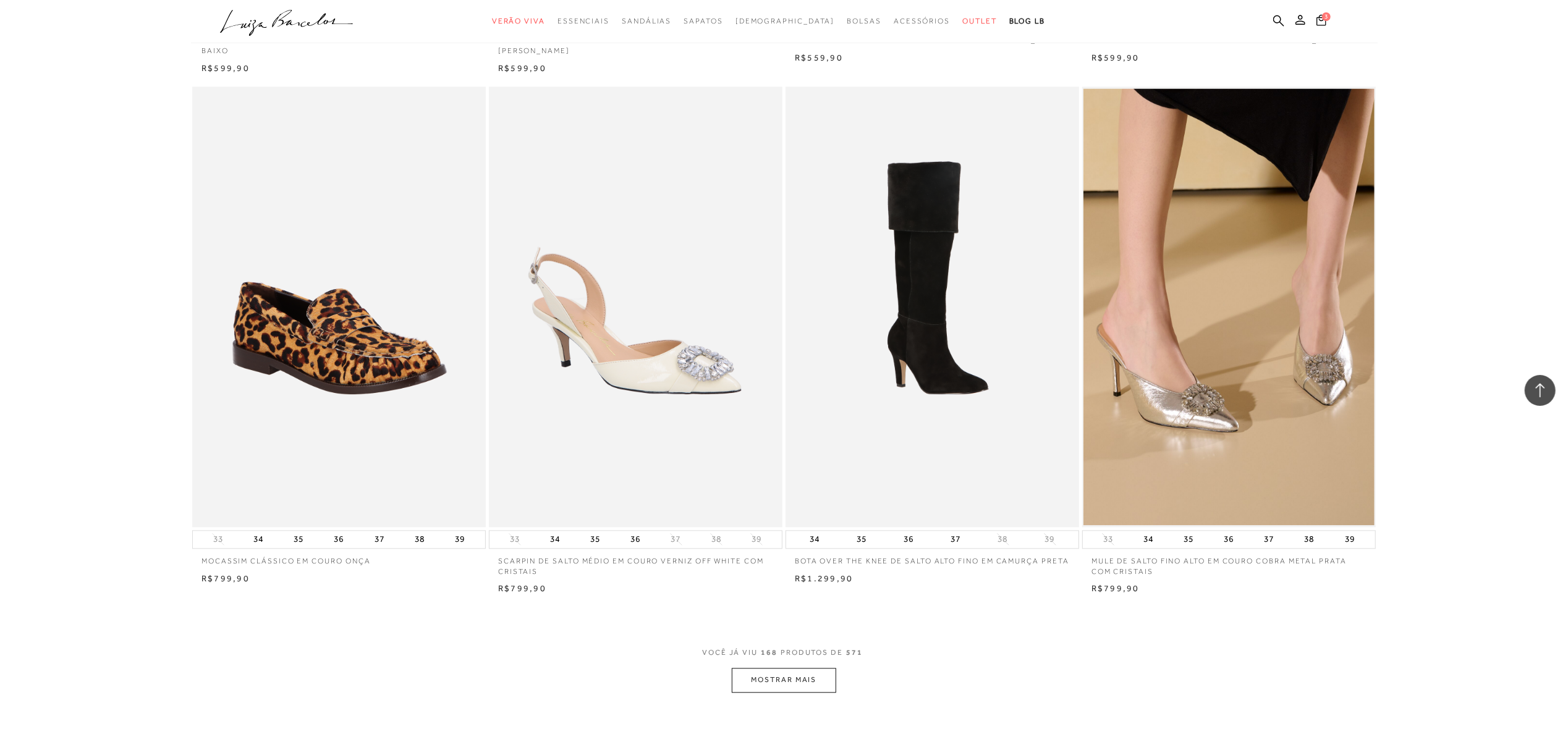
click at [790, 678] on button "MOSTRAR MAIS" at bounding box center [783, 679] width 104 height 24
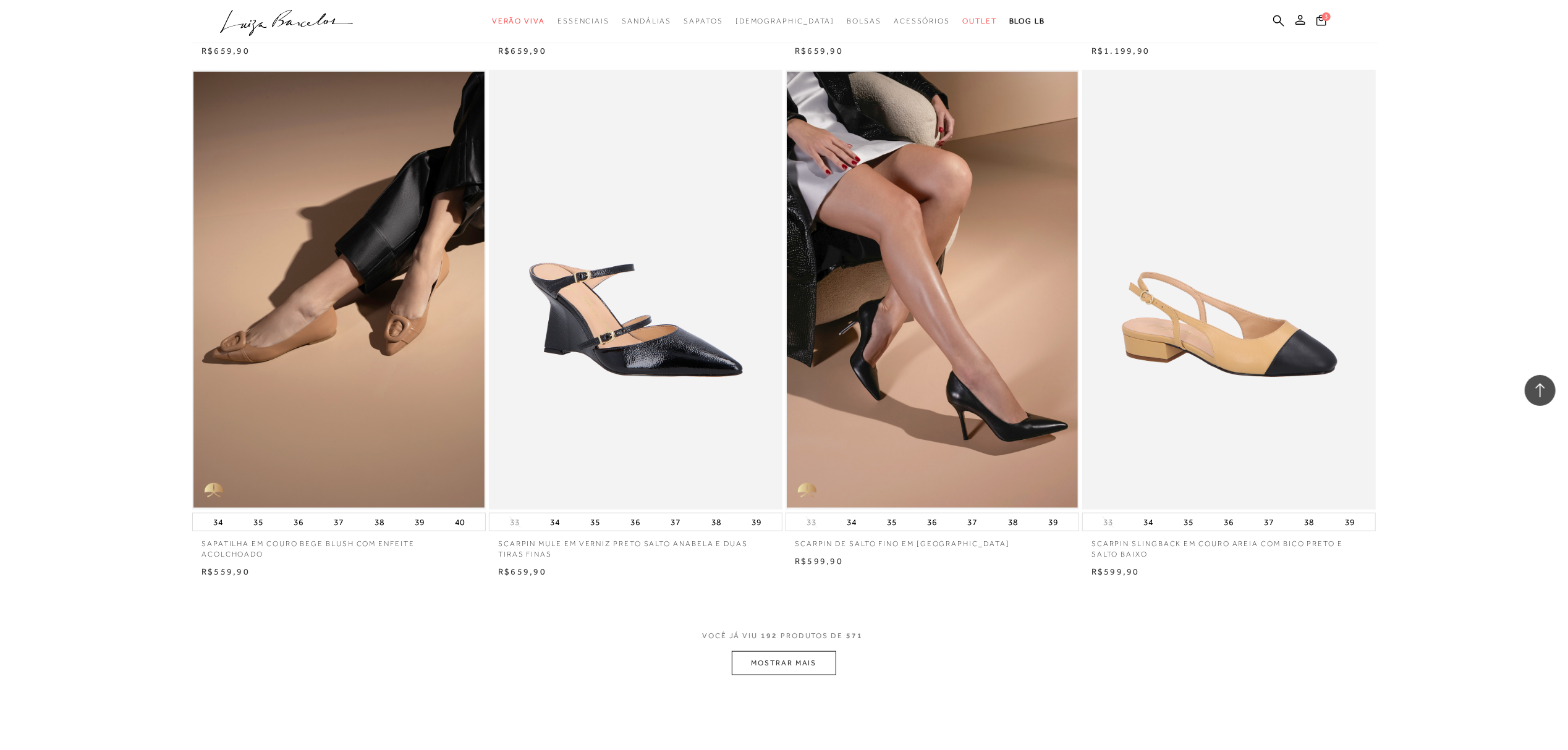
scroll to position [24549, 0]
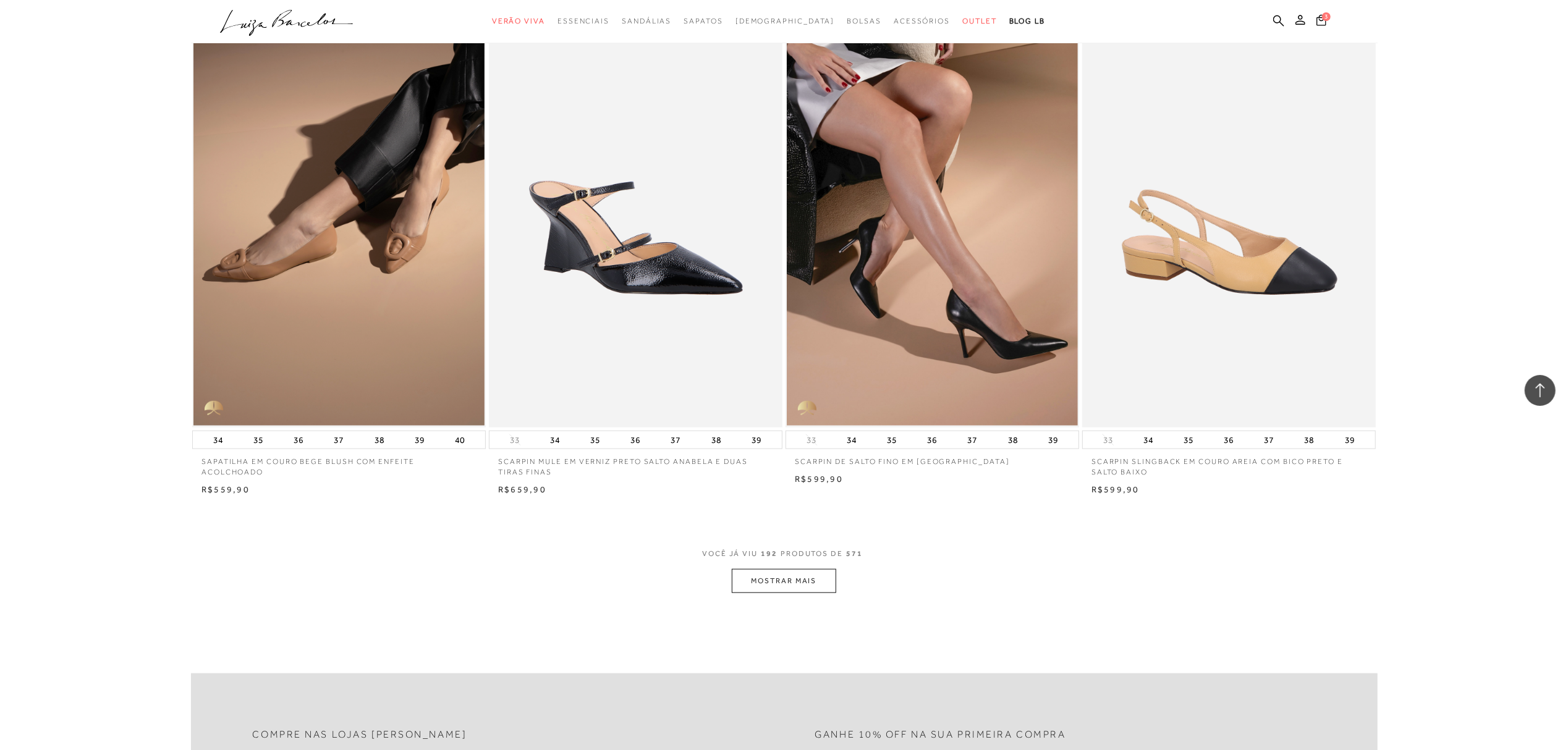
click at [772, 580] on button "MOSTRAR MAIS" at bounding box center [783, 581] width 104 height 24
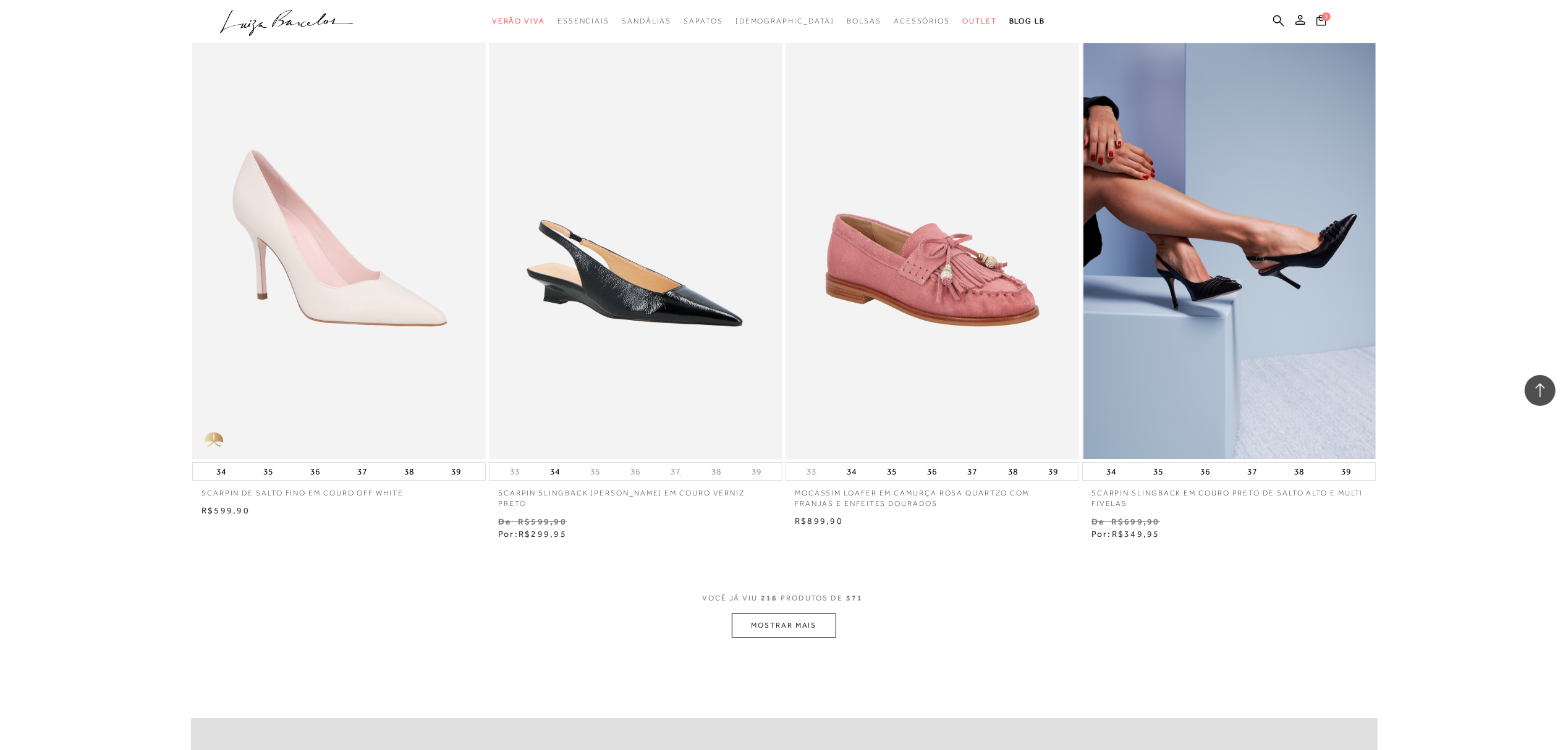
scroll to position [27877, 0]
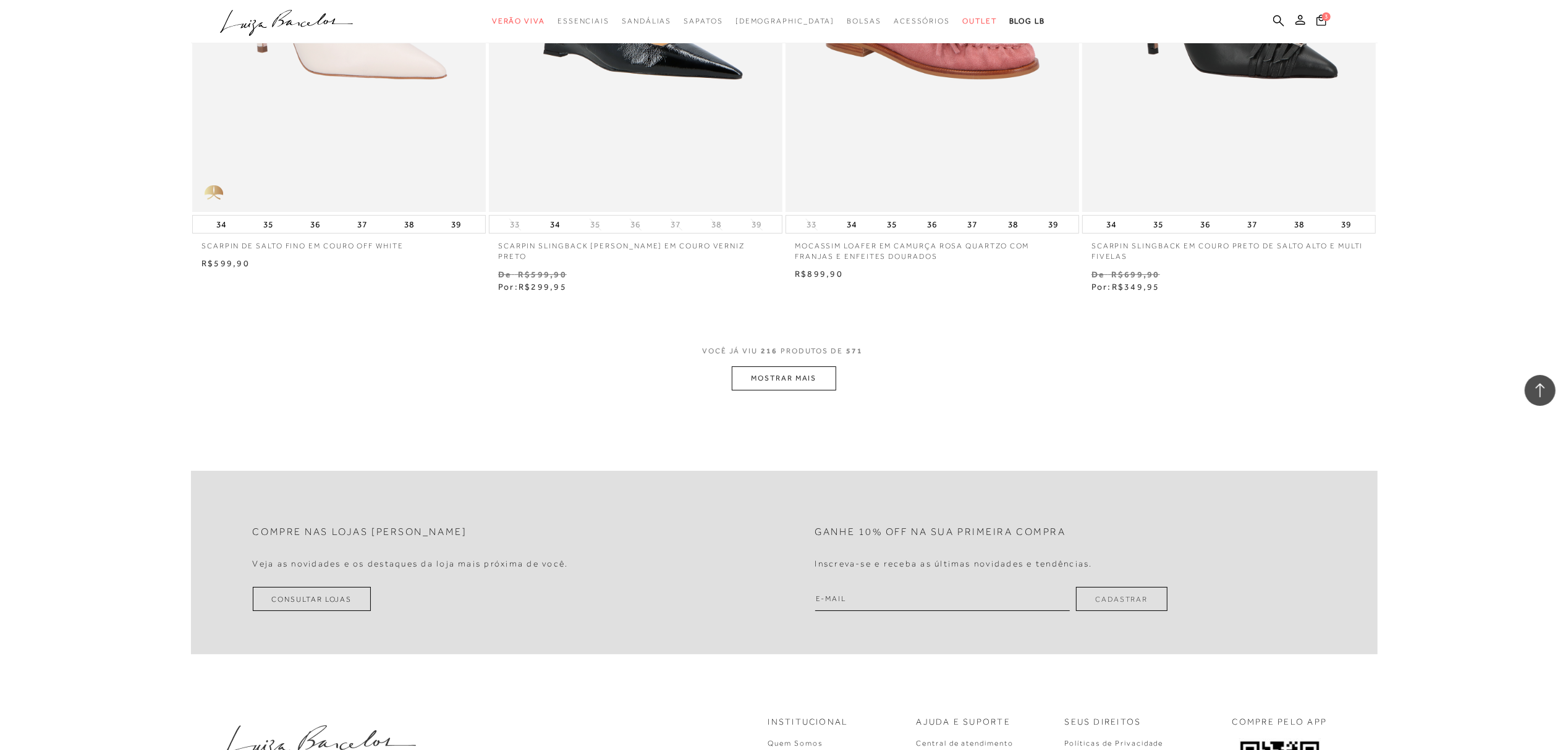
click at [785, 383] on button "MOSTRAR MAIS" at bounding box center [783, 378] width 104 height 24
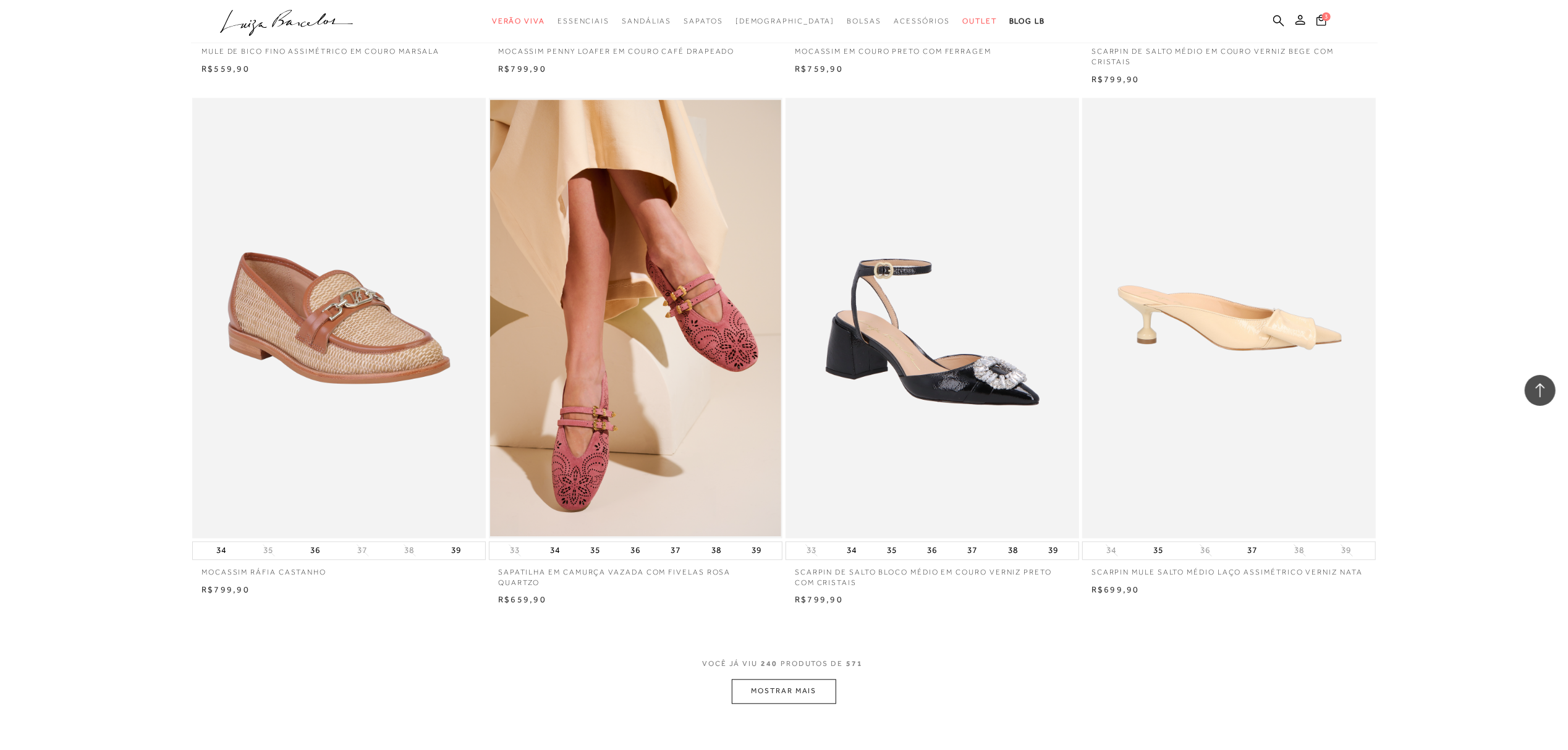
scroll to position [30843, 0]
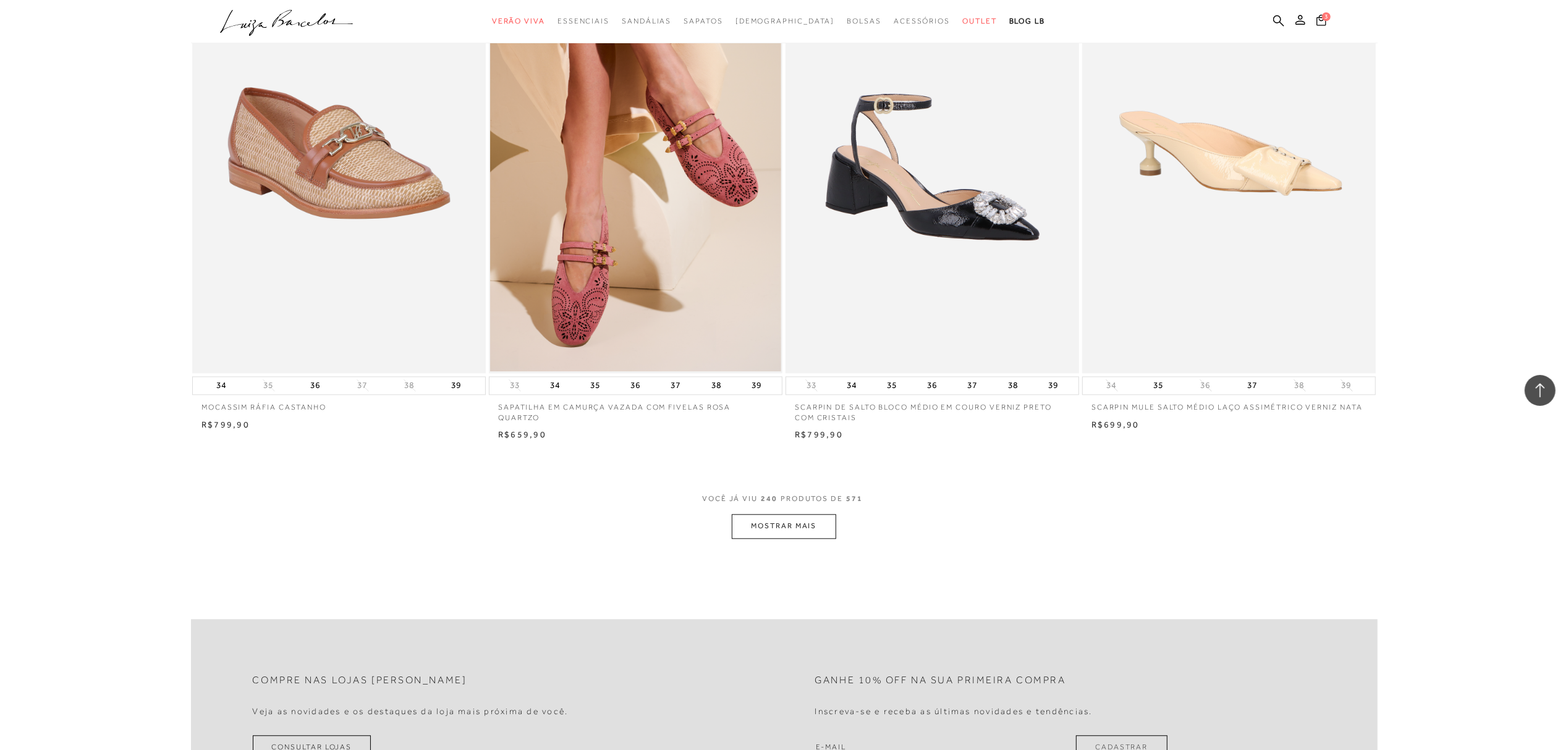
click at [795, 530] on button "MOSTRAR MAIS" at bounding box center [783, 526] width 104 height 24
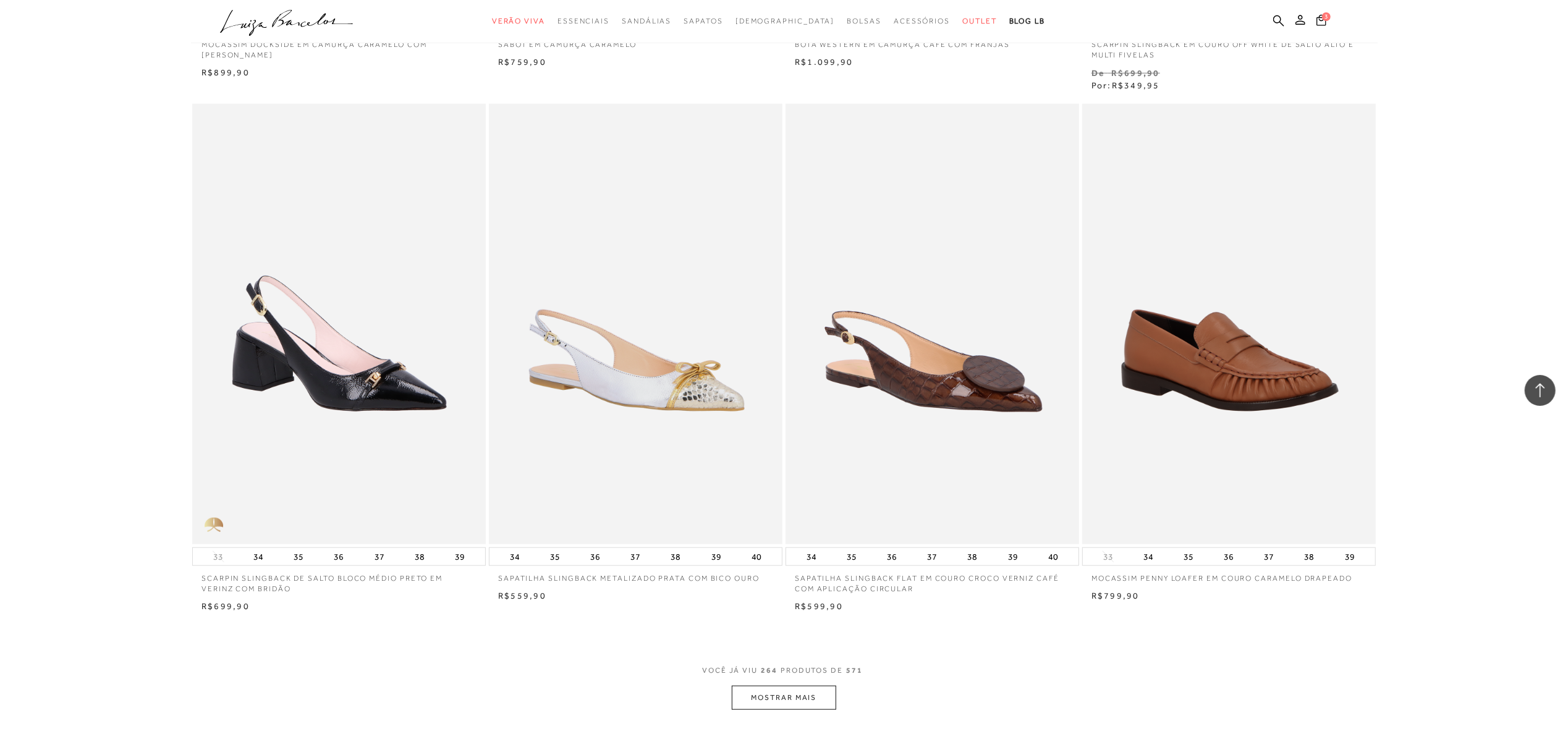
scroll to position [34056, 0]
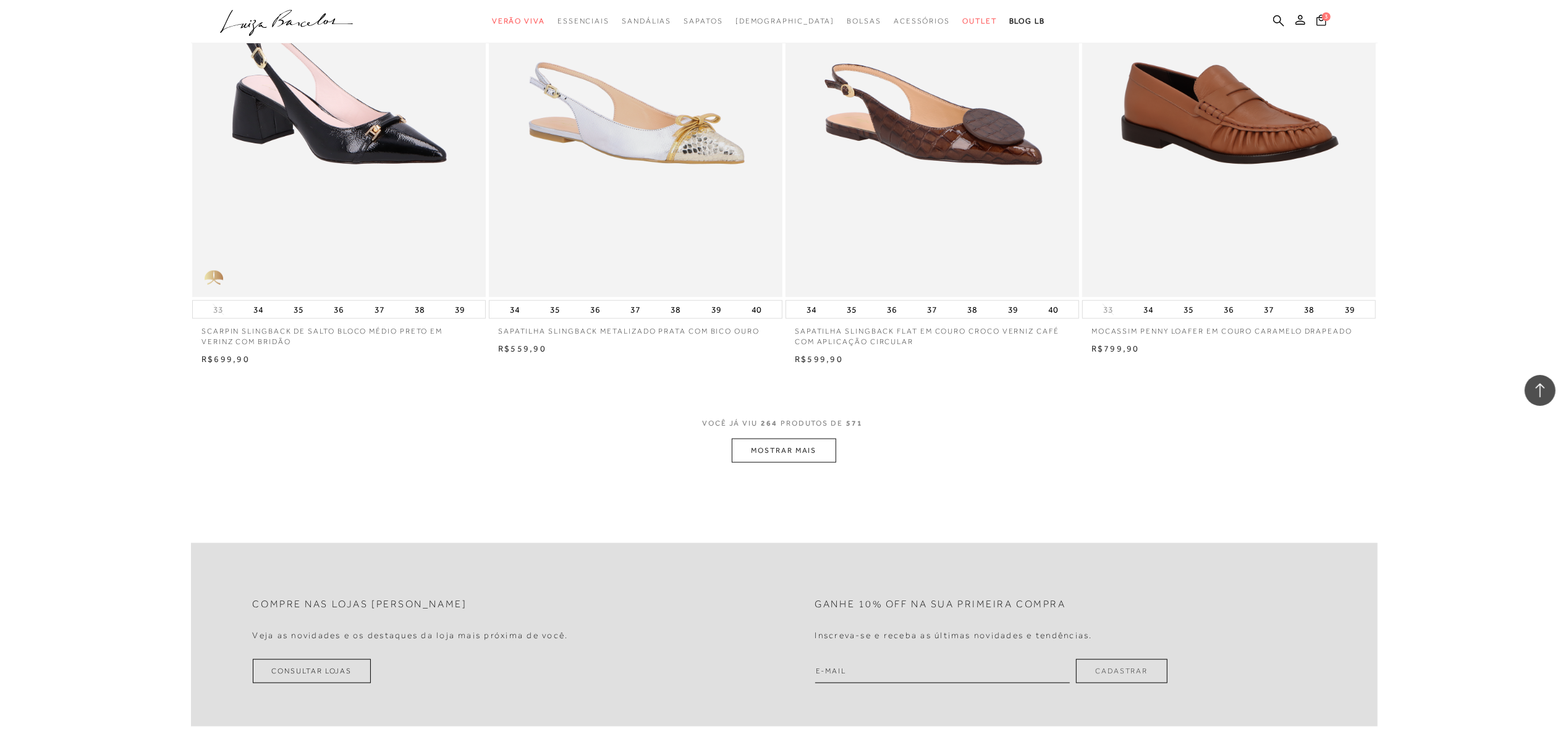
click at [789, 446] on button "MOSTRAR MAIS" at bounding box center [783, 450] width 104 height 24
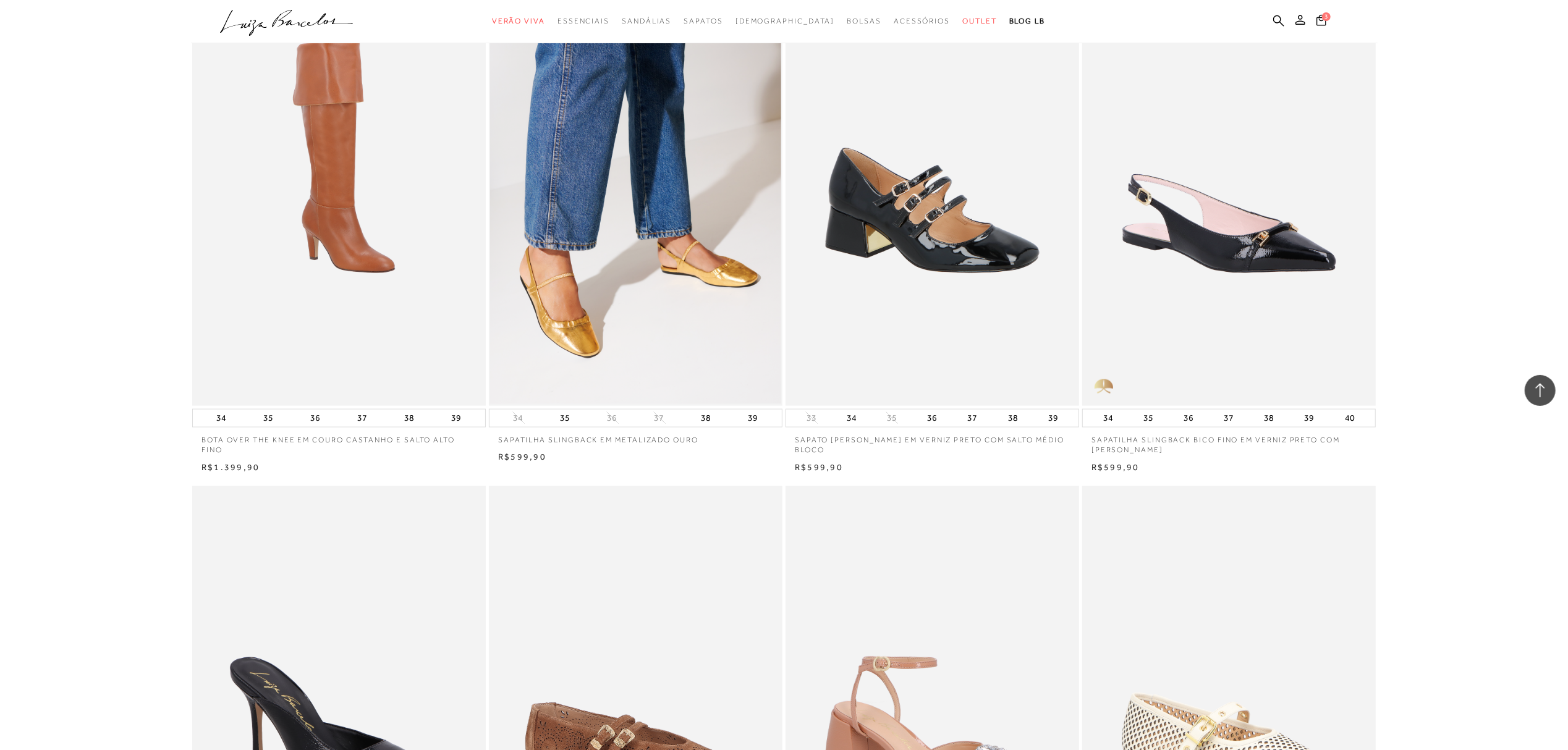
scroll to position [34715, 0]
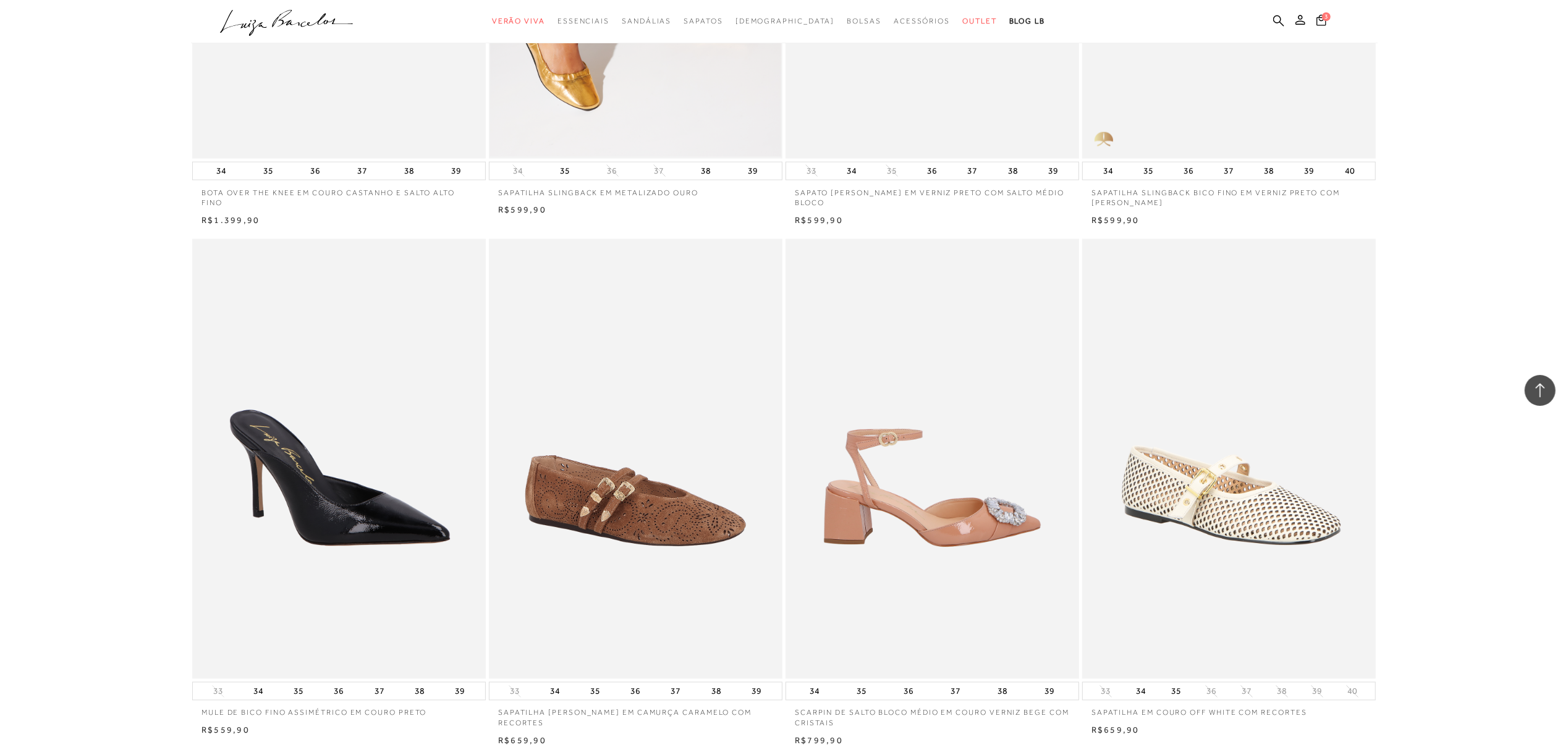
click at [784, 367] on div "SCARPIN DE SALTO BLOCO MÉDIO EM COURO VERNIZ BEGE COM CRISTAIS 34" at bounding box center [932, 493] width 297 height 511
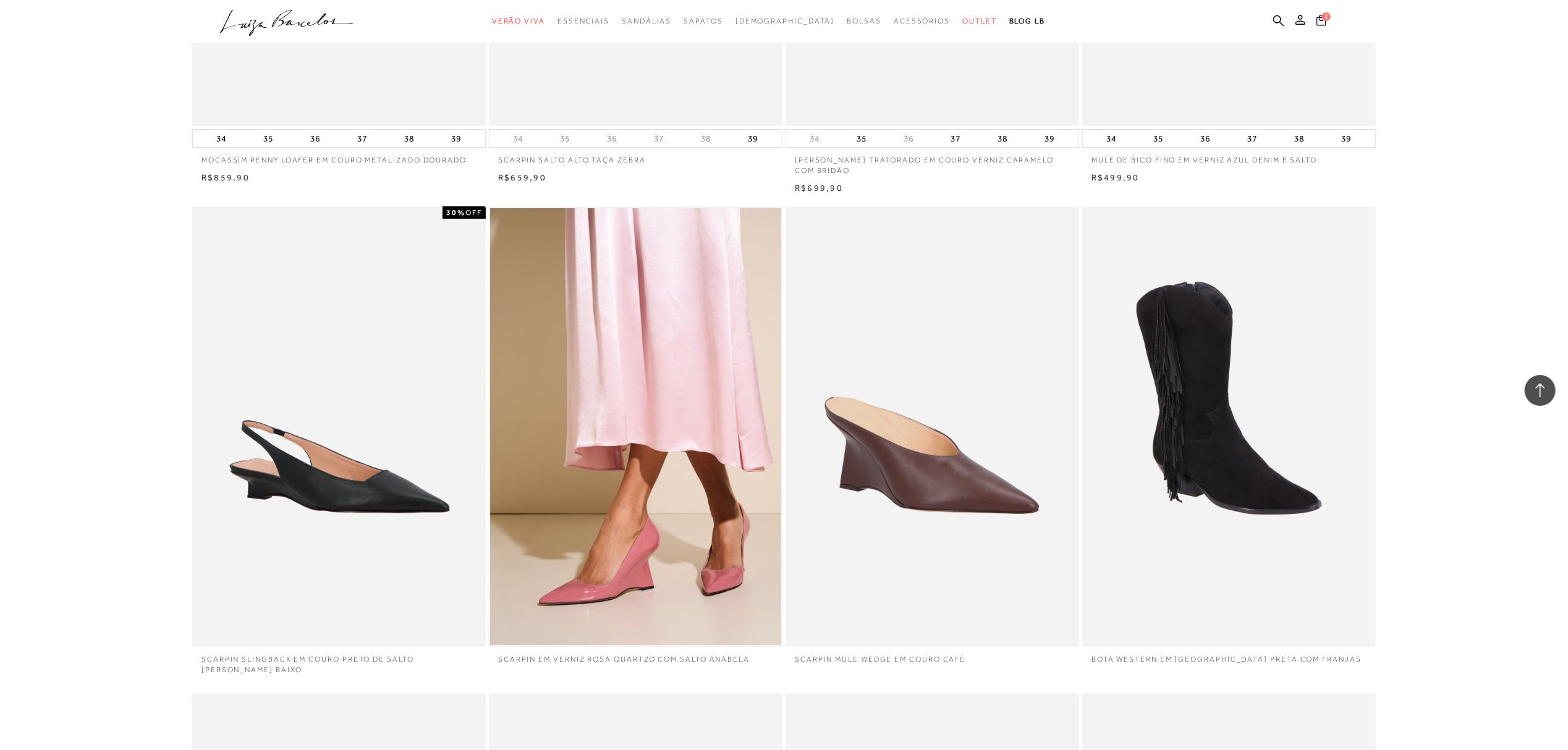
scroll to position [37434, 0]
